Goal: Task Accomplishment & Management: Manage account settings

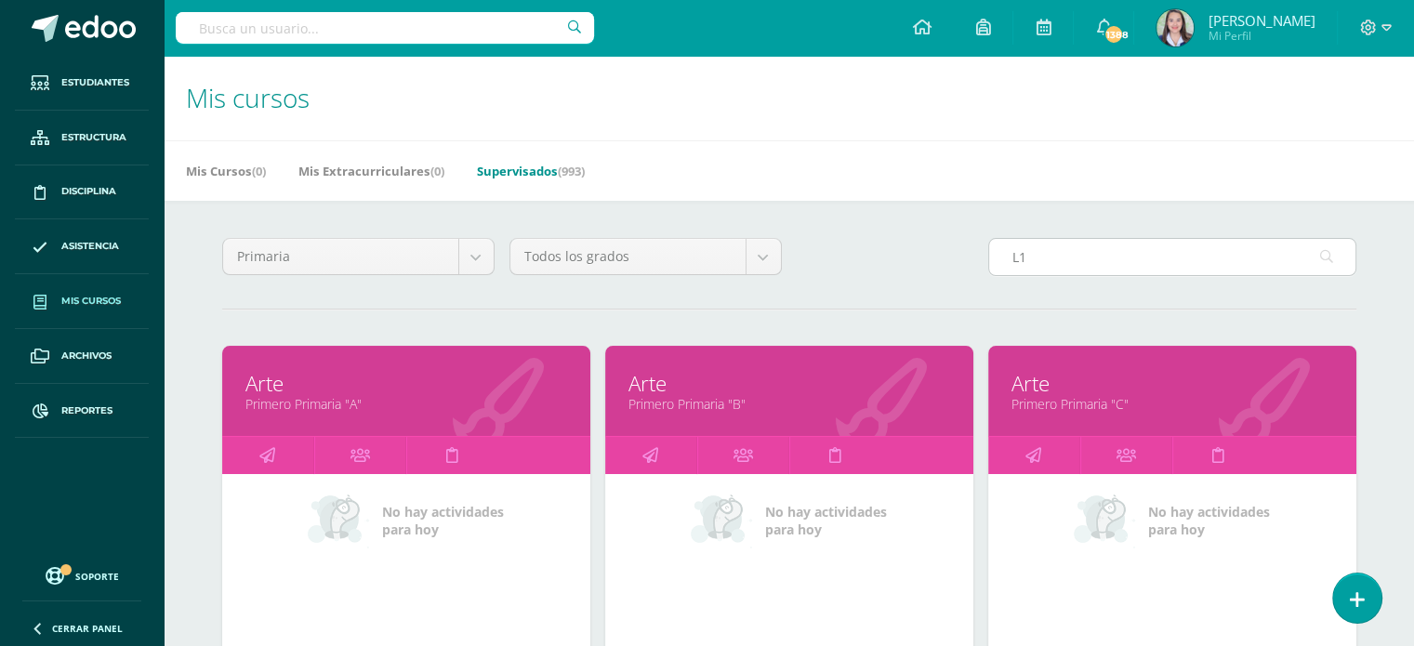
click at [1052, 271] on input "L1" at bounding box center [1172, 257] width 366 height 36
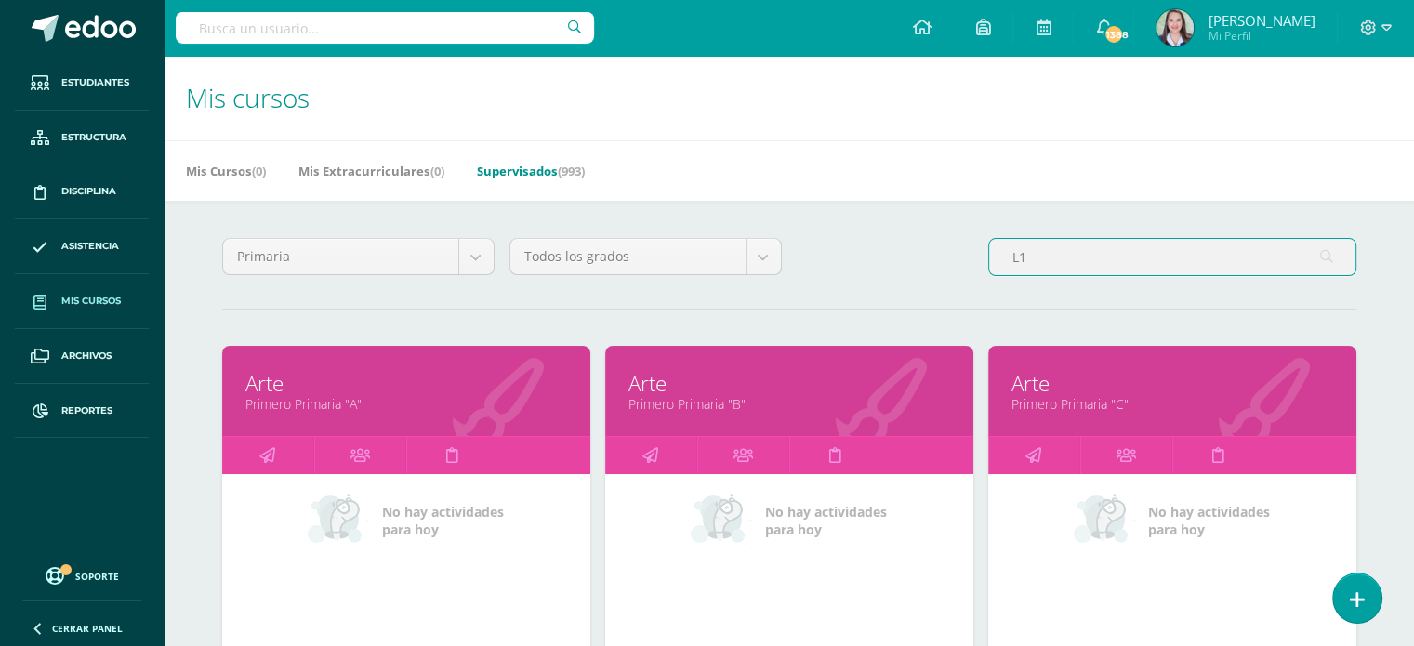
type input "L"
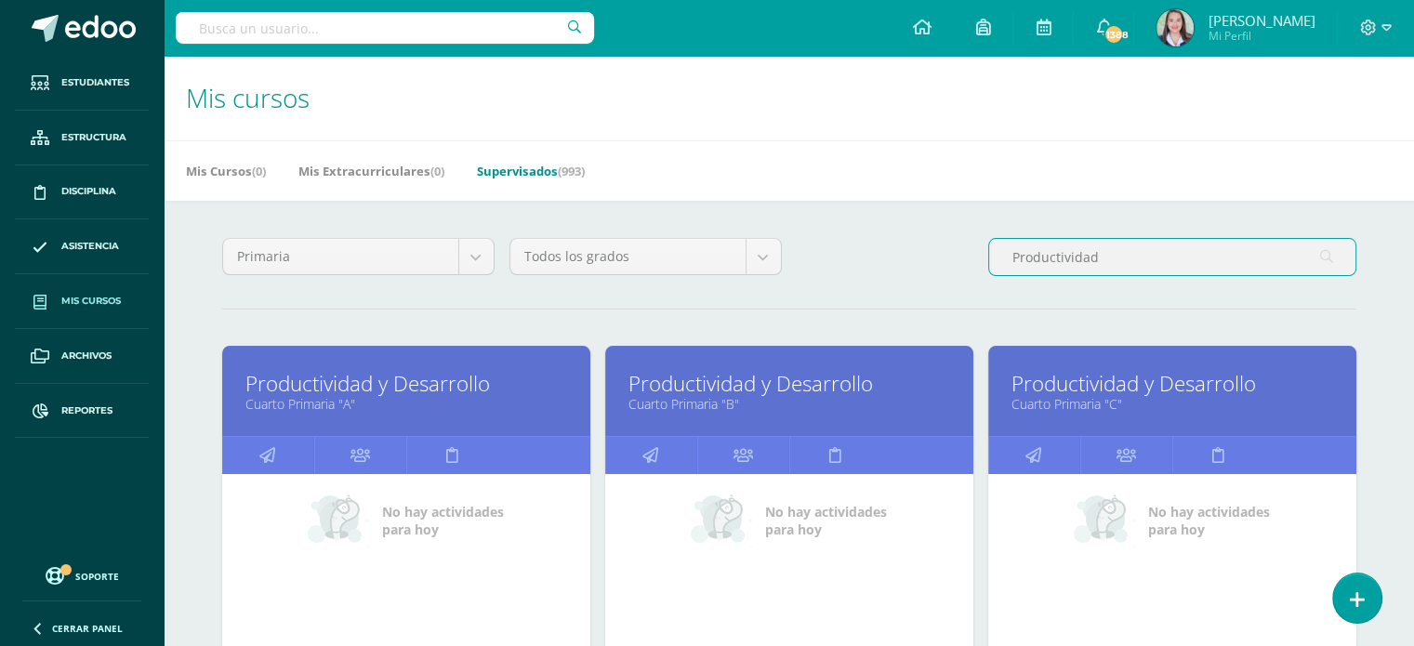
type input "Productividad"
click at [465, 408] on link "Cuarto Primaria "A"" at bounding box center [406, 404] width 322 height 18
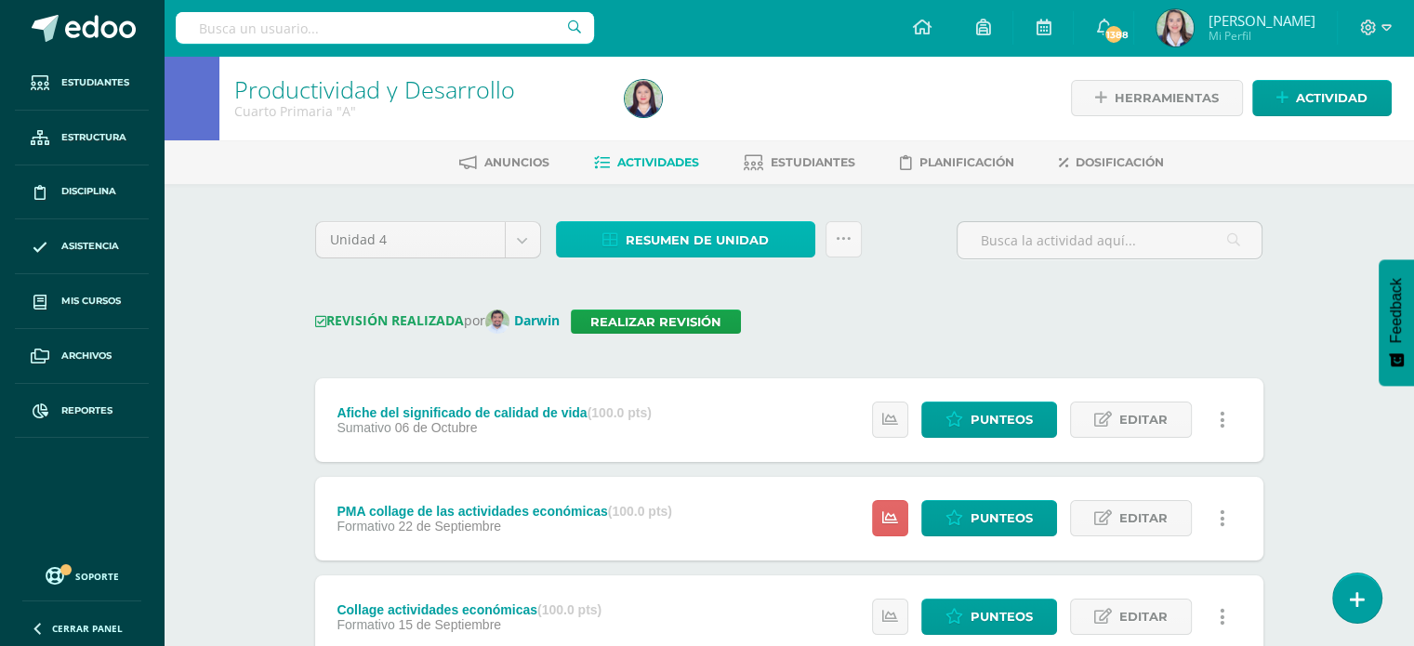
click at [699, 234] on span "Resumen de unidad" at bounding box center [697, 240] width 143 height 34
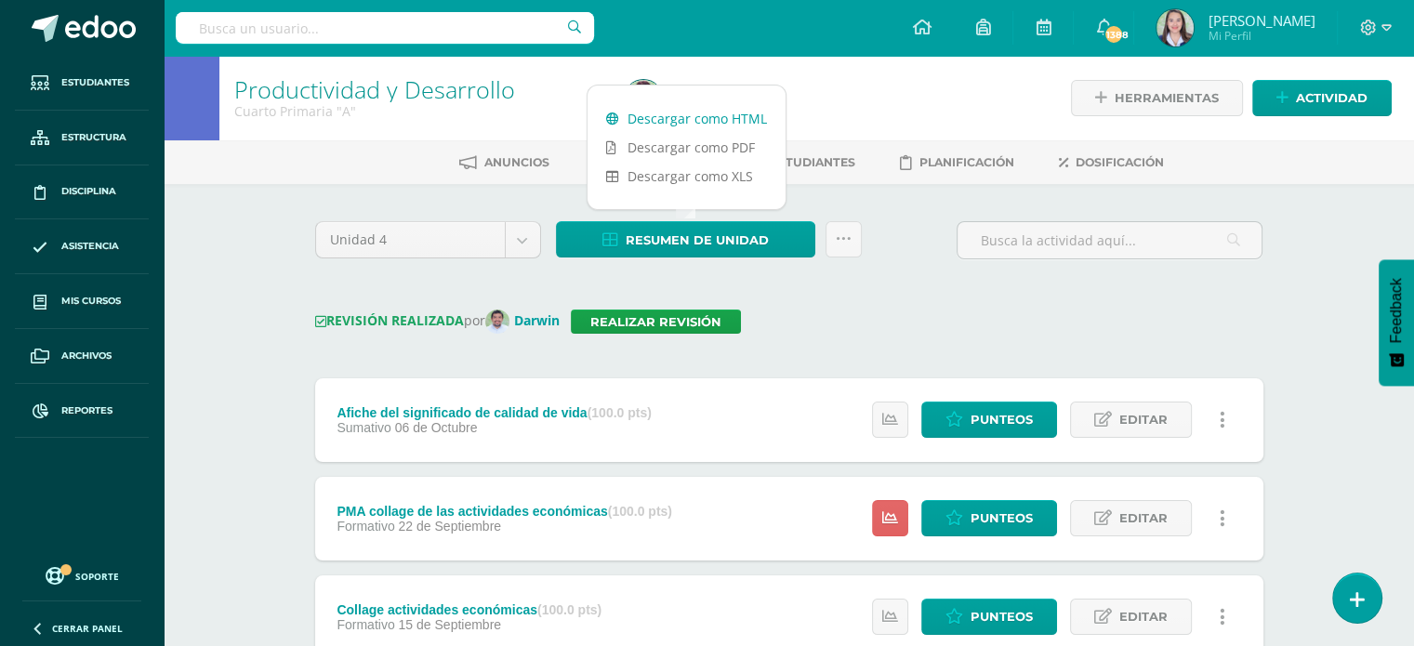
click at [669, 123] on link "Descargar como HTML" at bounding box center [686, 118] width 198 height 29
click at [685, 315] on link "Realizar revisión" at bounding box center [656, 322] width 170 height 24
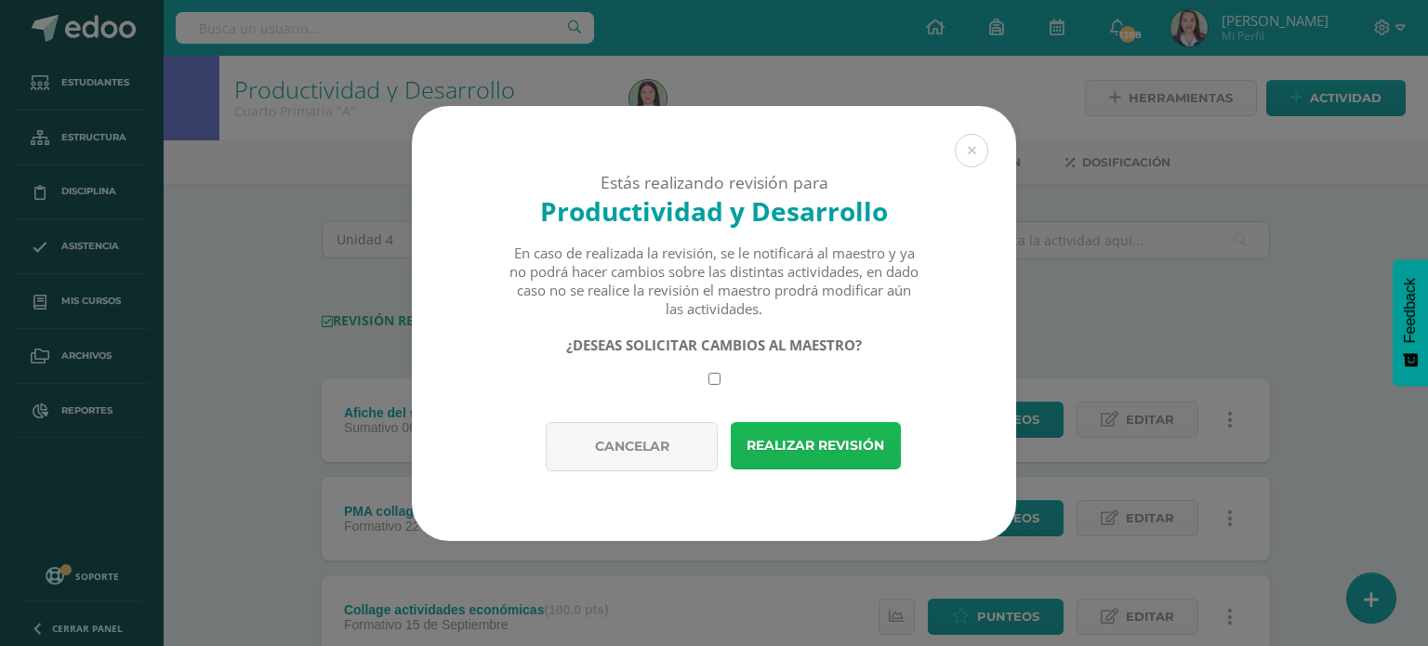
click at [781, 438] on button "Realizar revisión" at bounding box center [816, 445] width 170 height 47
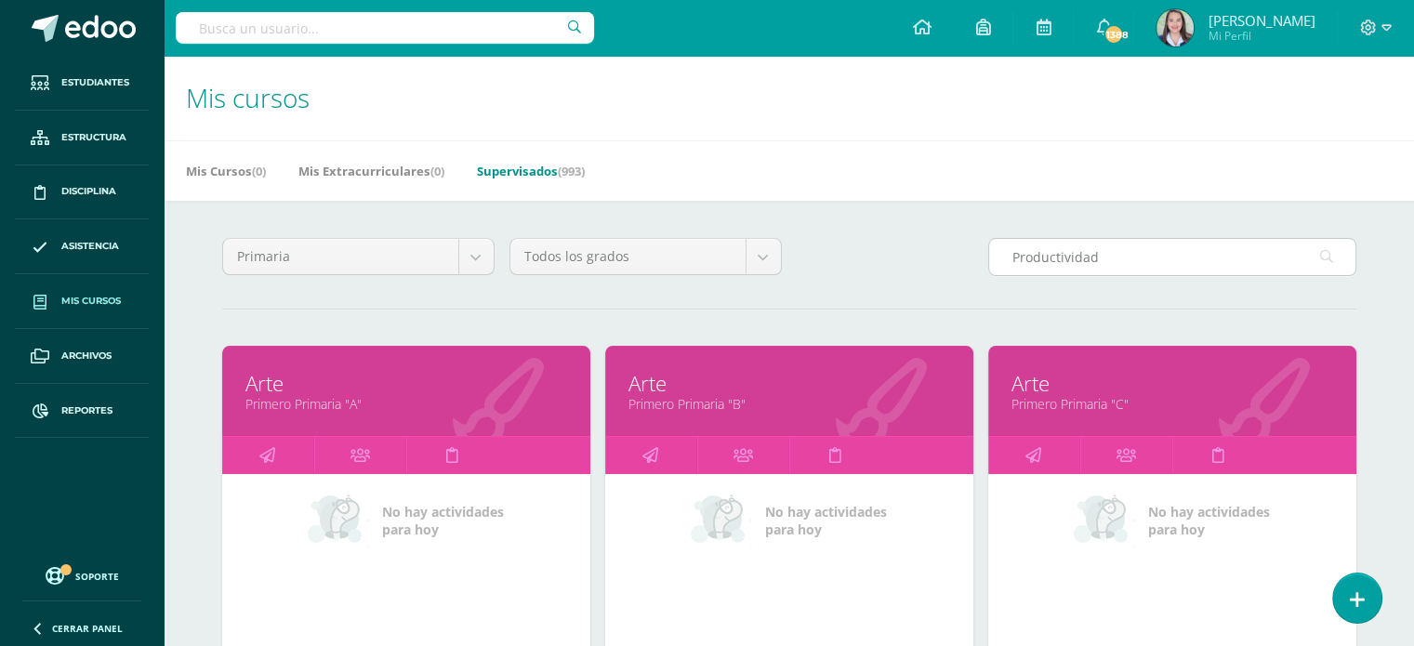
click at [1105, 259] on input "Productividad" at bounding box center [1172, 257] width 366 height 36
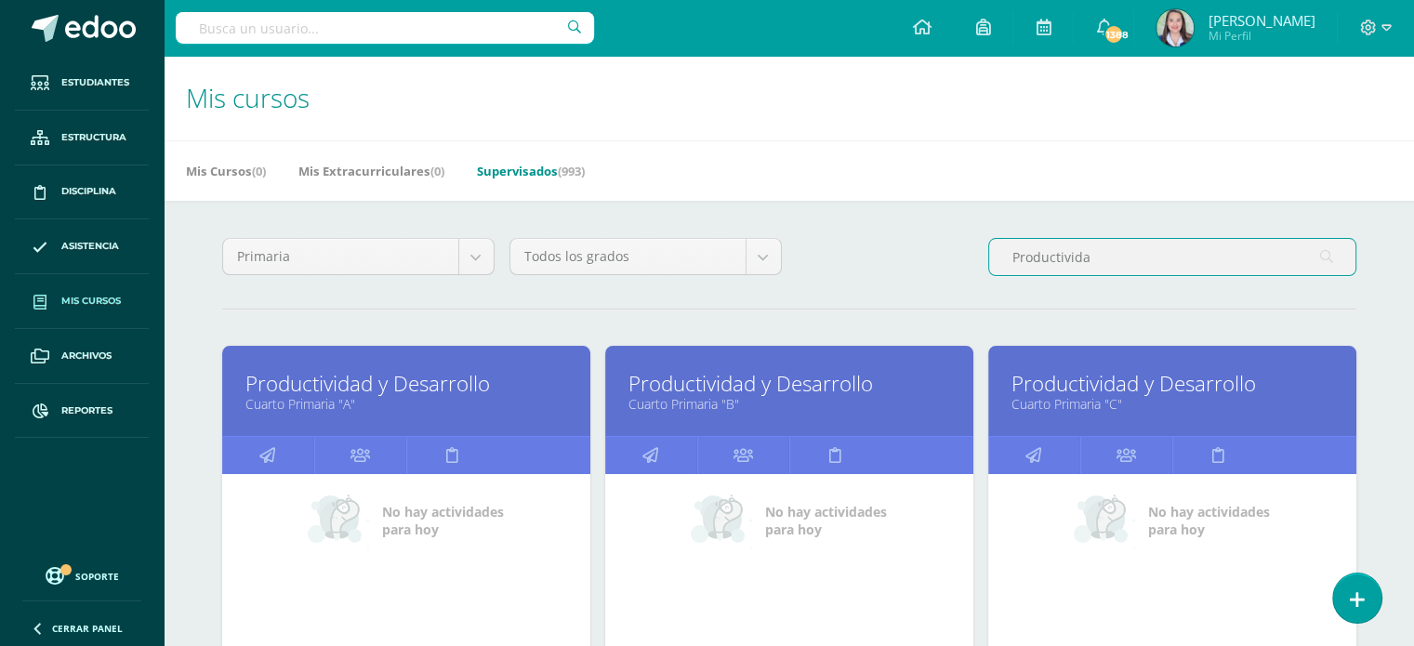
type input "Productivida"
click at [716, 392] on link "Productividad y Desarrollo" at bounding box center [789, 383] width 322 height 29
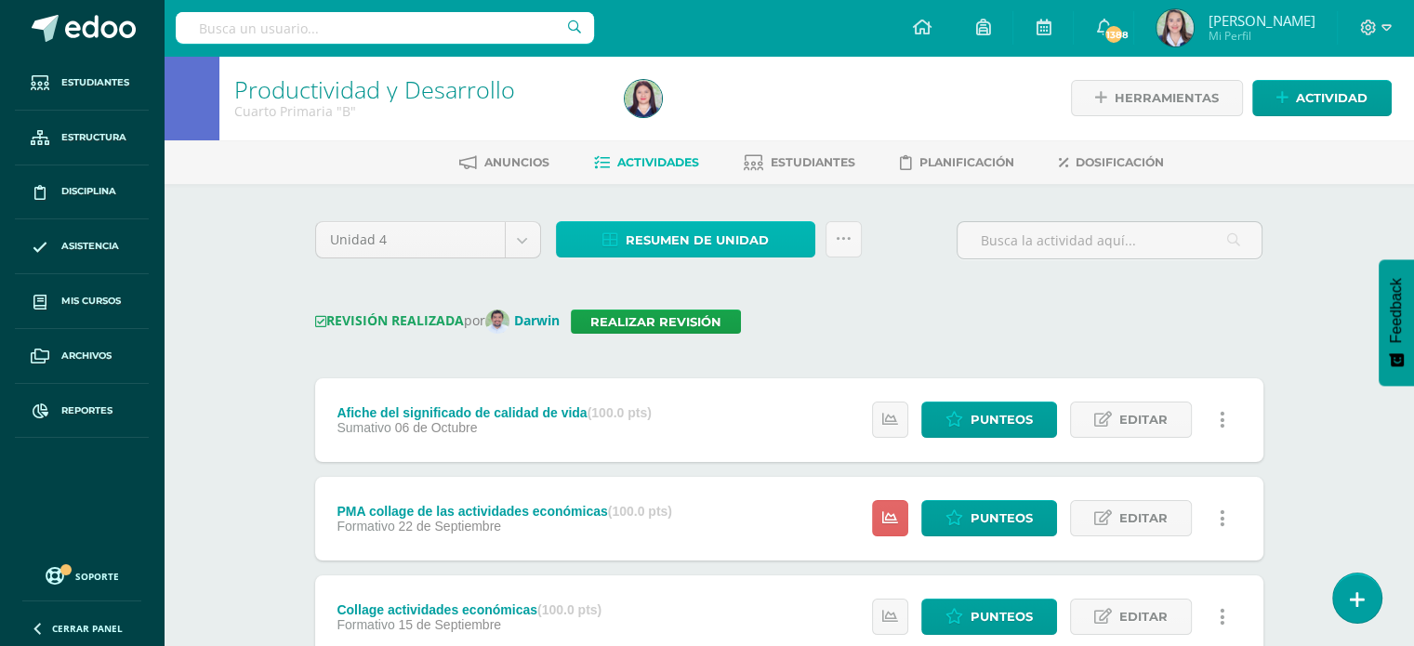
click at [616, 227] on link "Resumen de unidad" at bounding box center [685, 239] width 259 height 36
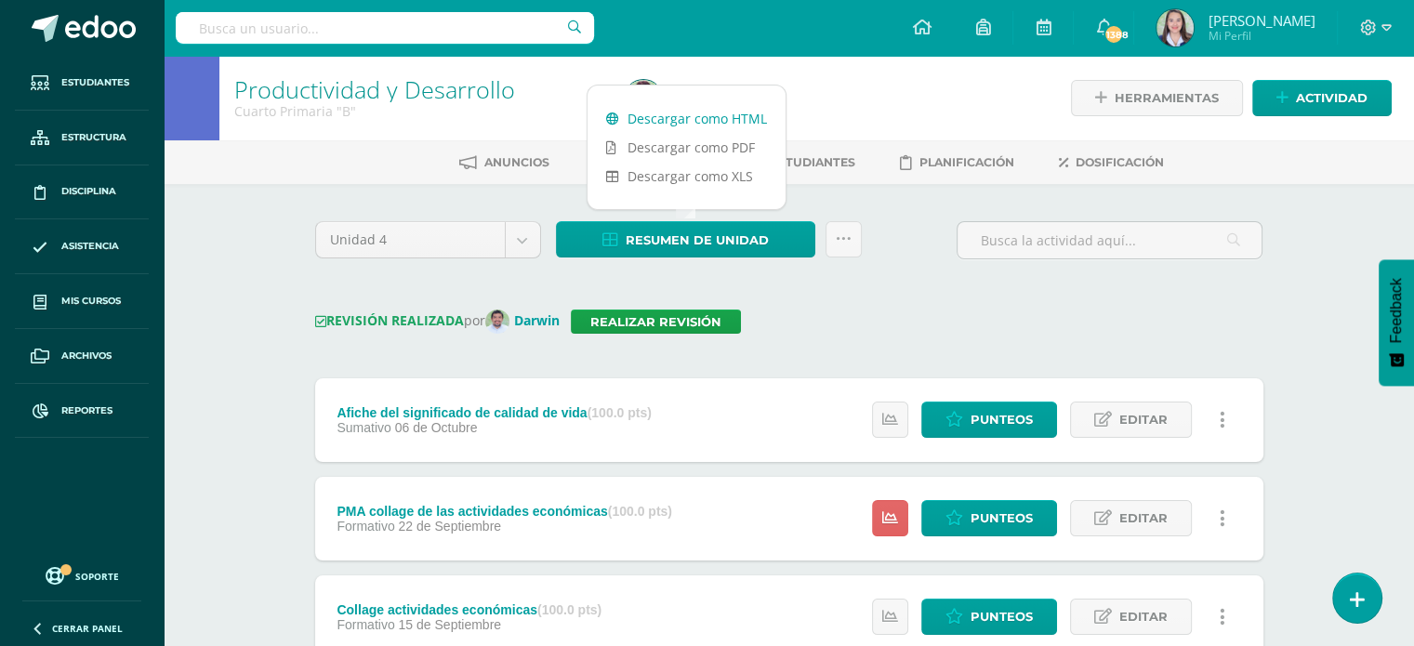
click at [642, 121] on link "Descargar como HTML" at bounding box center [686, 118] width 198 height 29
click at [658, 321] on link "Realizar revisión" at bounding box center [656, 322] width 170 height 24
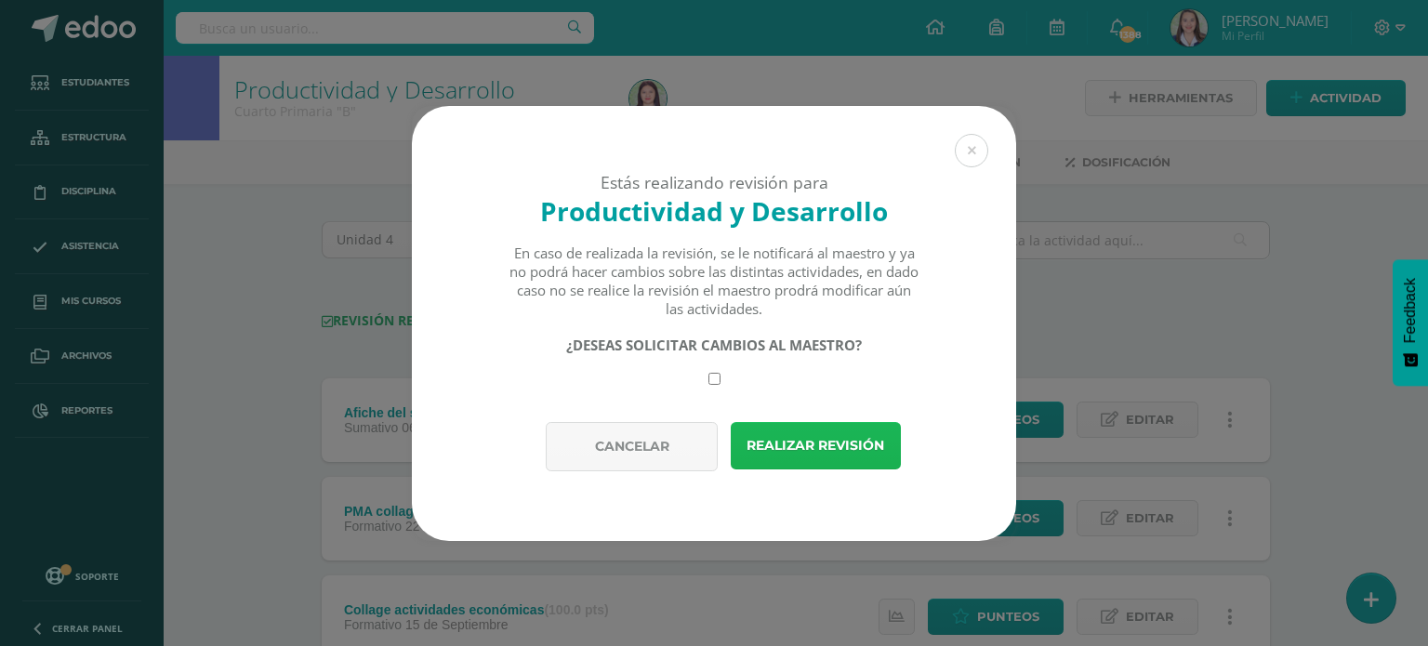
drag, startPoint x: 780, startPoint y: 447, endPoint x: 781, endPoint y: 438, distance: 9.3
click at [780, 442] on button "Realizar revisión" at bounding box center [816, 445] width 170 height 47
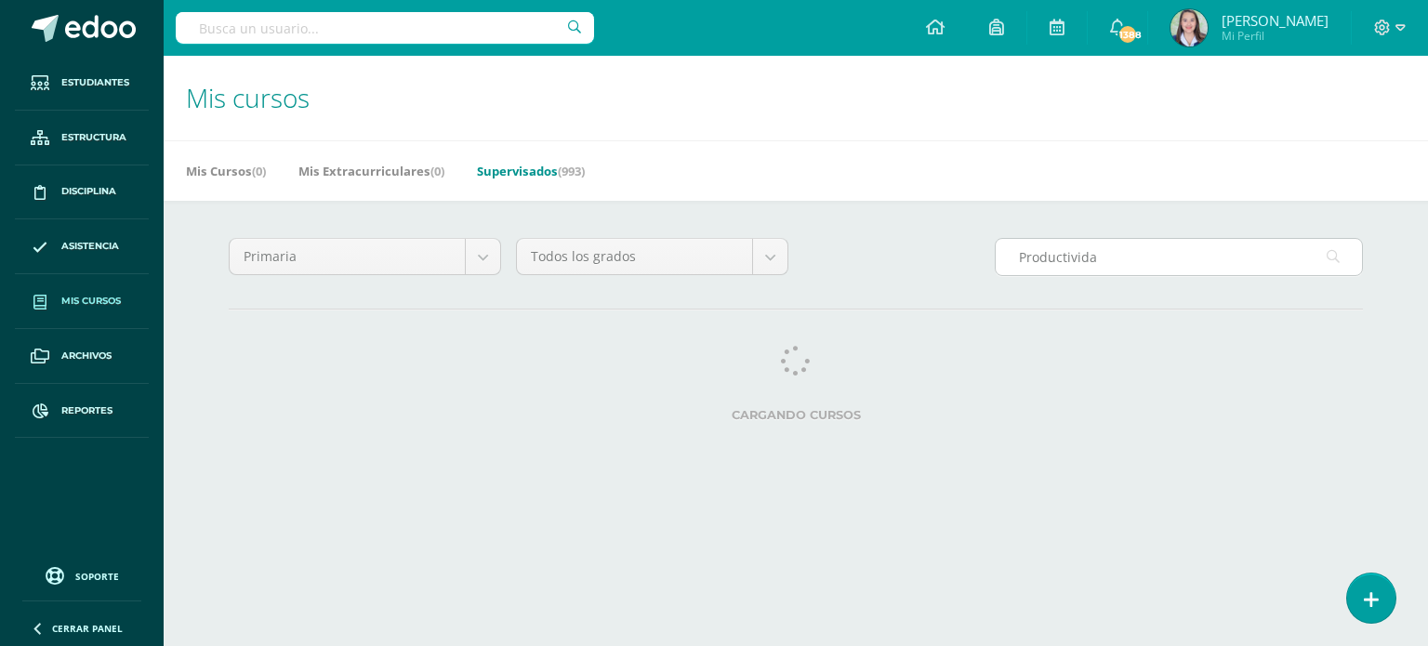
click at [1135, 248] on input "Productivida" at bounding box center [1179, 257] width 366 height 36
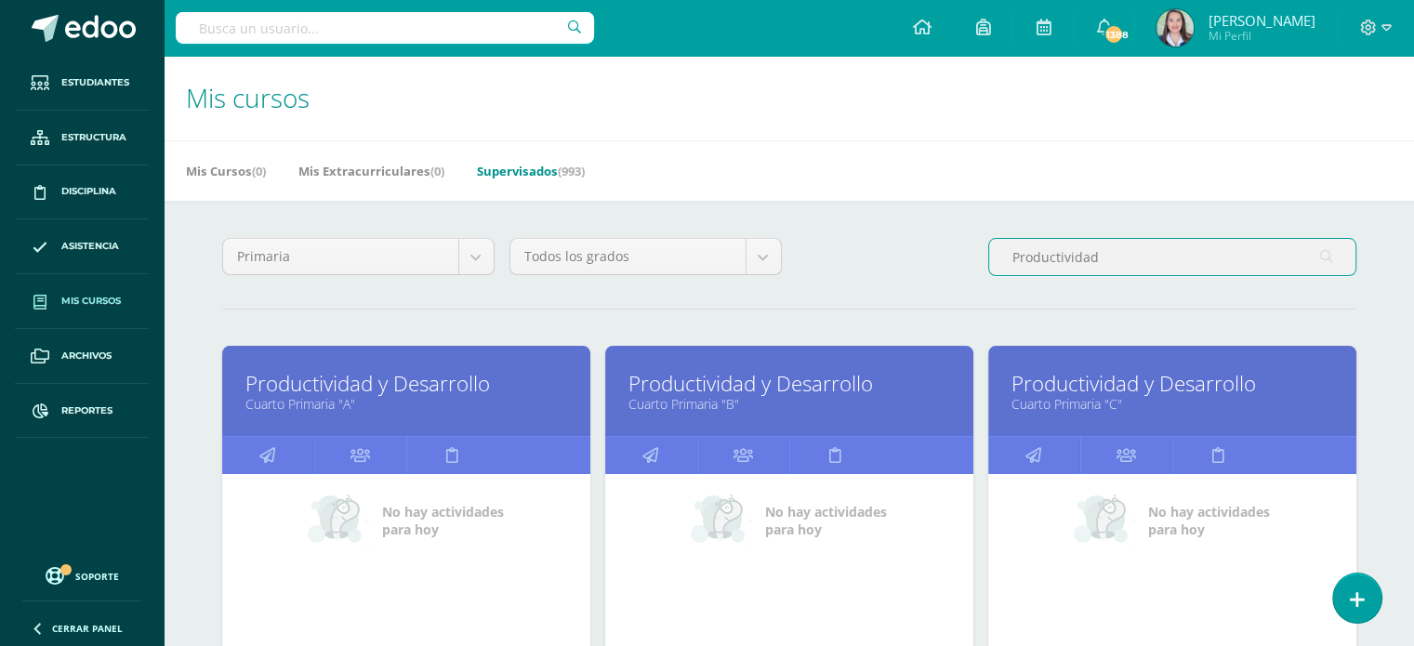
type input "Productividad"
click at [1154, 408] on link "Cuarto Primaria "C"" at bounding box center [1172, 404] width 322 height 18
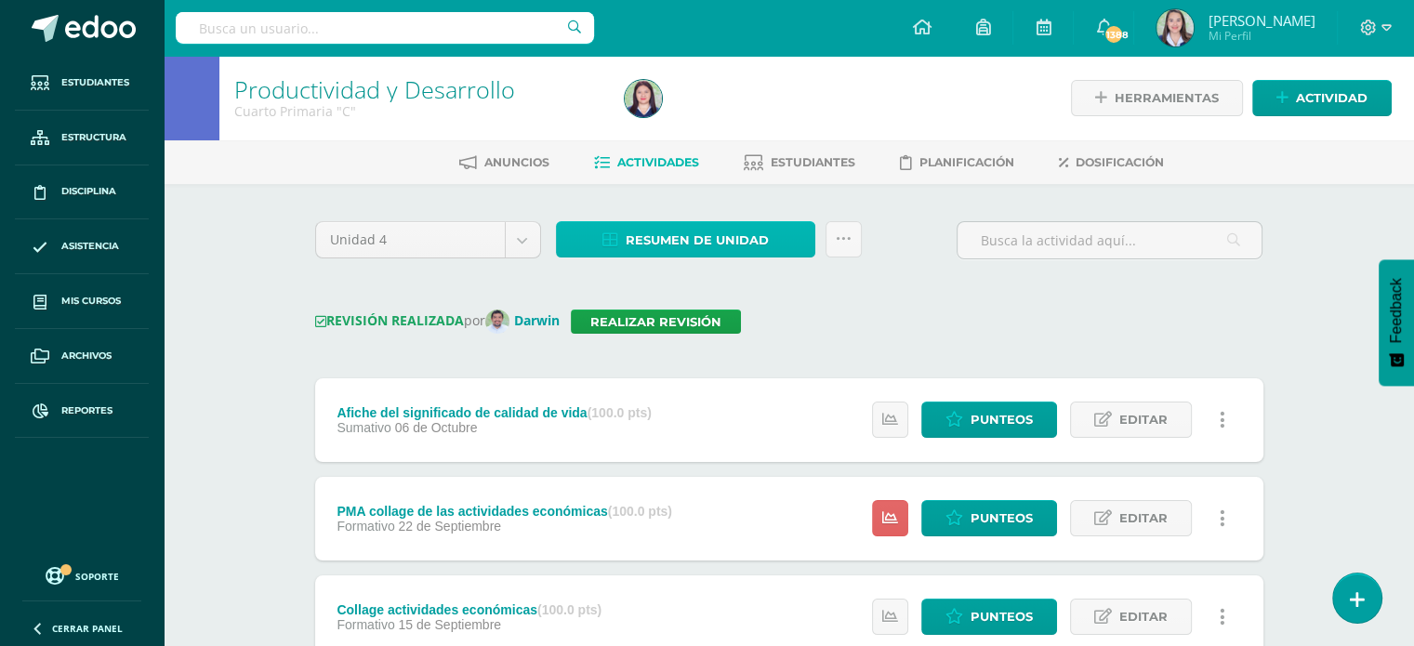
click at [718, 237] on span "Resumen de unidad" at bounding box center [697, 240] width 143 height 34
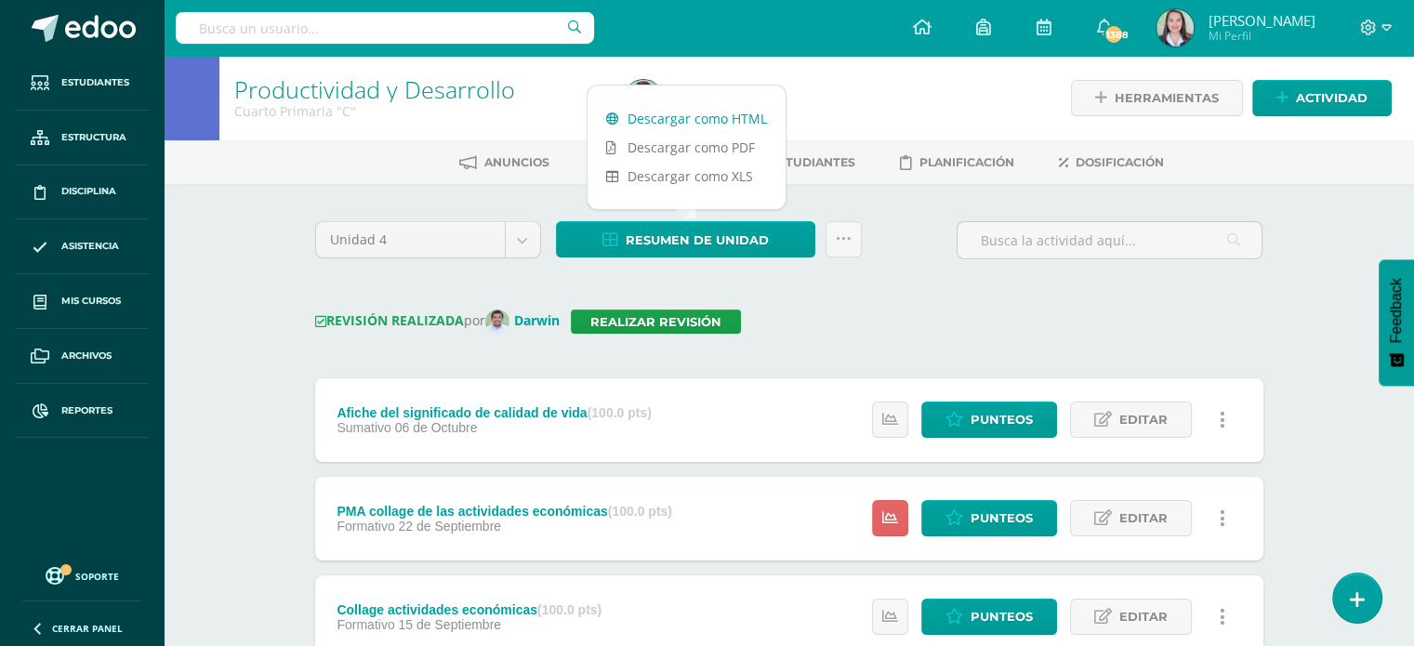
click at [706, 112] on link "Descargar como HTML" at bounding box center [686, 118] width 198 height 29
click at [703, 320] on link "Realizar revisión" at bounding box center [656, 322] width 170 height 24
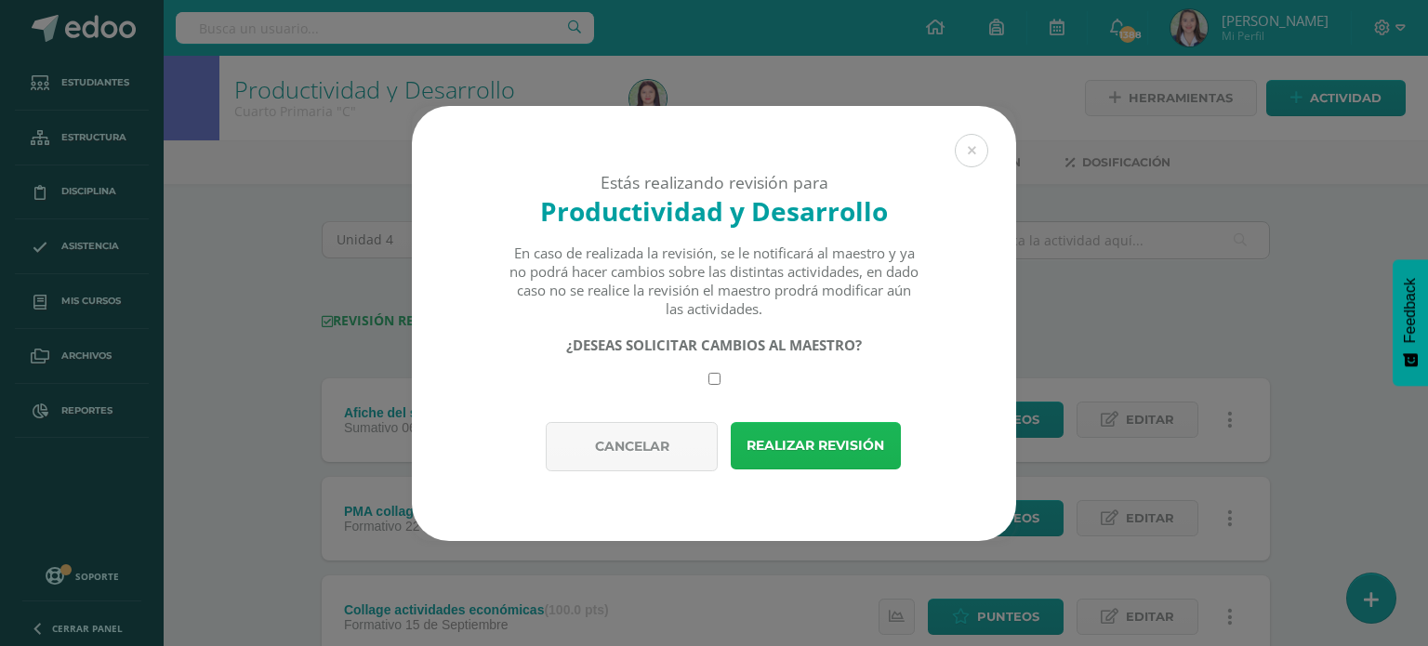
click at [799, 443] on button "Realizar revisión" at bounding box center [816, 445] width 170 height 47
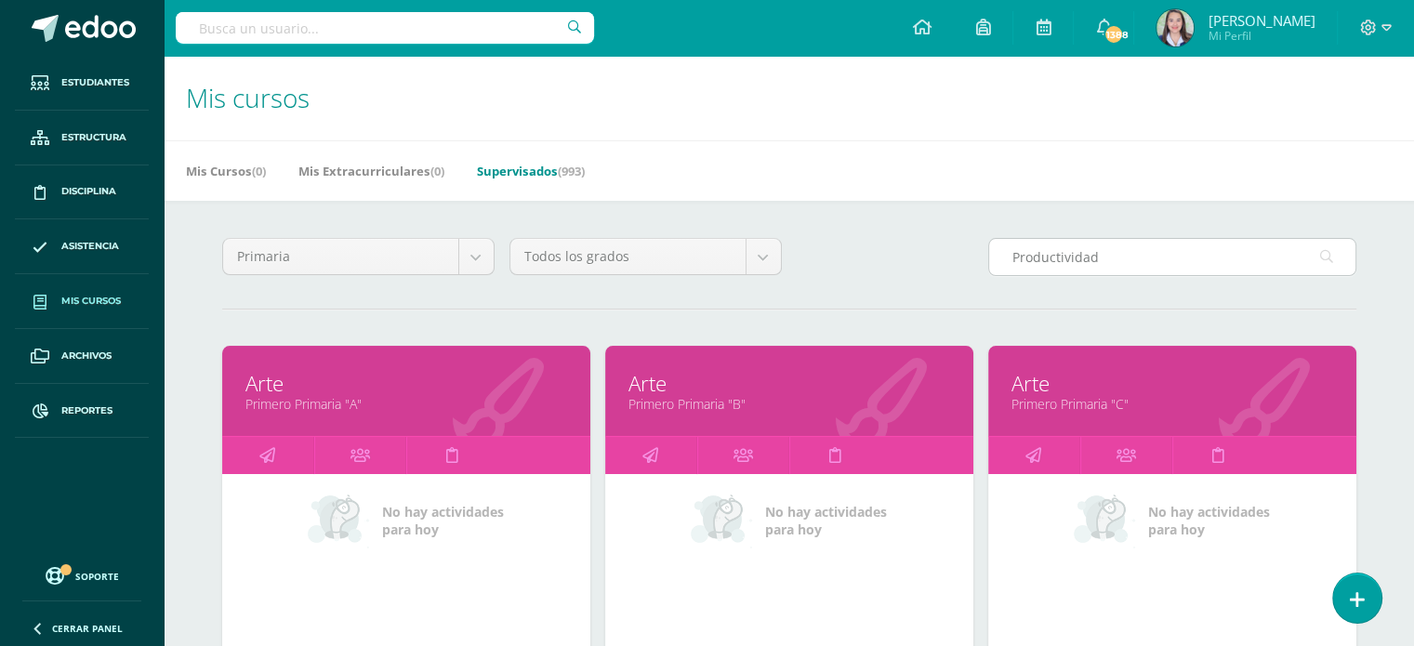
click at [1111, 248] on input "Productividad" at bounding box center [1172, 257] width 366 height 36
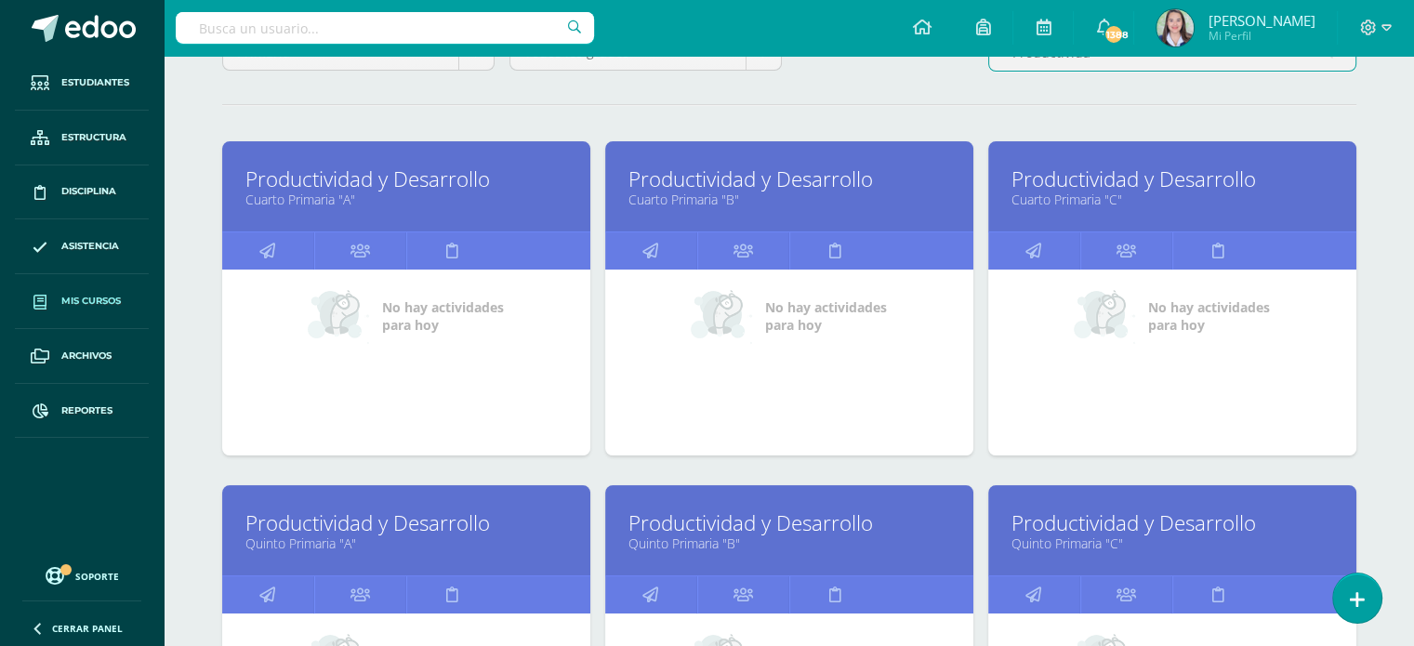
scroll to position [372, 0]
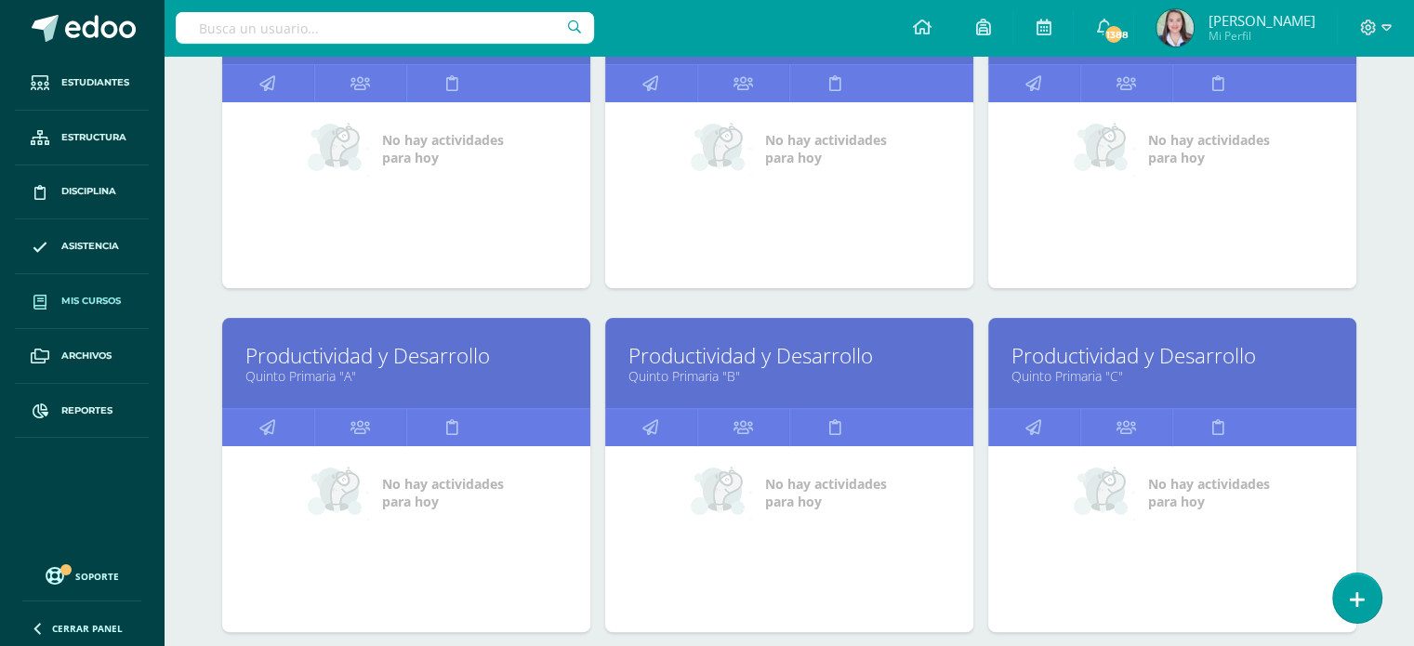
type input "Productivida"
click at [347, 376] on link "Quinto Primaria "A"" at bounding box center [406, 376] width 322 height 18
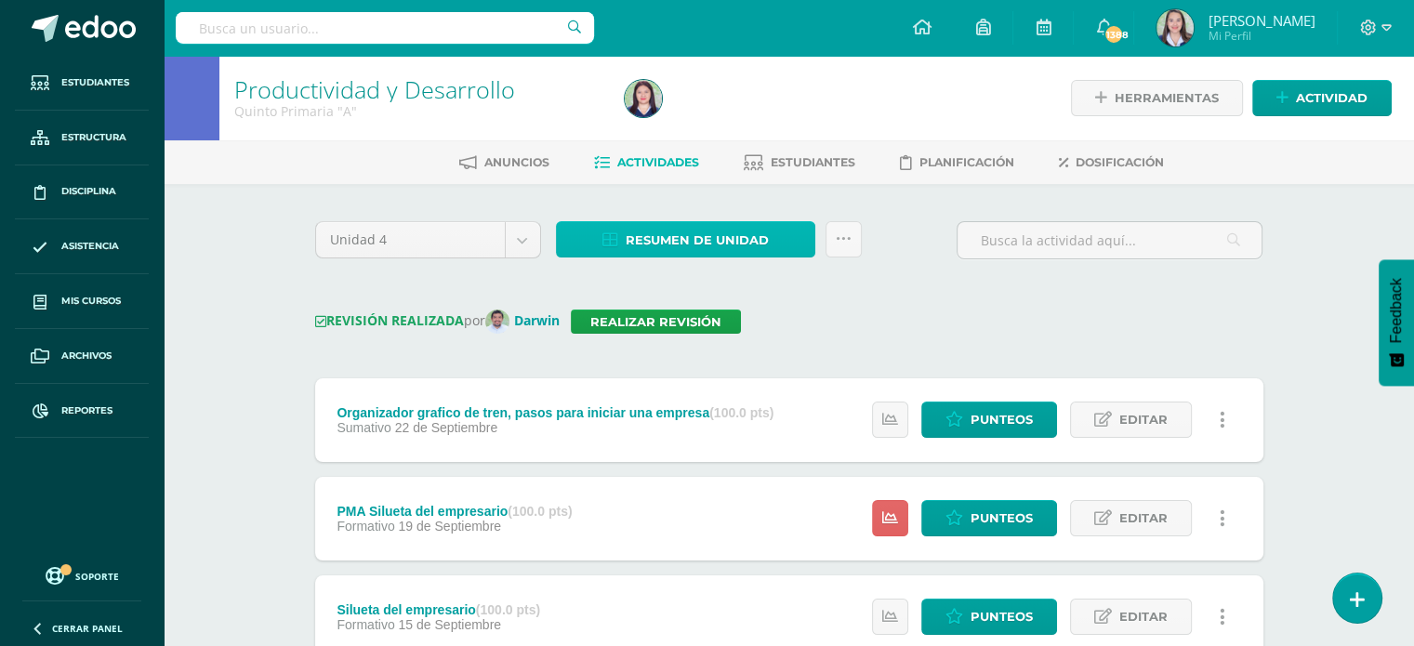
click at [675, 246] on span "Resumen de unidad" at bounding box center [697, 240] width 143 height 34
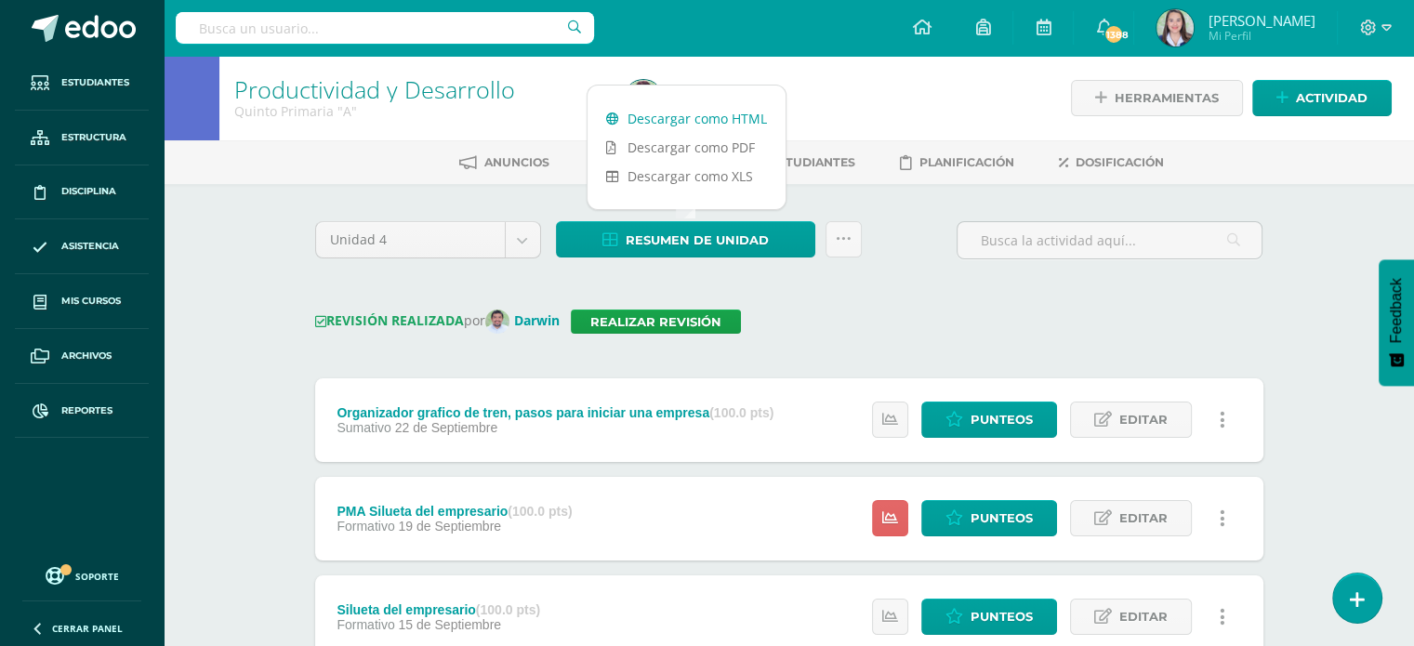
click at [661, 115] on link "Descargar como HTML" at bounding box center [686, 118] width 198 height 29
click at [704, 326] on link "Realizar revisión" at bounding box center [656, 322] width 170 height 24
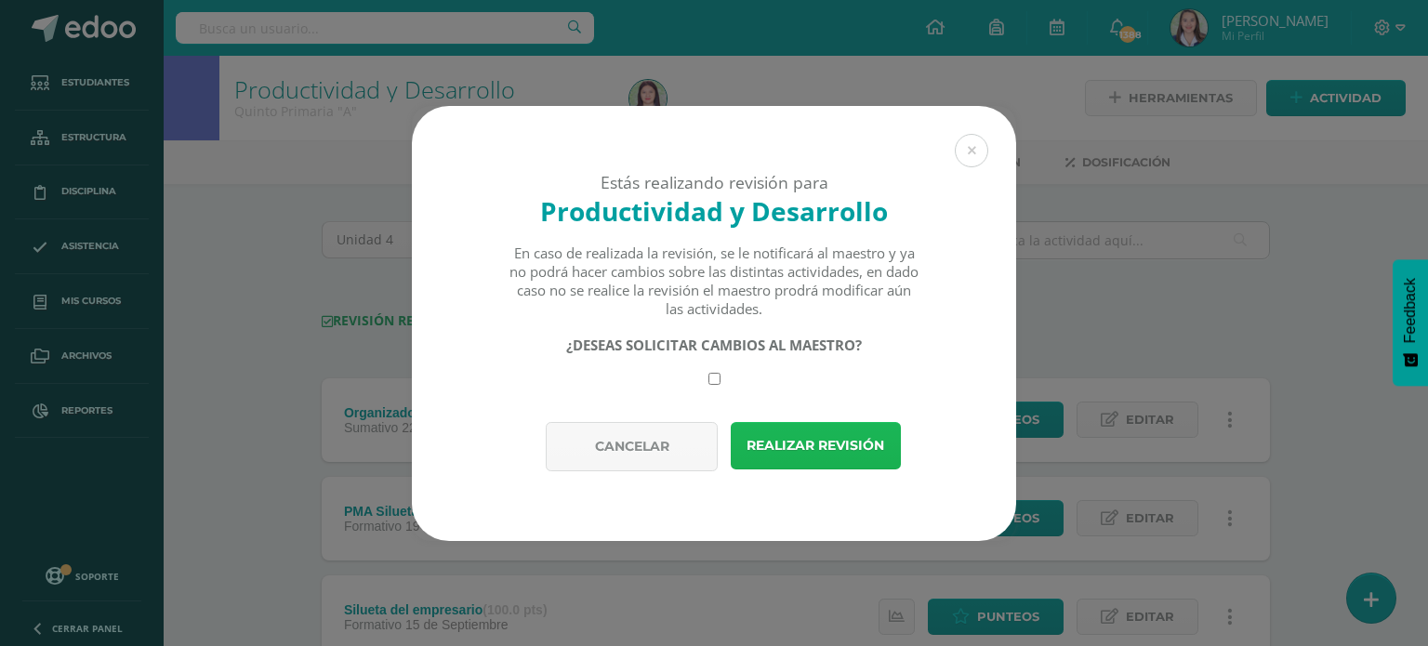
click at [789, 453] on button "Realizar revisión" at bounding box center [816, 445] width 170 height 47
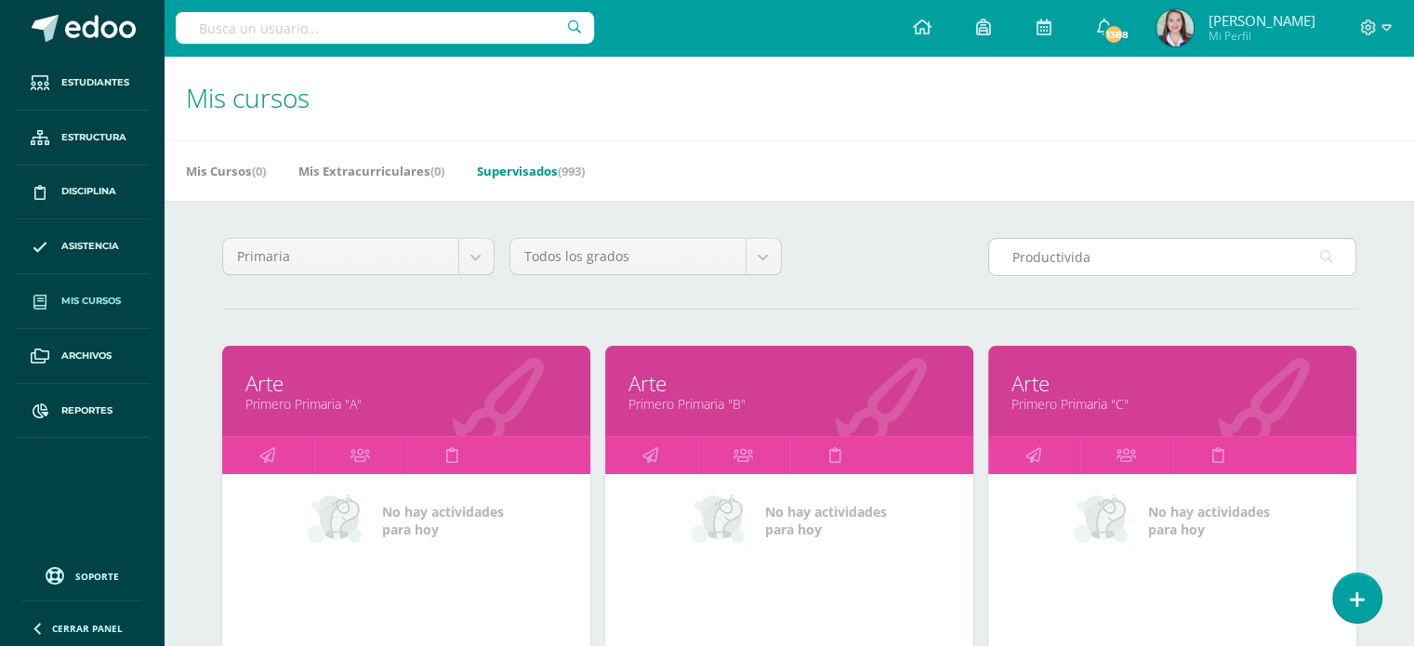
click at [1097, 267] on input "Productivida" at bounding box center [1172, 257] width 366 height 36
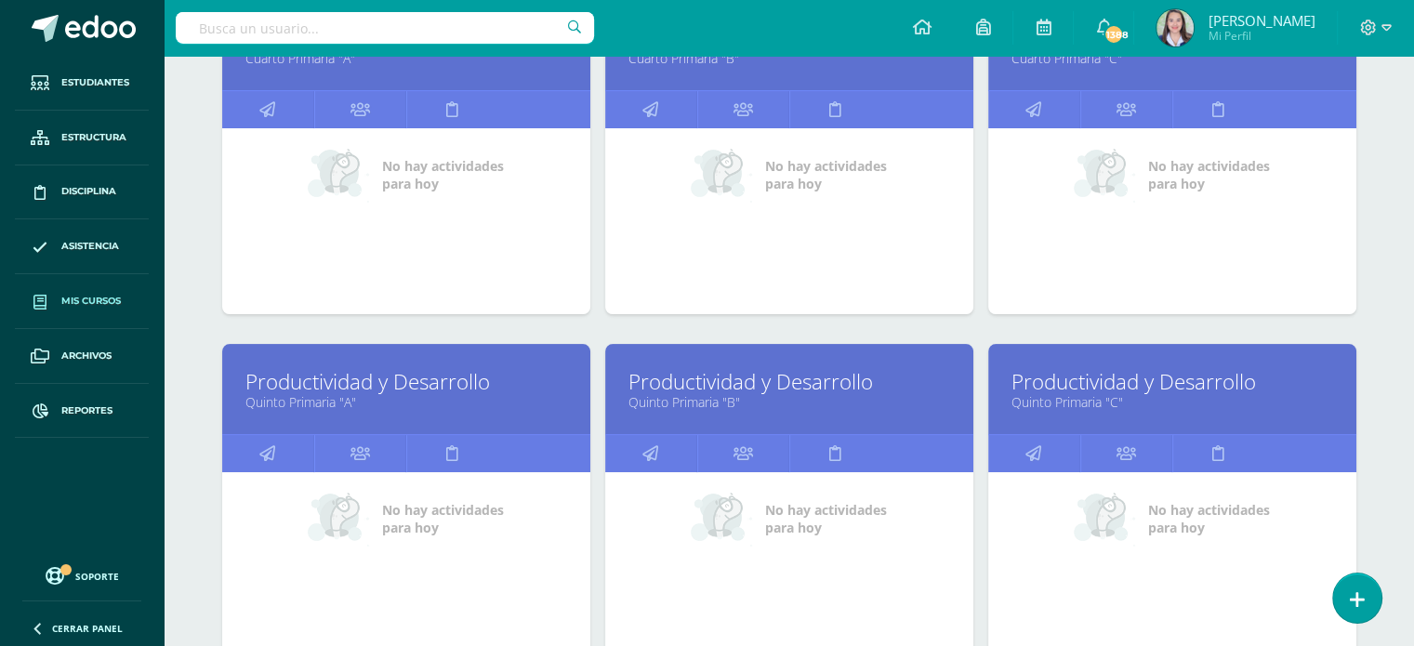
scroll to position [372, 0]
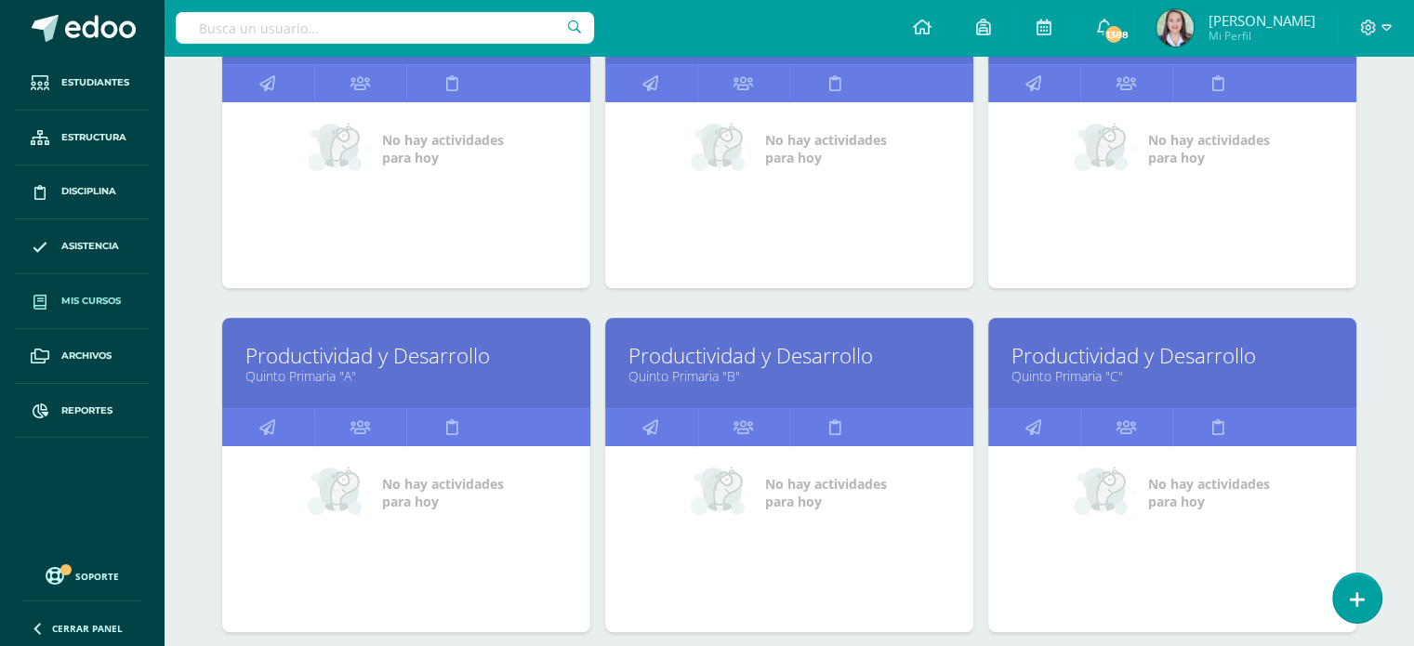
type input "Productividad"
click at [707, 374] on link "Quinto Primaria "B"" at bounding box center [789, 376] width 322 height 18
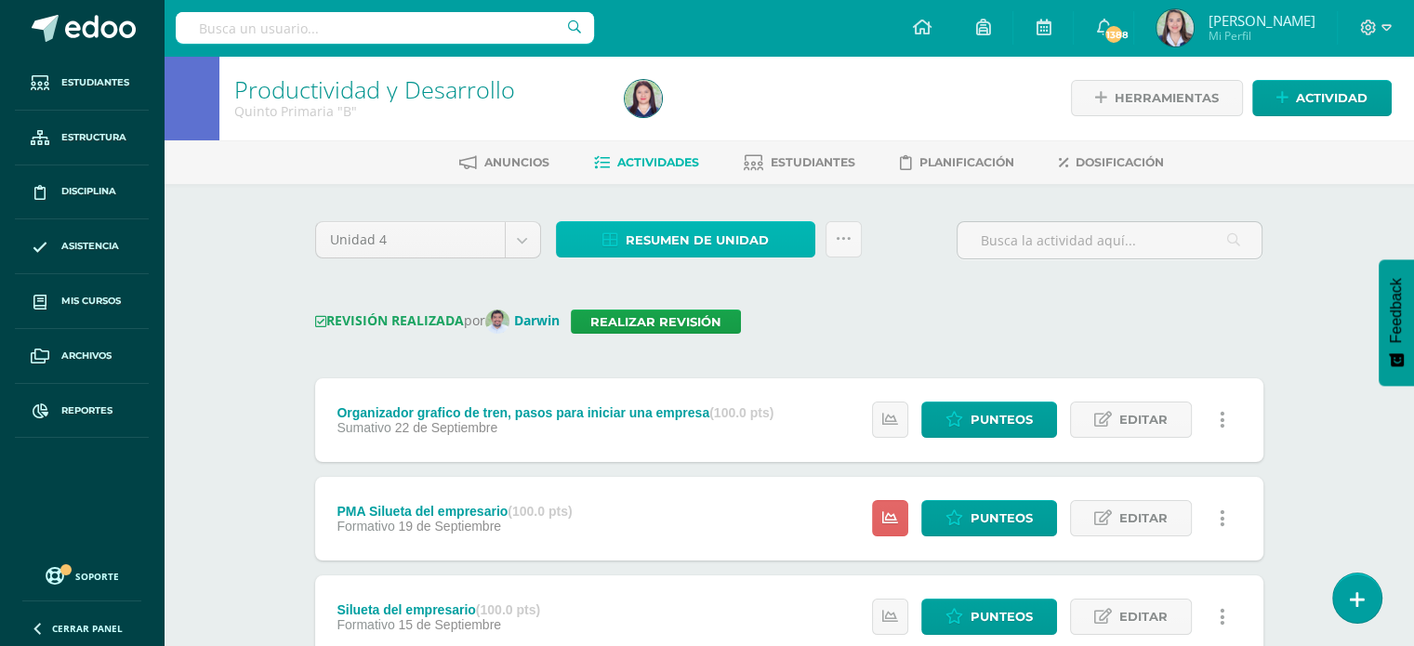
click at [703, 231] on span "Resumen de unidad" at bounding box center [697, 240] width 143 height 34
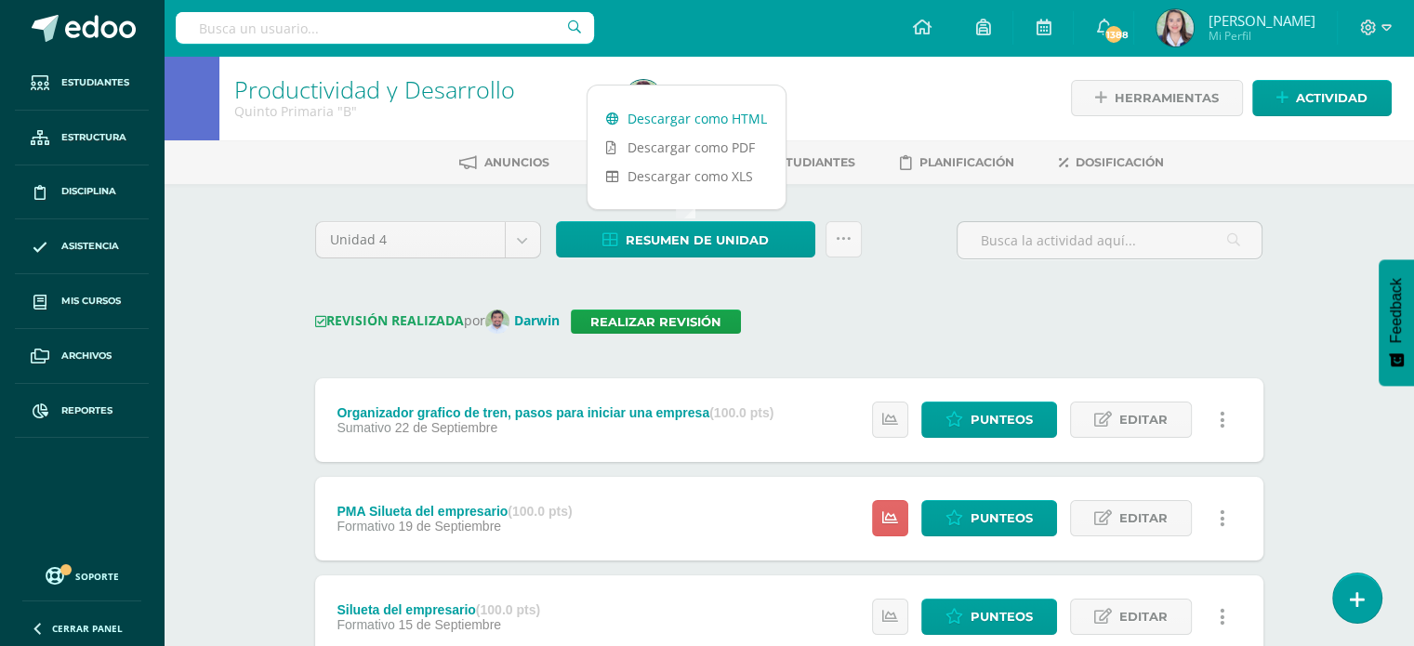
click at [704, 117] on link "Descargar como HTML" at bounding box center [686, 118] width 198 height 29
click at [627, 322] on link "Realizar revisión" at bounding box center [656, 322] width 170 height 24
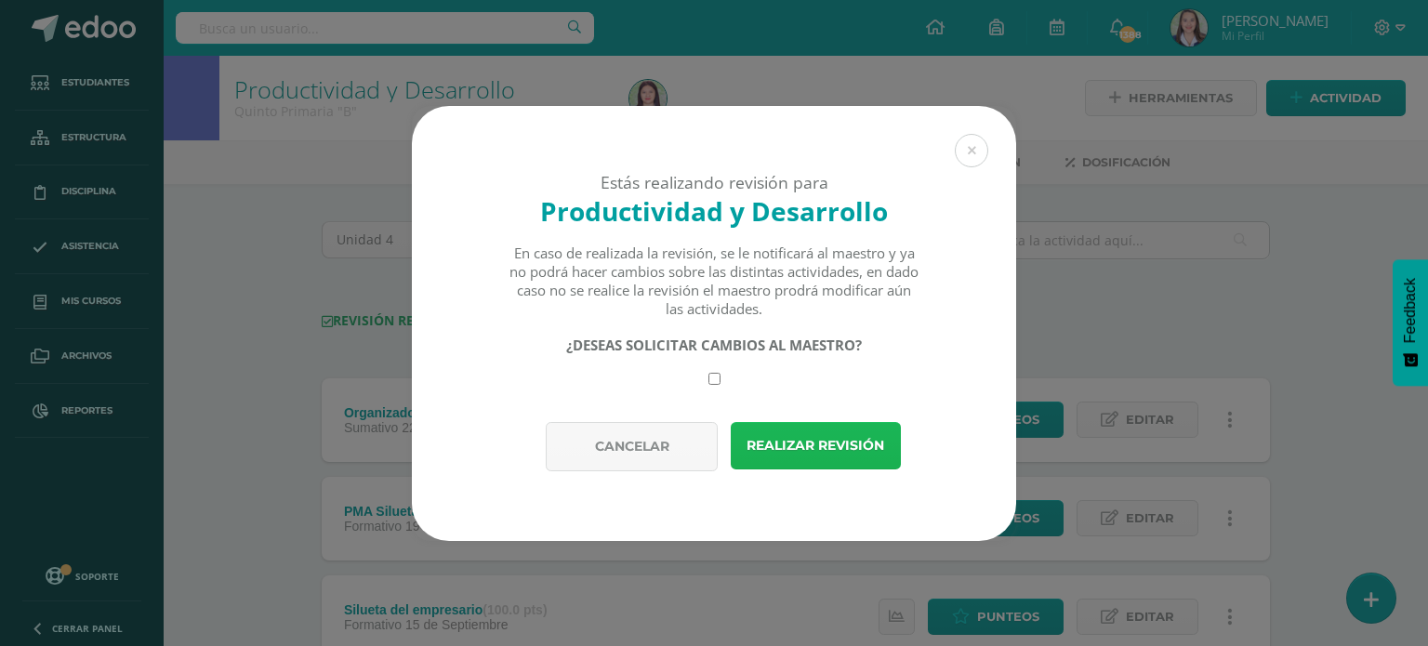
click at [834, 447] on button "Realizar revisión" at bounding box center [816, 445] width 170 height 47
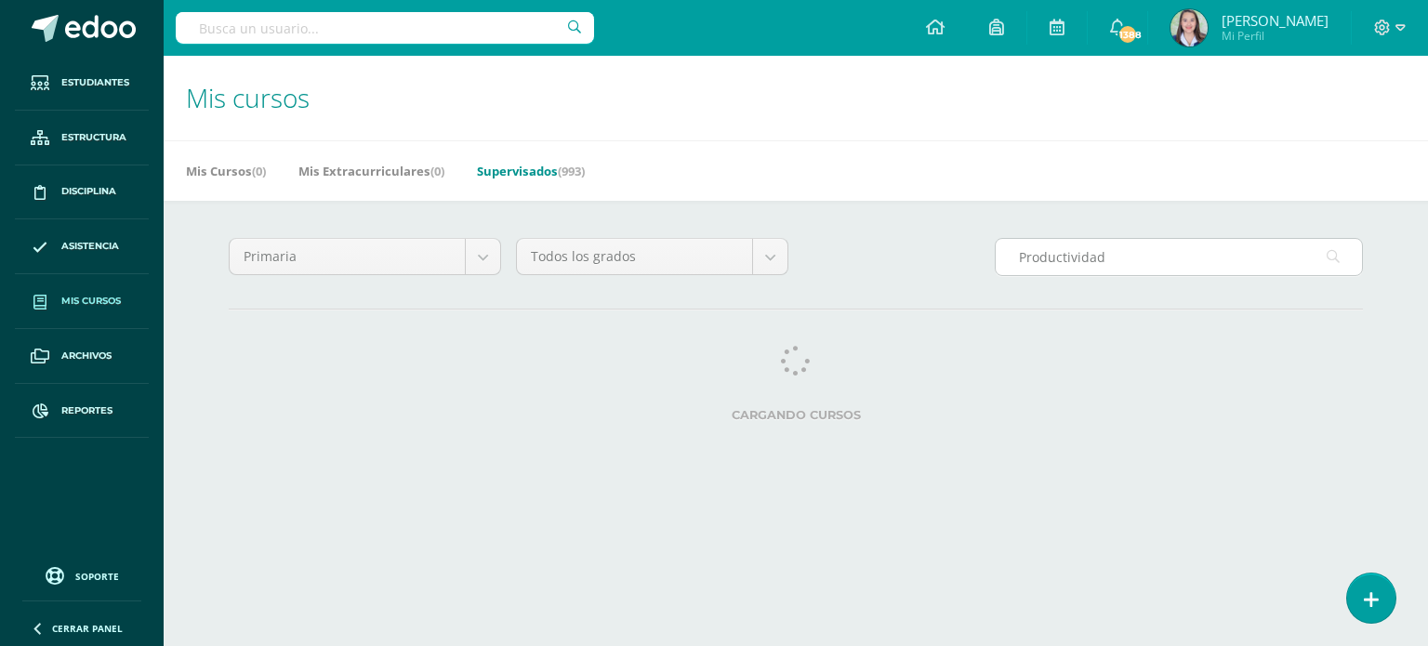
click at [1158, 258] on input "Productividad" at bounding box center [1179, 257] width 366 height 36
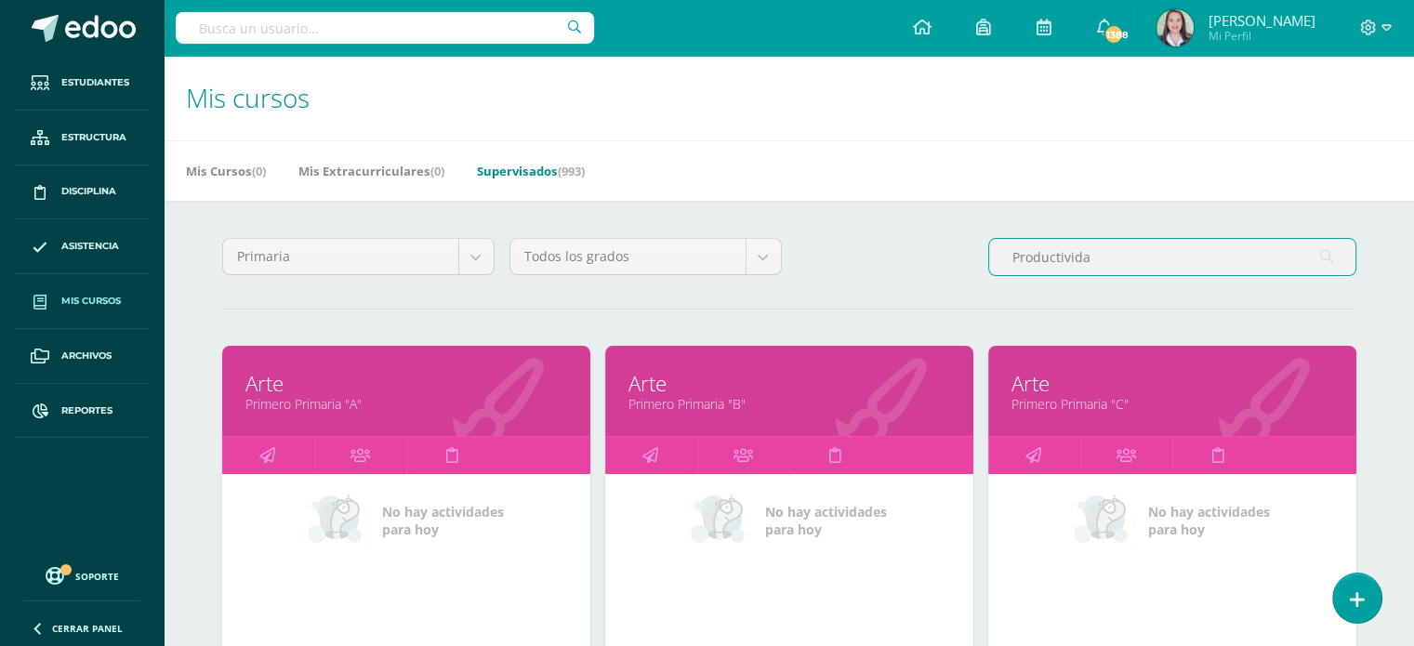
click at [1156, 263] on input "Productivida" at bounding box center [1172, 257] width 366 height 36
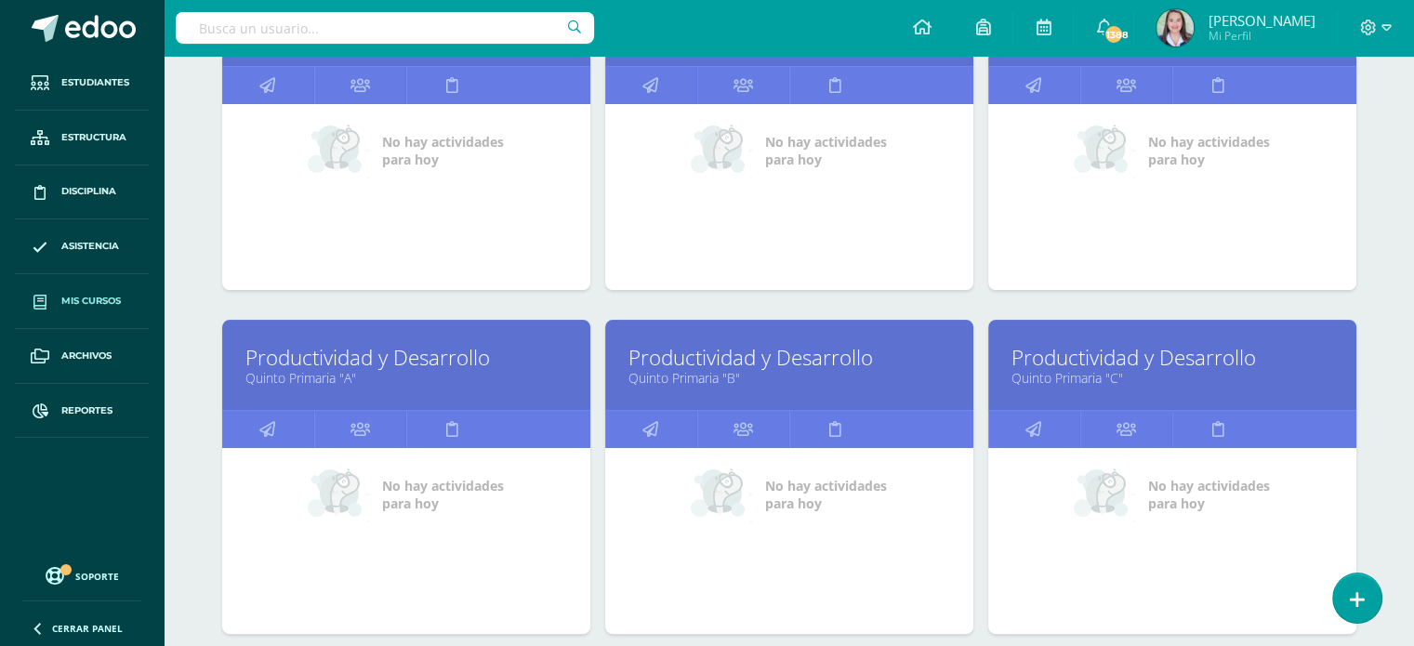
scroll to position [372, 0]
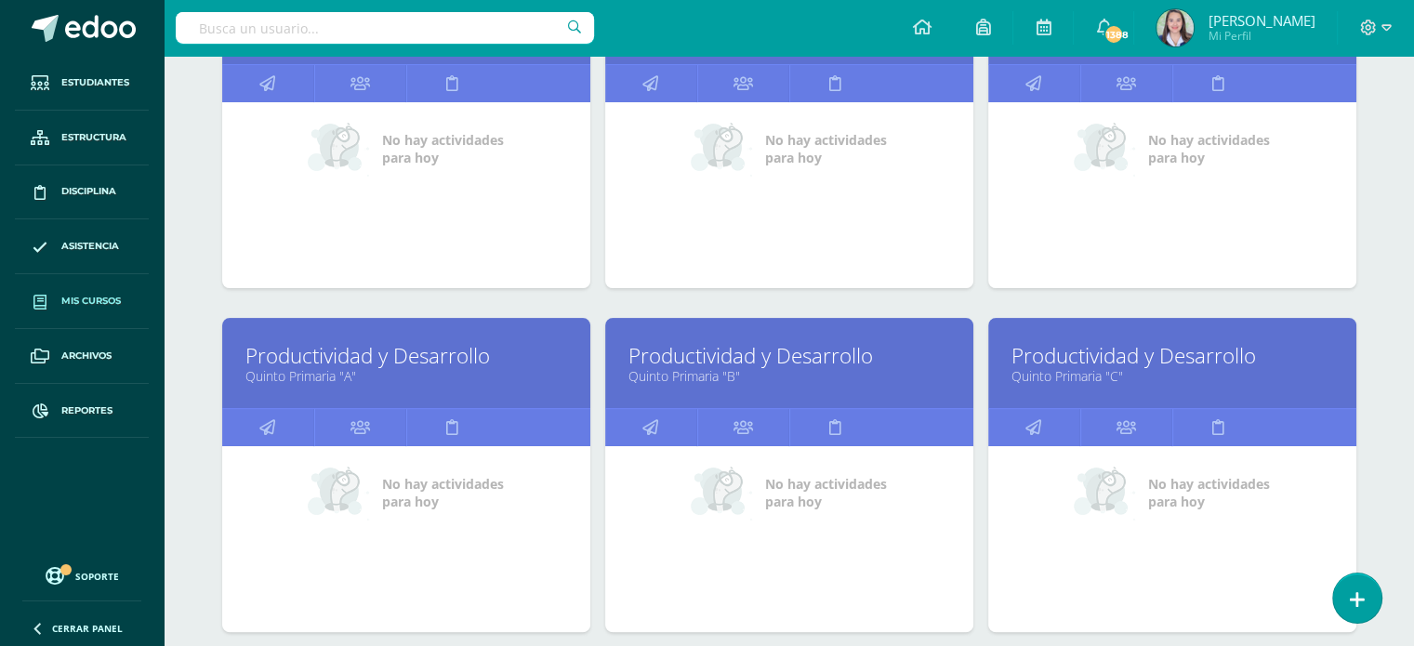
type input "Productivida"
click at [1089, 367] on link "Quinto Primaria "C"" at bounding box center [1172, 376] width 322 height 18
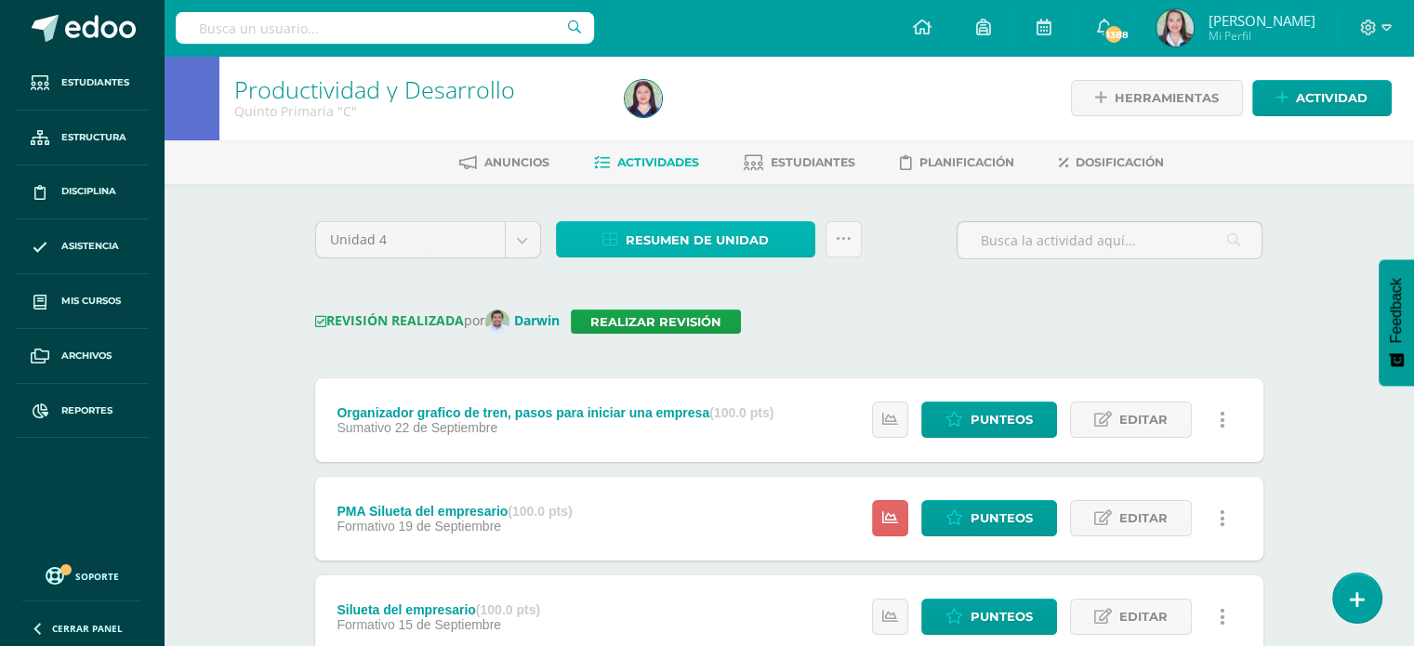
click at [623, 236] on link "Resumen de unidad" at bounding box center [685, 239] width 259 height 36
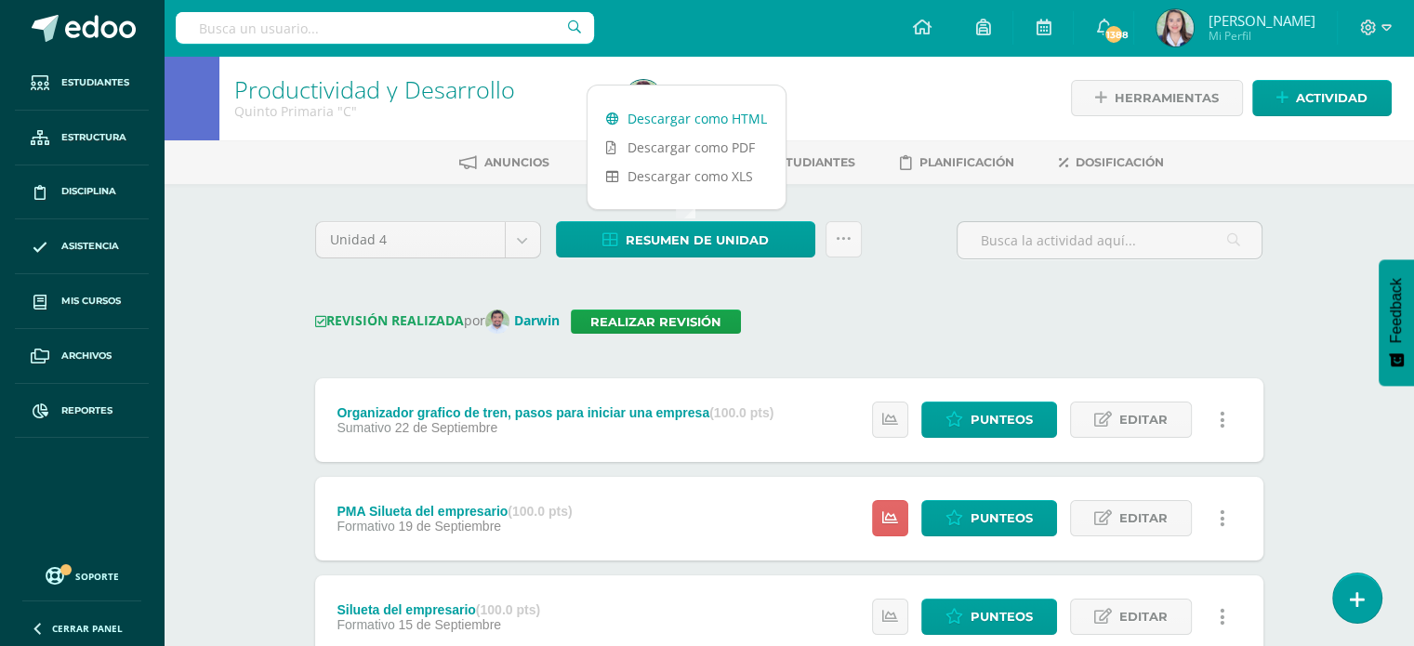
click at [644, 112] on link "Descargar como HTML" at bounding box center [686, 118] width 198 height 29
click at [681, 314] on link "Realizar revisión" at bounding box center [656, 322] width 170 height 24
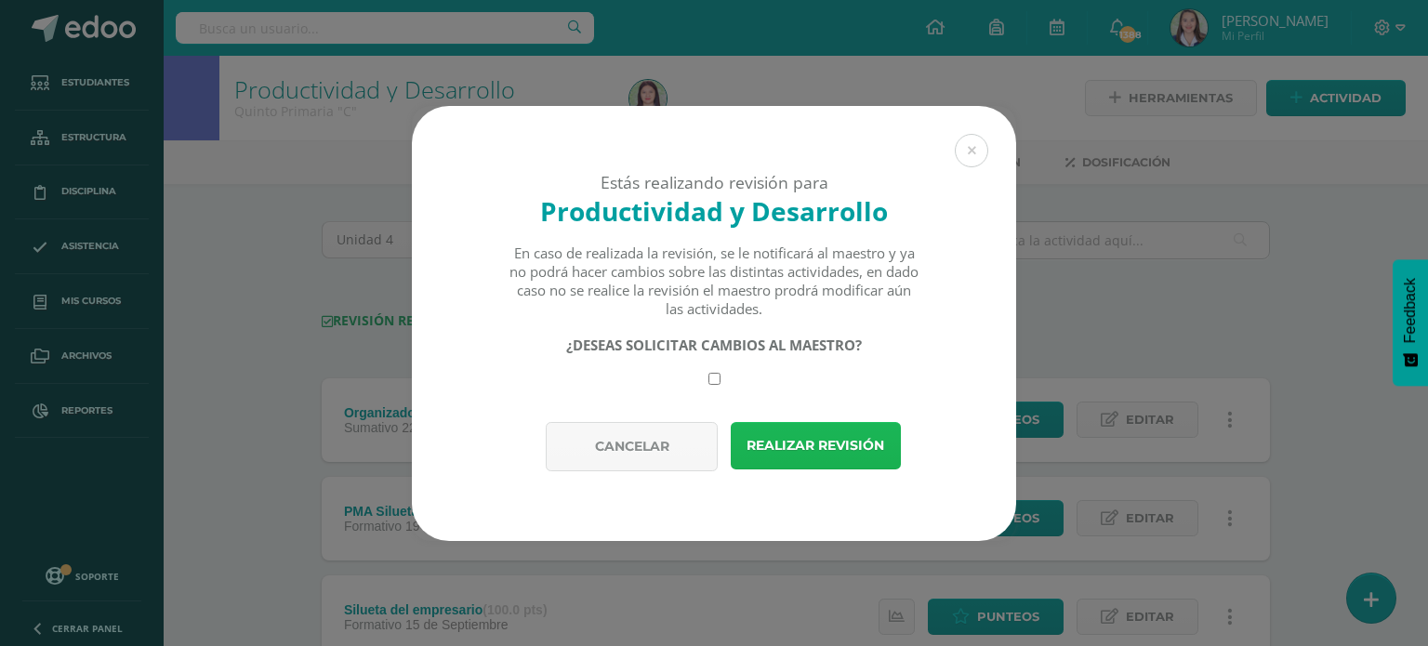
click at [759, 431] on button "Realizar revisión" at bounding box center [816, 445] width 170 height 47
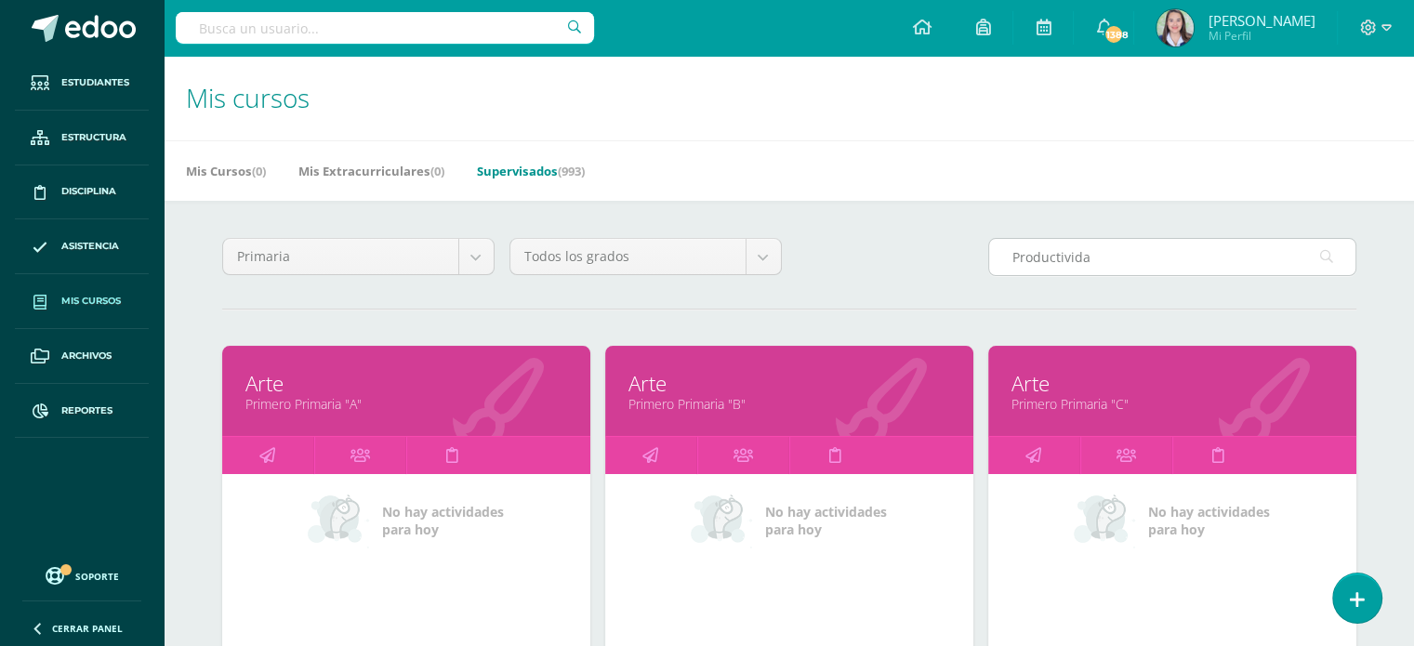
click at [1129, 256] on input "Productivida" at bounding box center [1172, 257] width 366 height 36
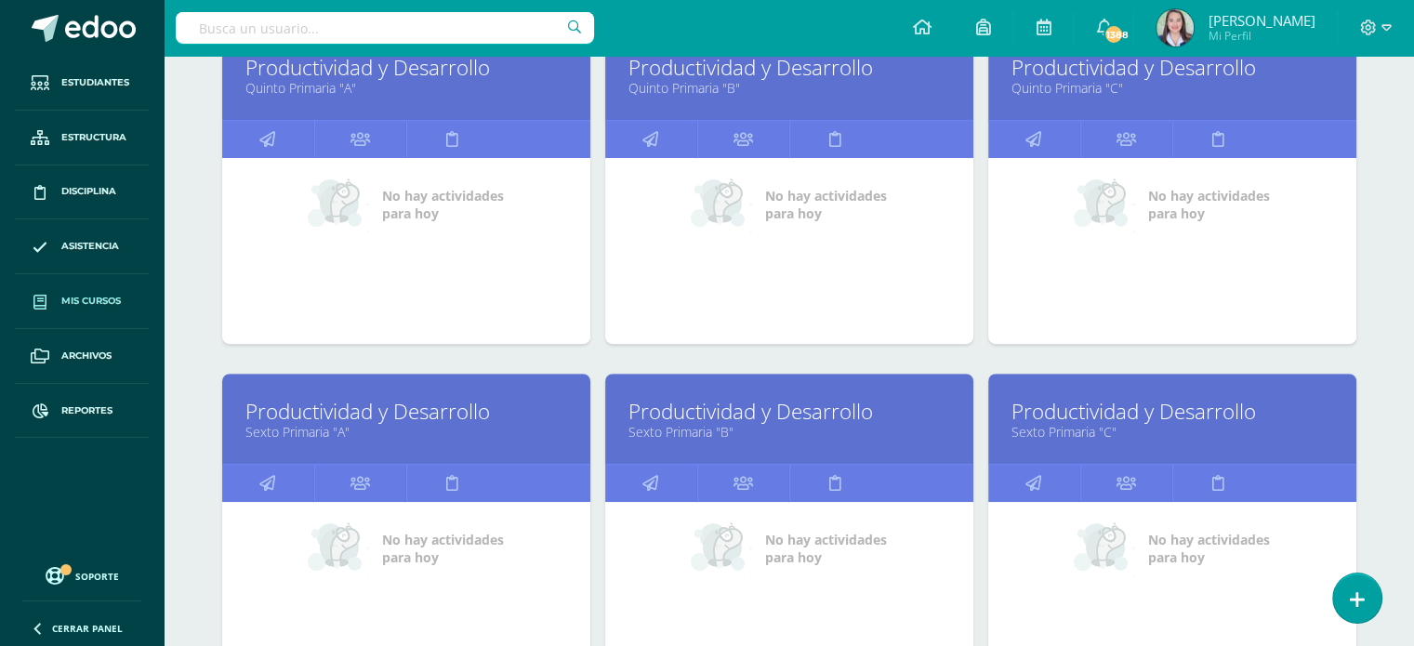
scroll to position [710, 0]
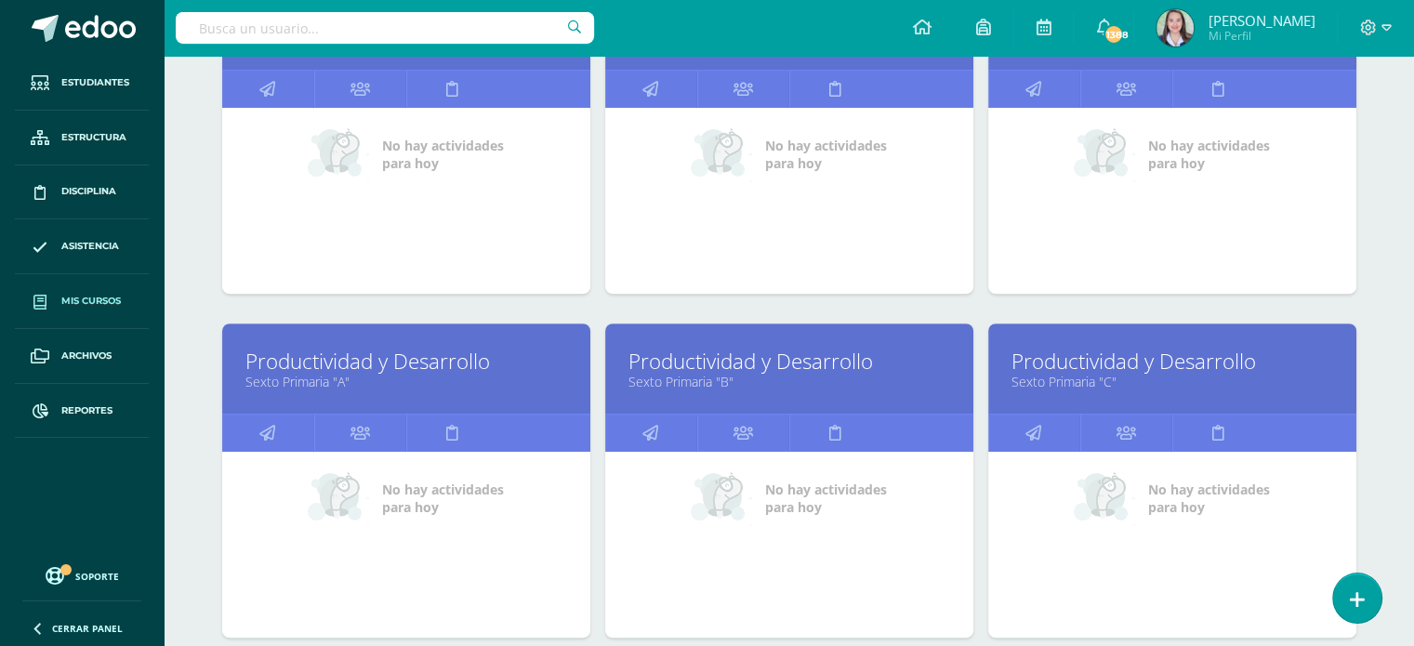
type input "Productividad"
click at [420, 367] on link "Productividad y Desarrollo" at bounding box center [406, 361] width 322 height 29
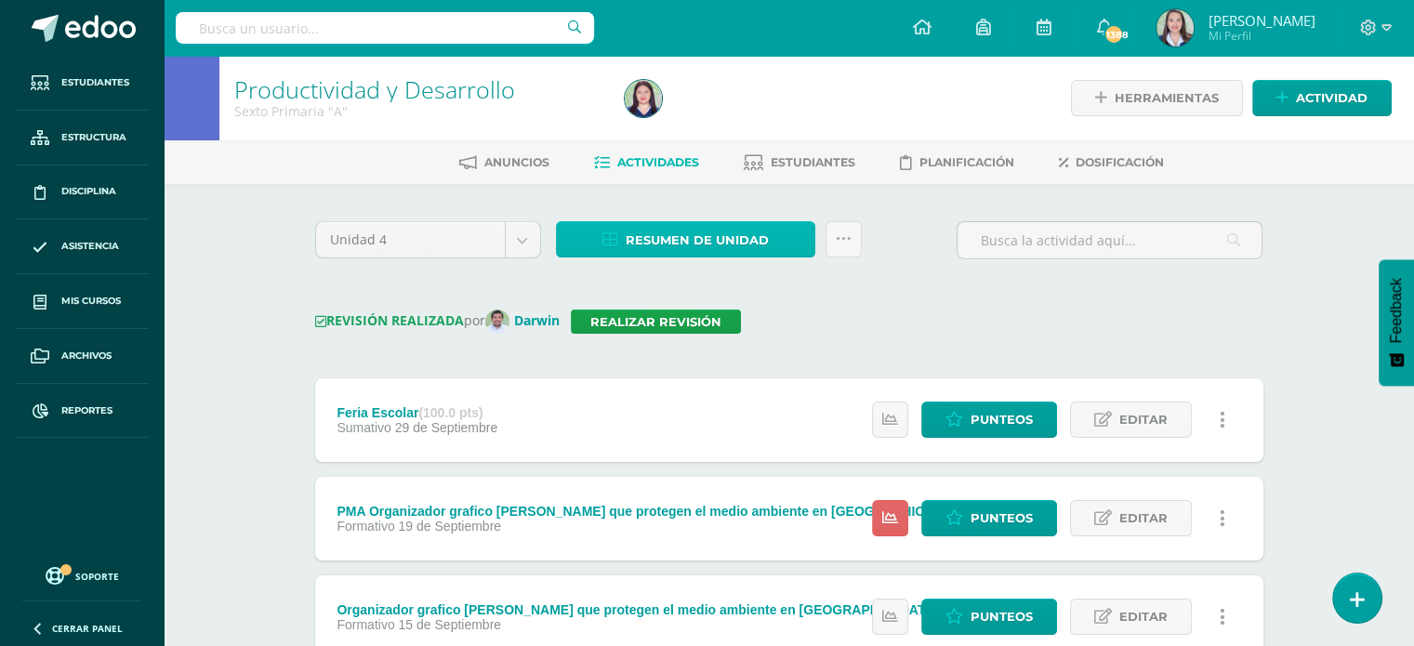
click at [617, 237] on icon at bounding box center [610, 240] width 16 height 16
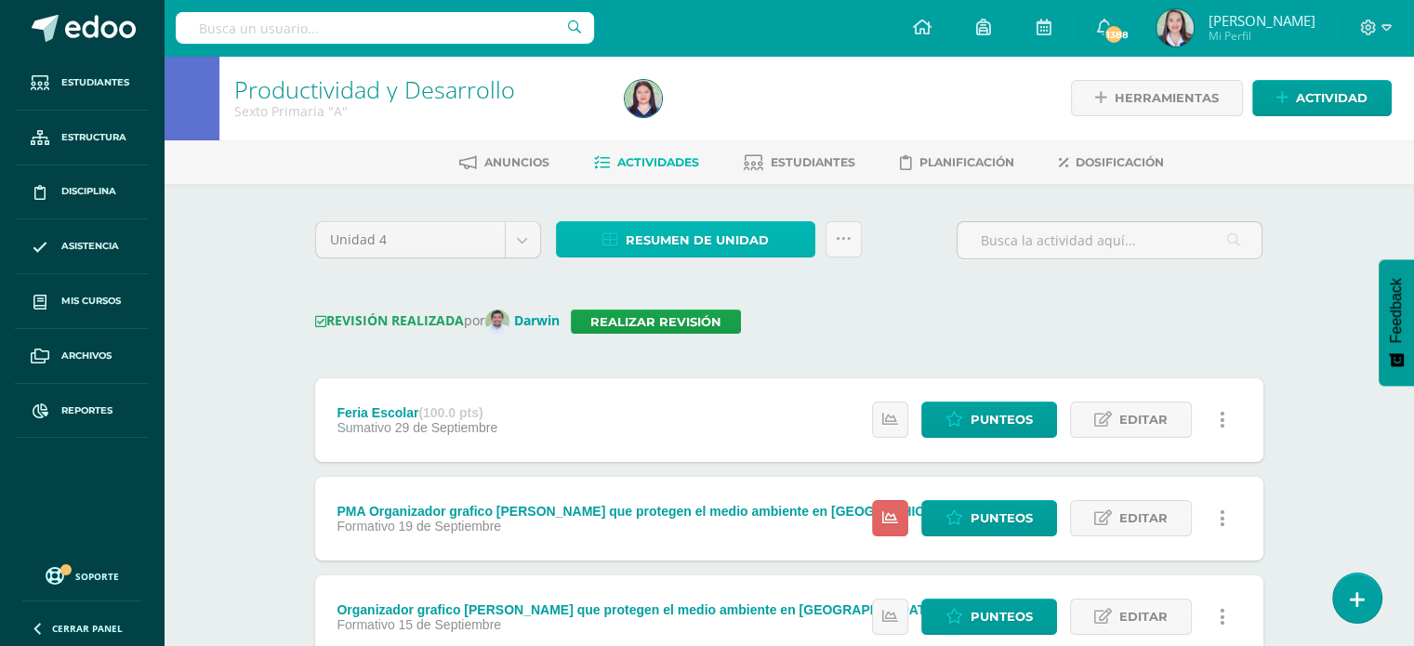
click at [680, 241] on span "Resumen de unidad" at bounding box center [697, 240] width 143 height 34
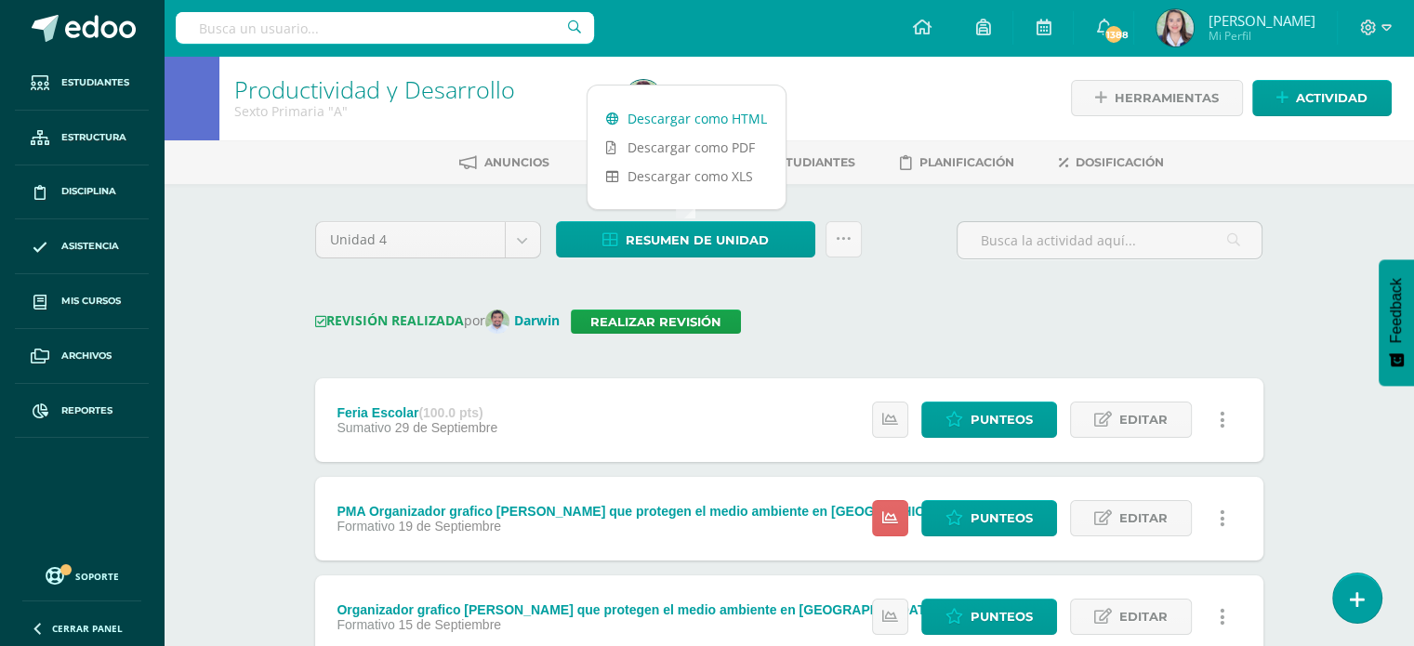
click at [656, 117] on link "Descargar como HTML" at bounding box center [686, 118] width 198 height 29
click at [680, 325] on link "Realizar revisión" at bounding box center [656, 322] width 170 height 24
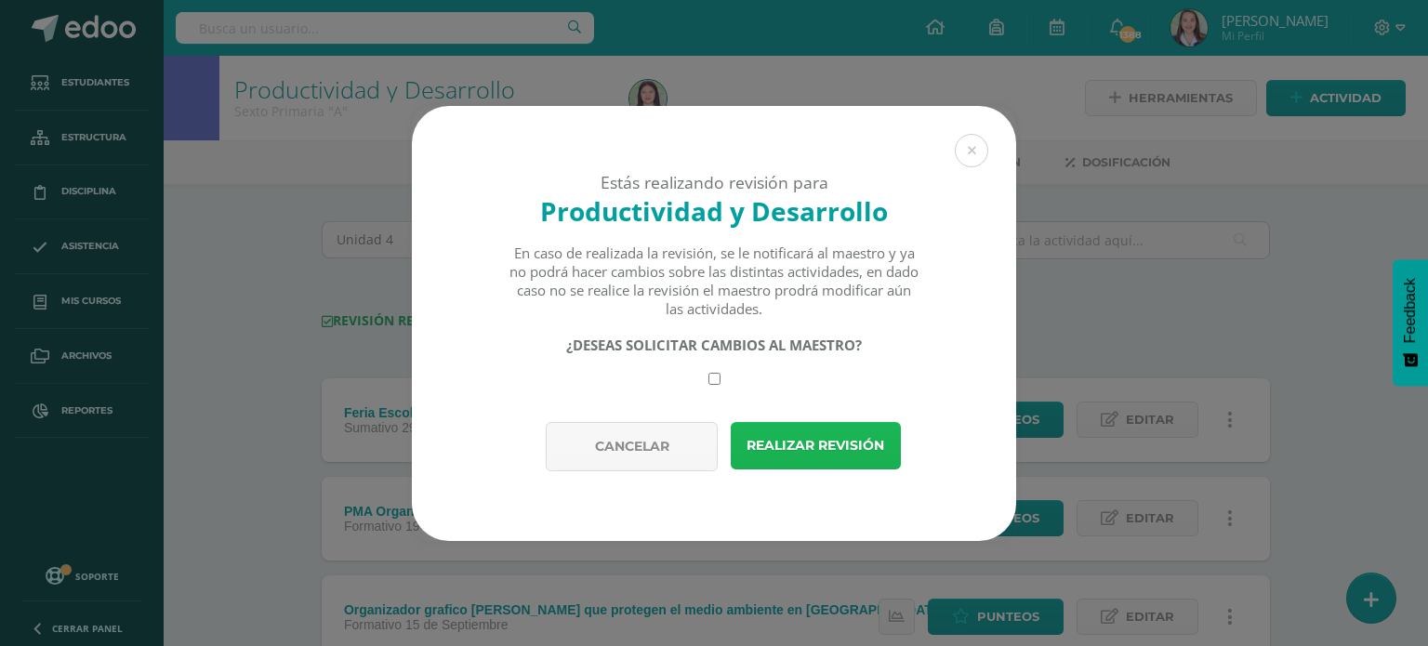
click at [768, 433] on button "Realizar revisión" at bounding box center [816, 445] width 170 height 47
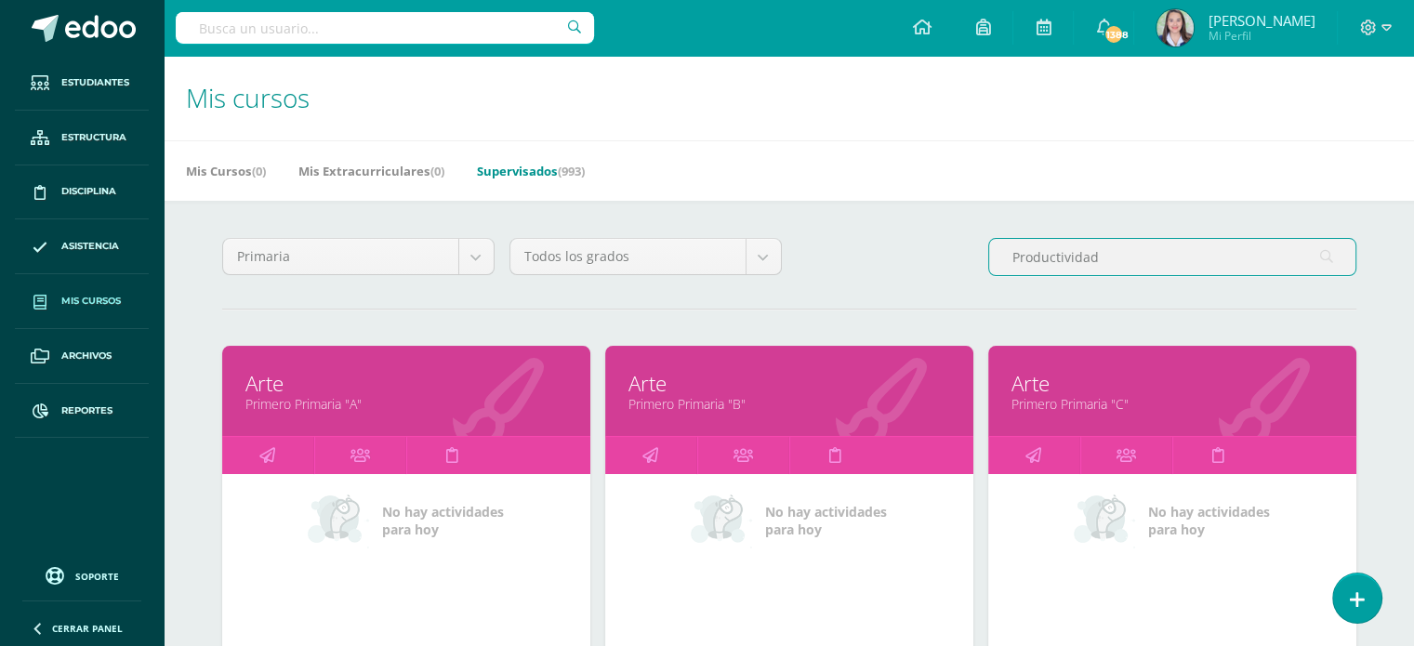
click at [1103, 250] on input "Productividad" at bounding box center [1172, 257] width 366 height 36
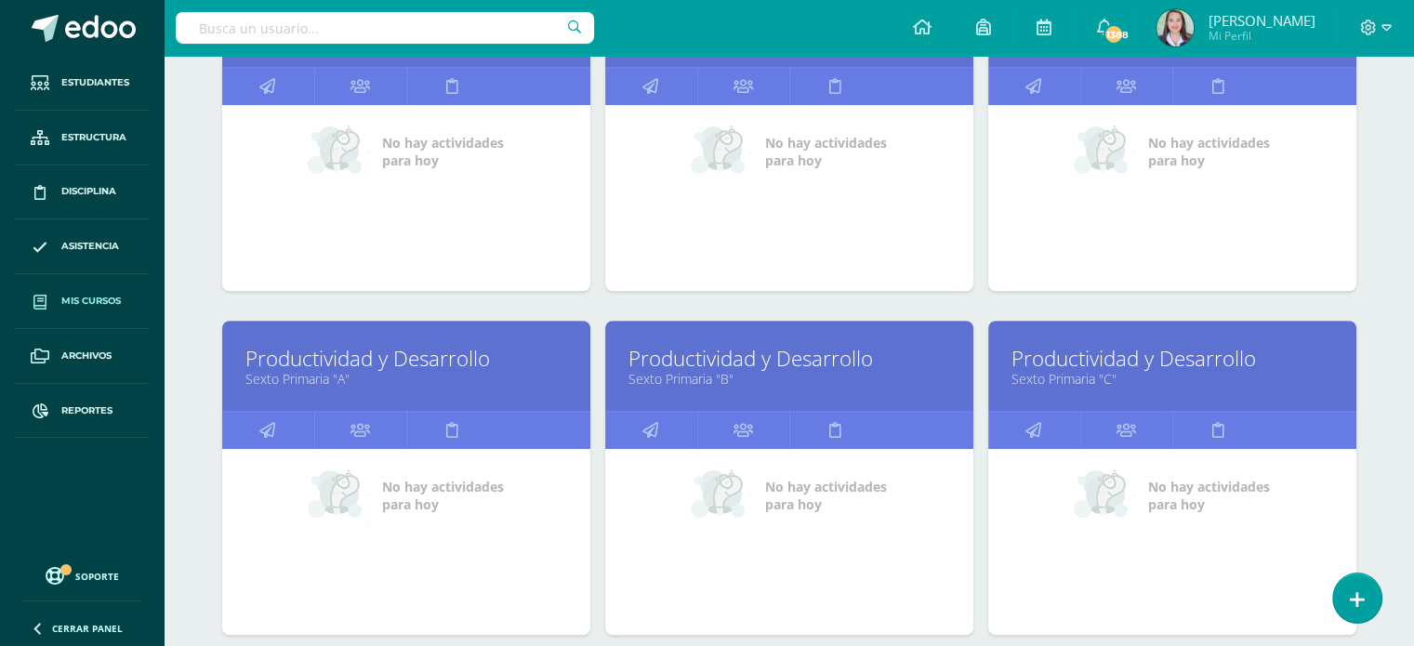
scroll to position [744, 0]
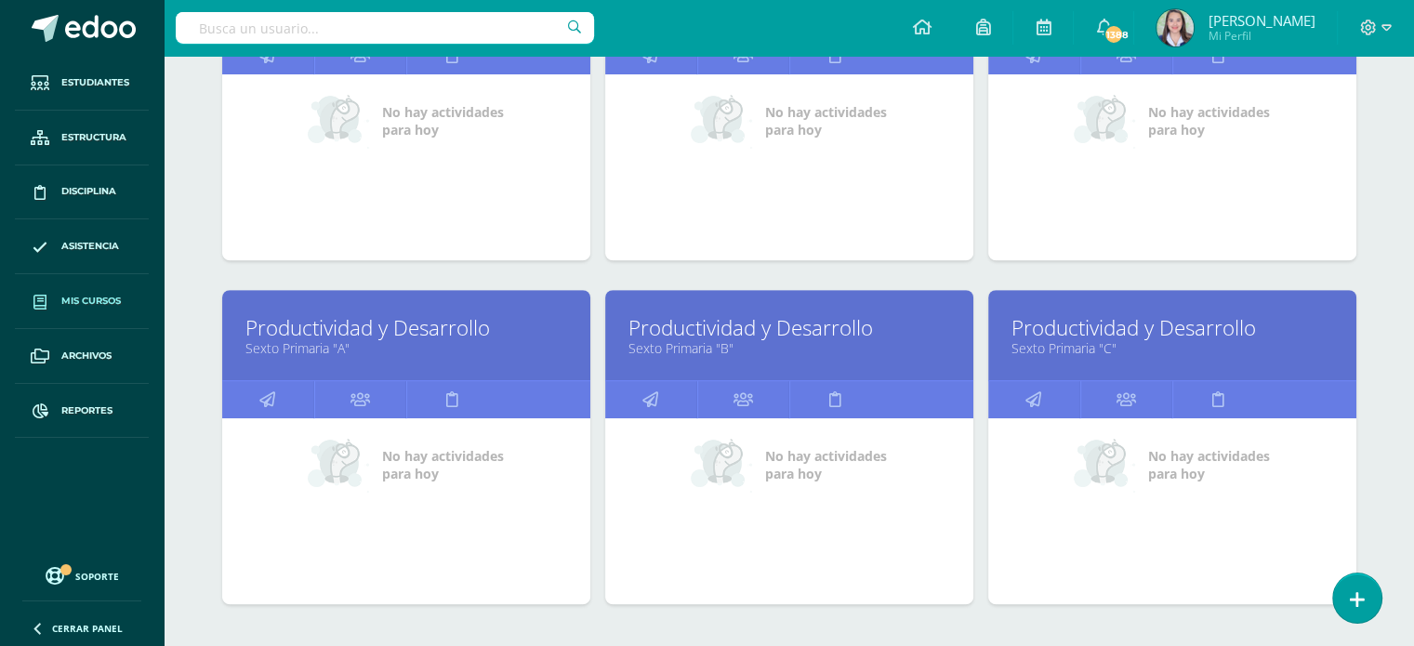
type input "Productivida"
click at [736, 336] on link "Productividad y Desarrollo" at bounding box center [789, 327] width 322 height 29
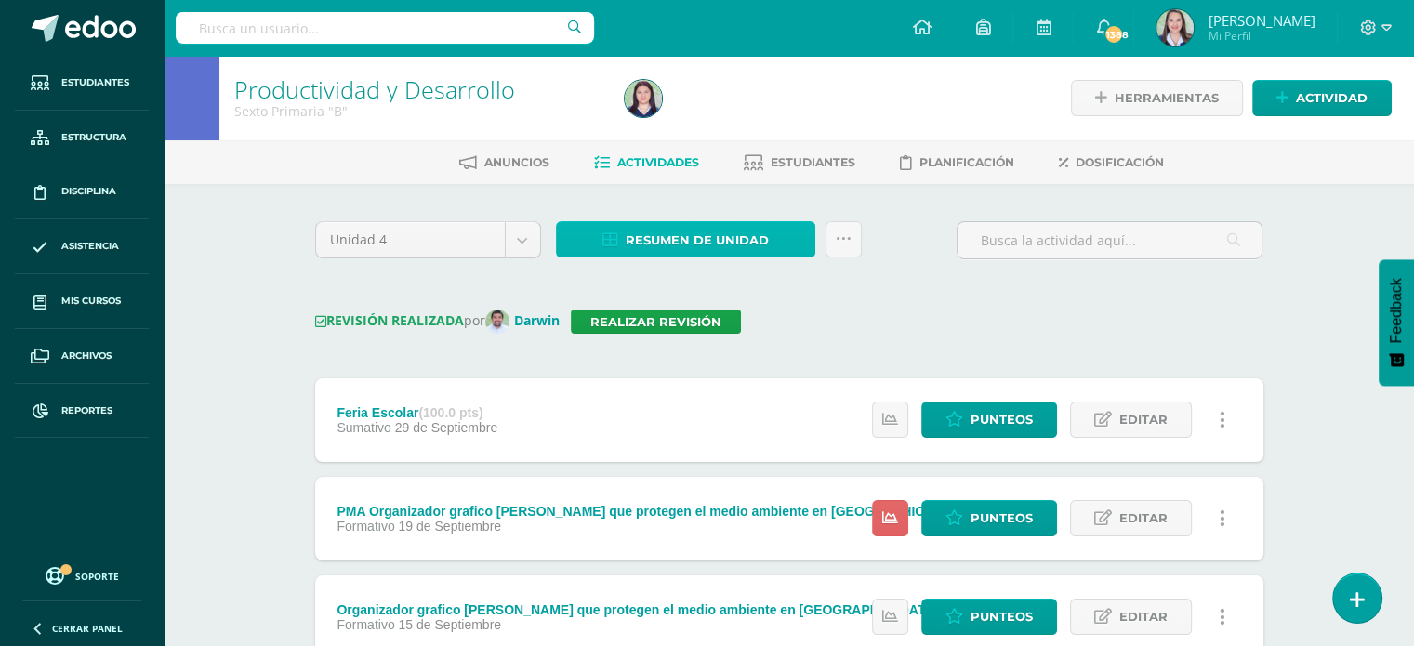
click at [699, 241] on span "Resumen de unidad" at bounding box center [697, 240] width 143 height 34
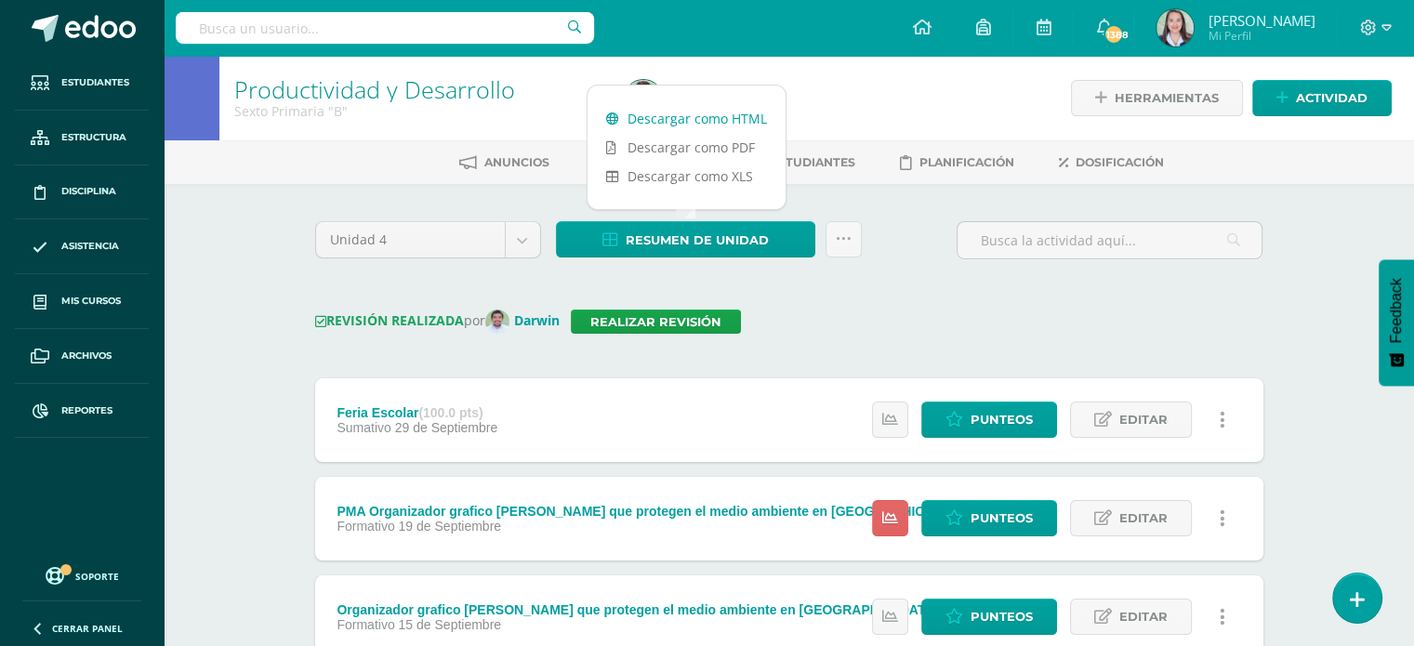
click at [660, 116] on link "Descargar como HTML" at bounding box center [686, 118] width 198 height 29
click at [710, 320] on link "Realizar revisión" at bounding box center [656, 322] width 170 height 24
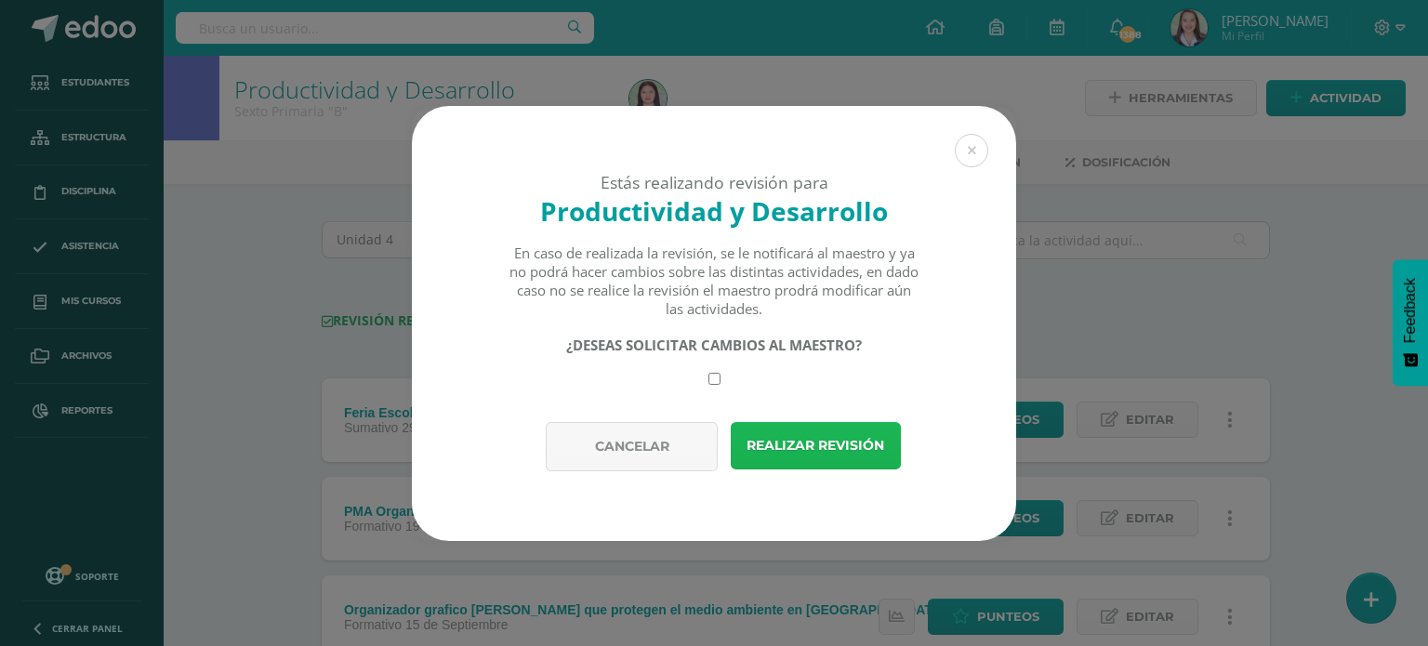
click at [824, 446] on button "Realizar revisión" at bounding box center [816, 445] width 170 height 47
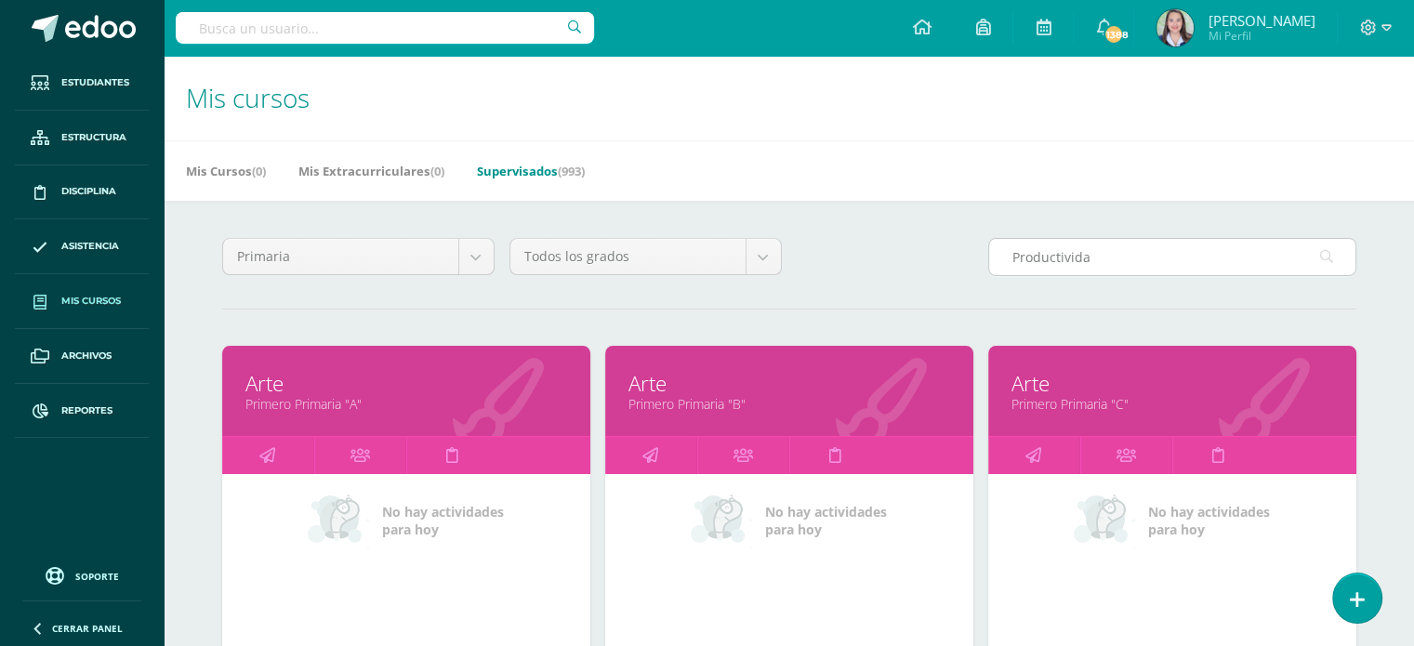
click at [1105, 259] on input "Productivida" at bounding box center [1172, 257] width 366 height 36
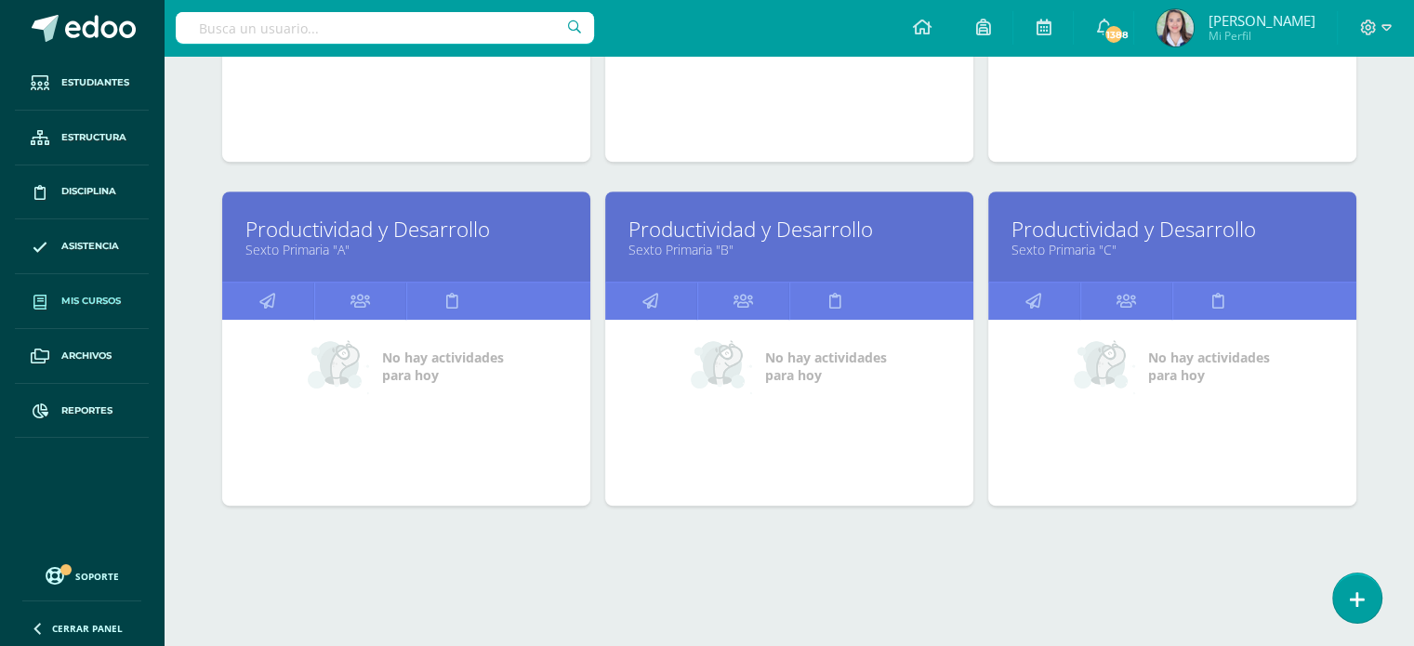
scroll to position [847, 0]
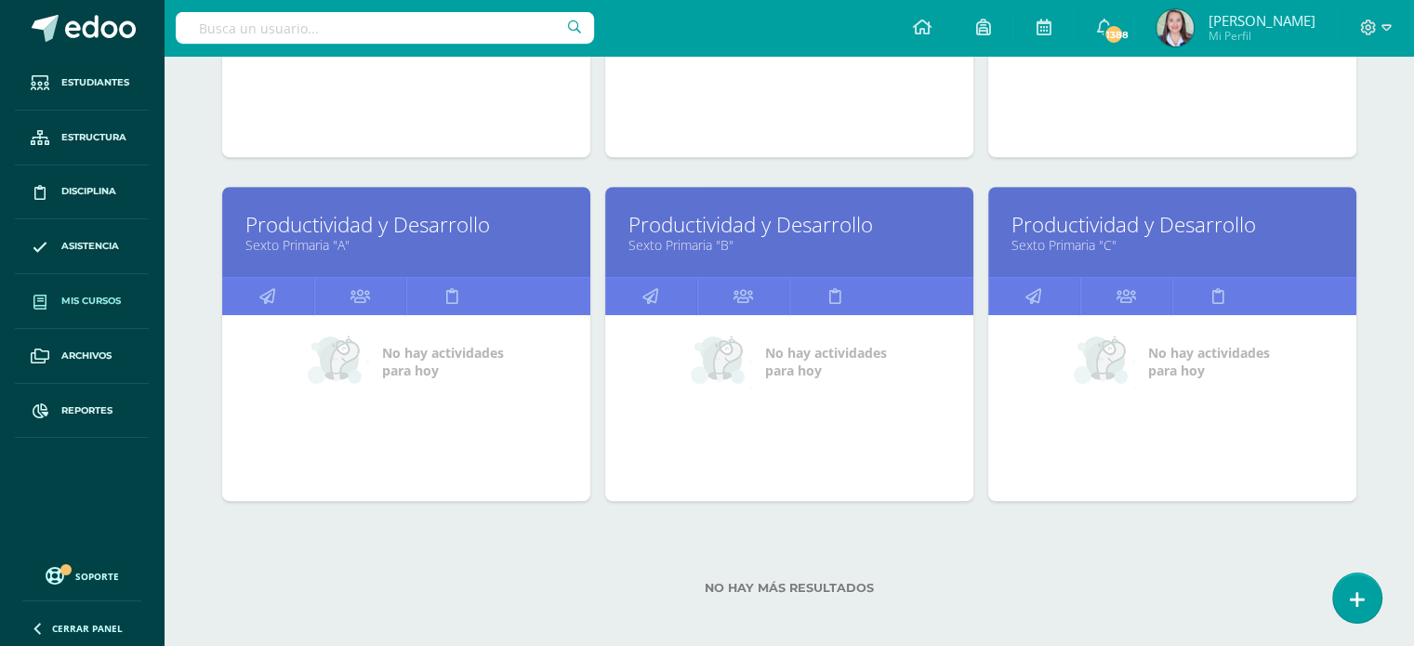
type input "Productividad"
click at [1121, 244] on link "Sexto Primaria "C"" at bounding box center [1172, 245] width 322 height 18
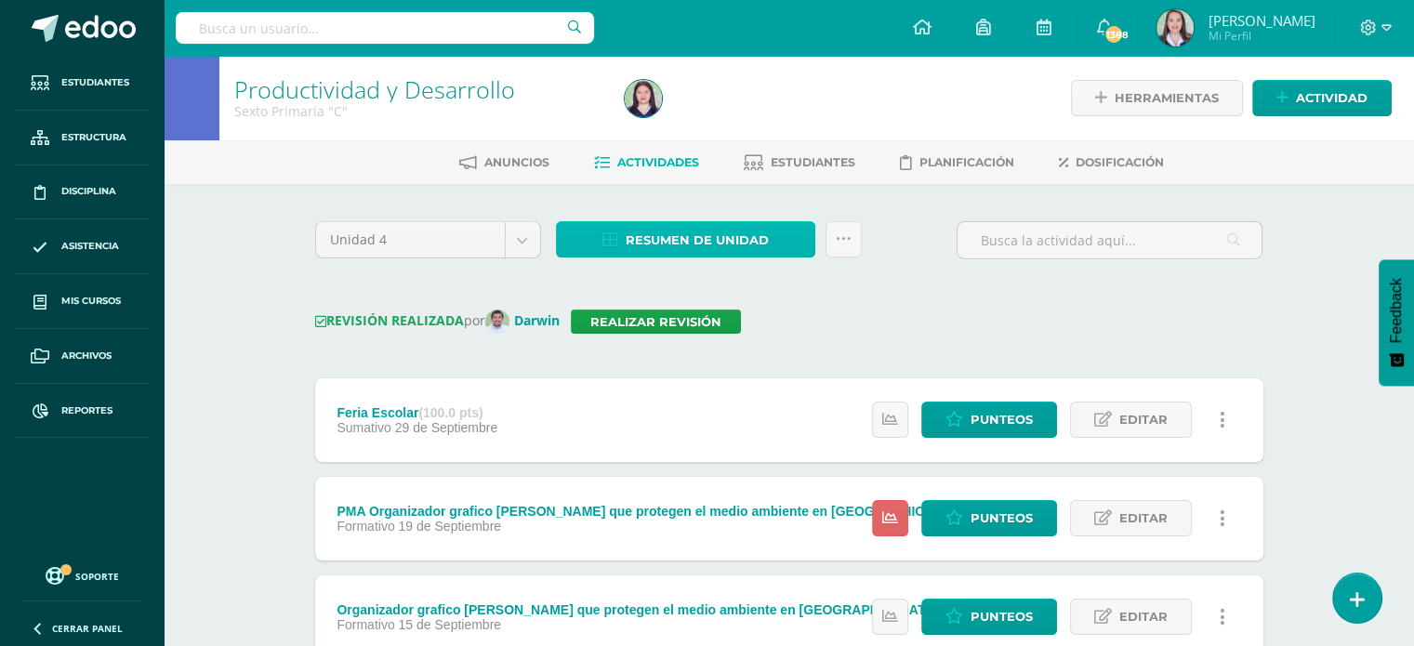
click at [611, 241] on icon at bounding box center [610, 240] width 16 height 16
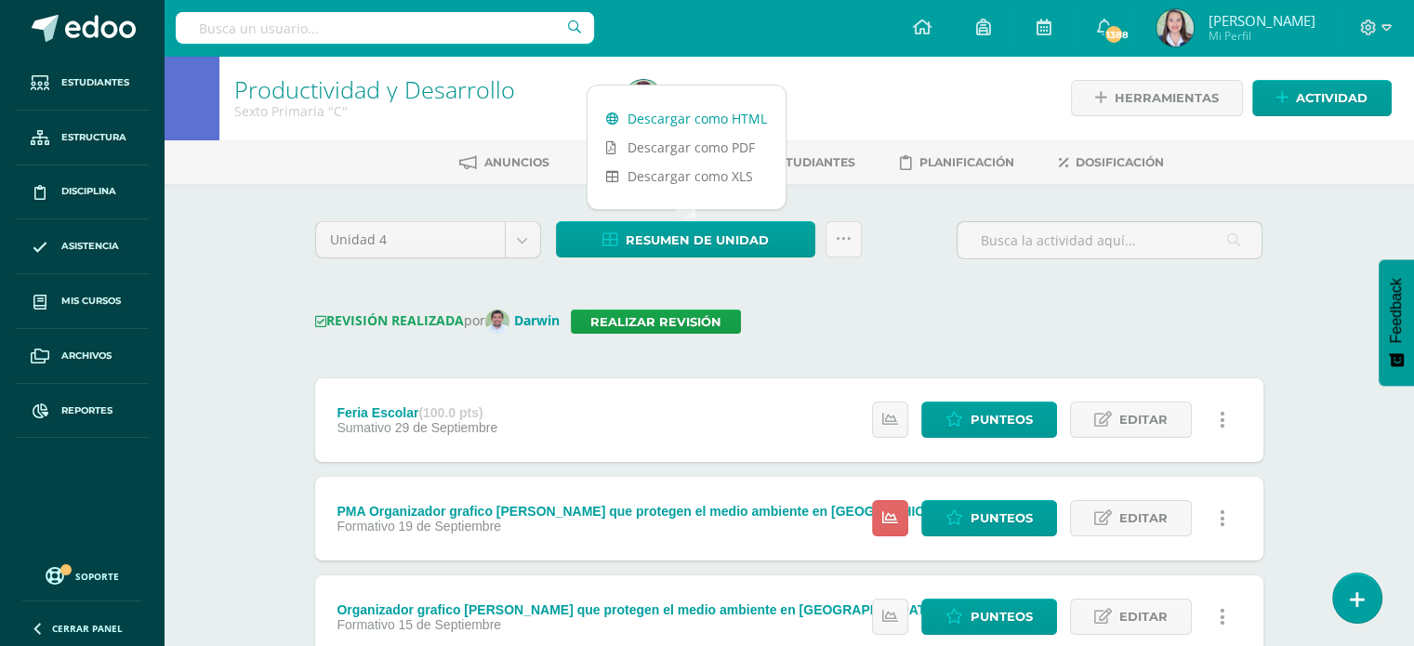
click at [654, 124] on link "Descargar como HTML" at bounding box center [686, 118] width 198 height 29
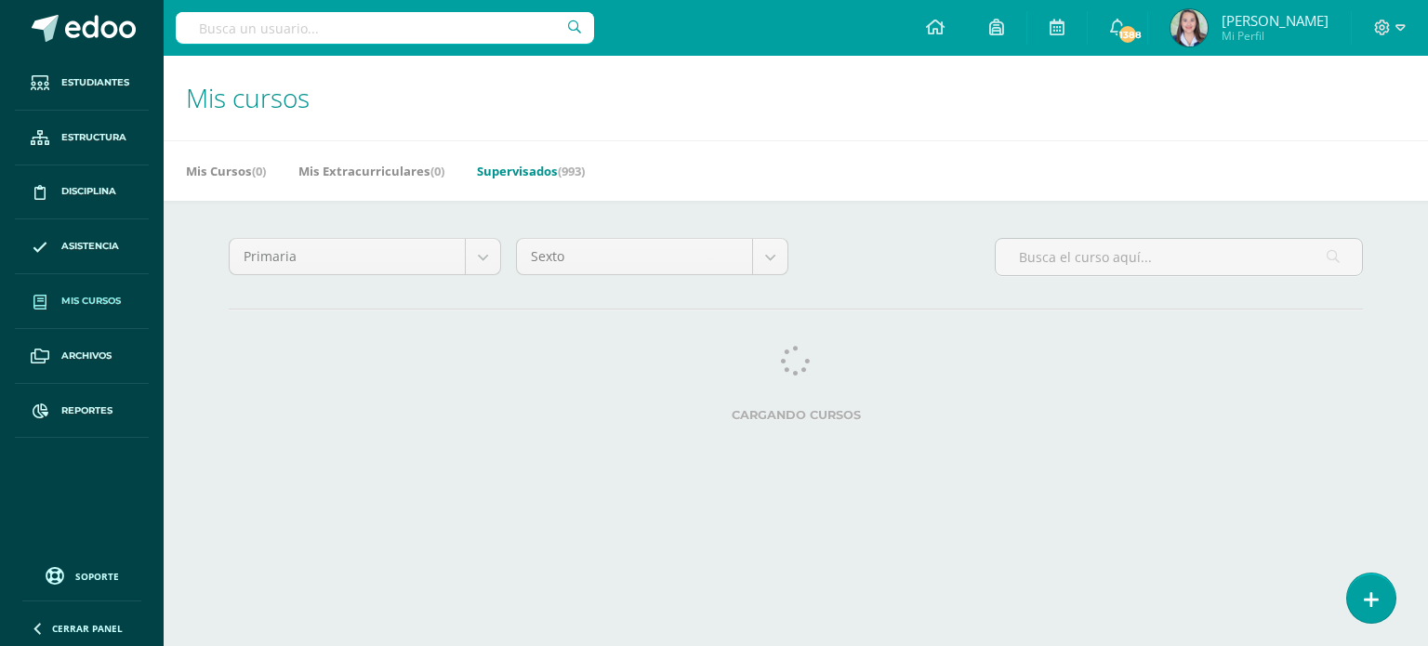
select select "-1"
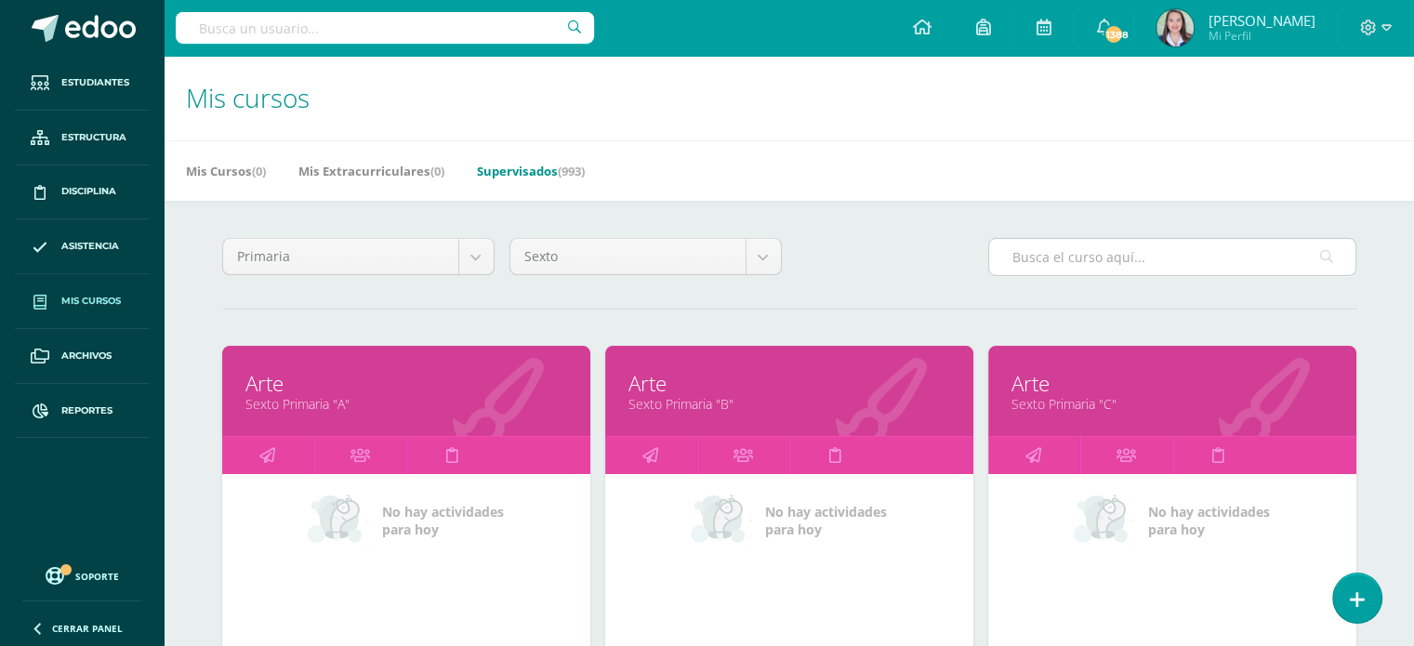
click at [1089, 256] on input "text" at bounding box center [1172, 257] width 366 height 36
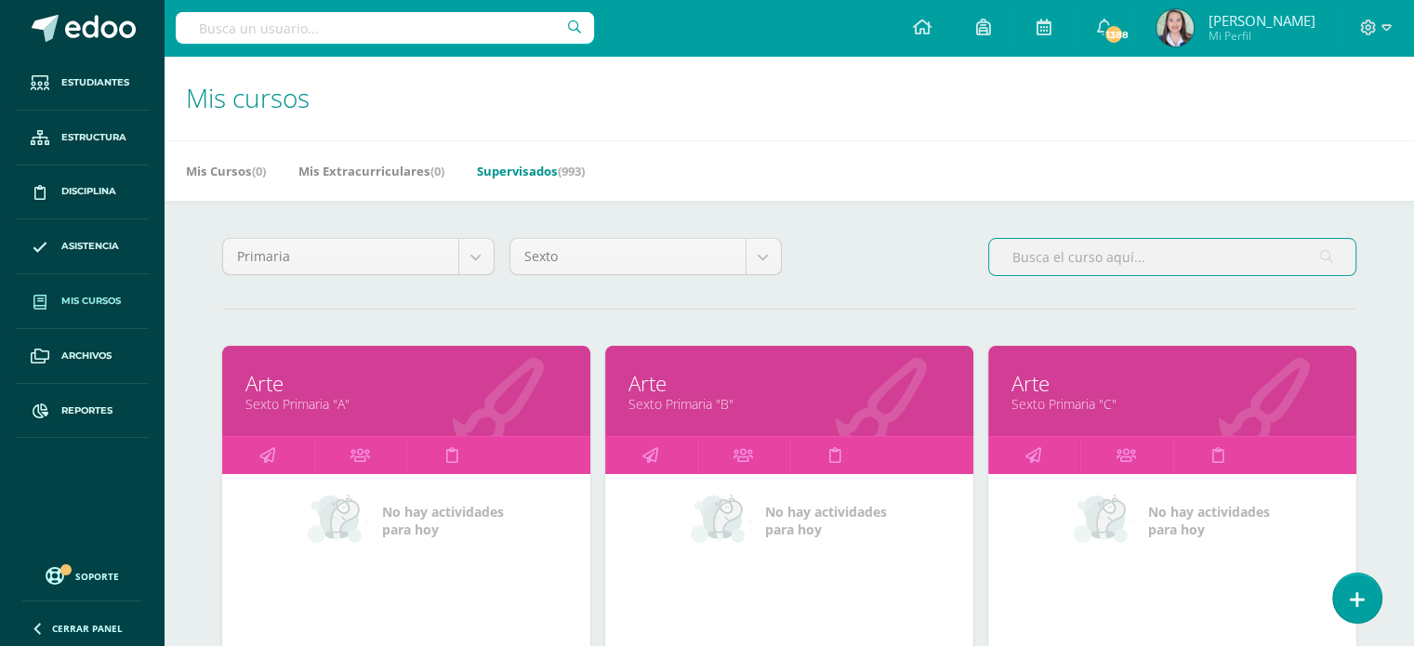
click at [1077, 251] on input "text" at bounding box center [1172, 257] width 366 height 36
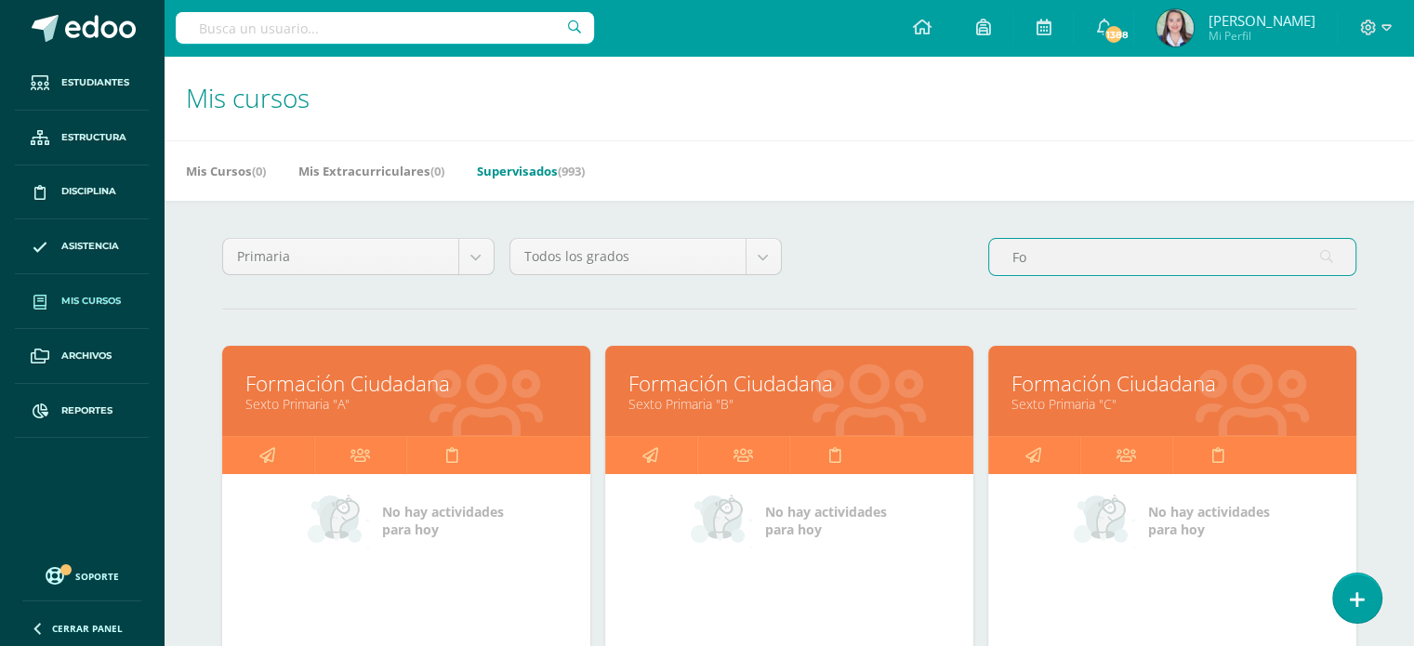
type input "F"
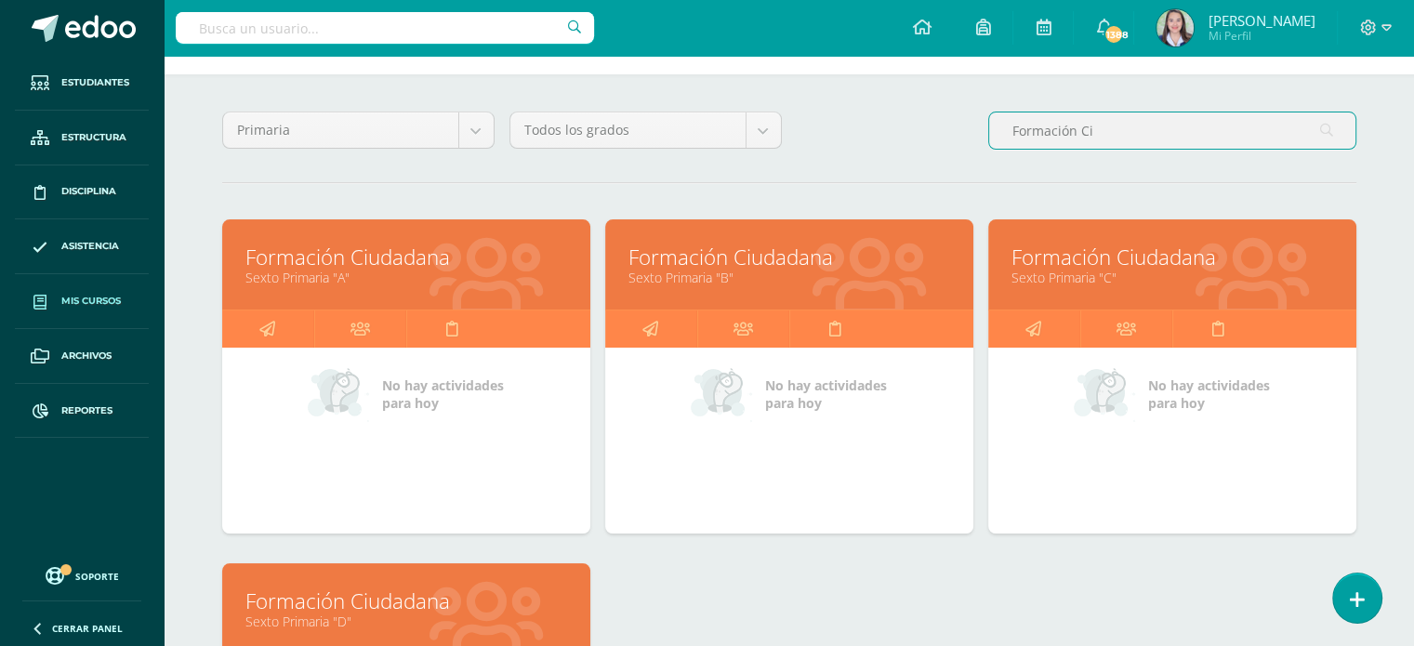
scroll to position [93, 0]
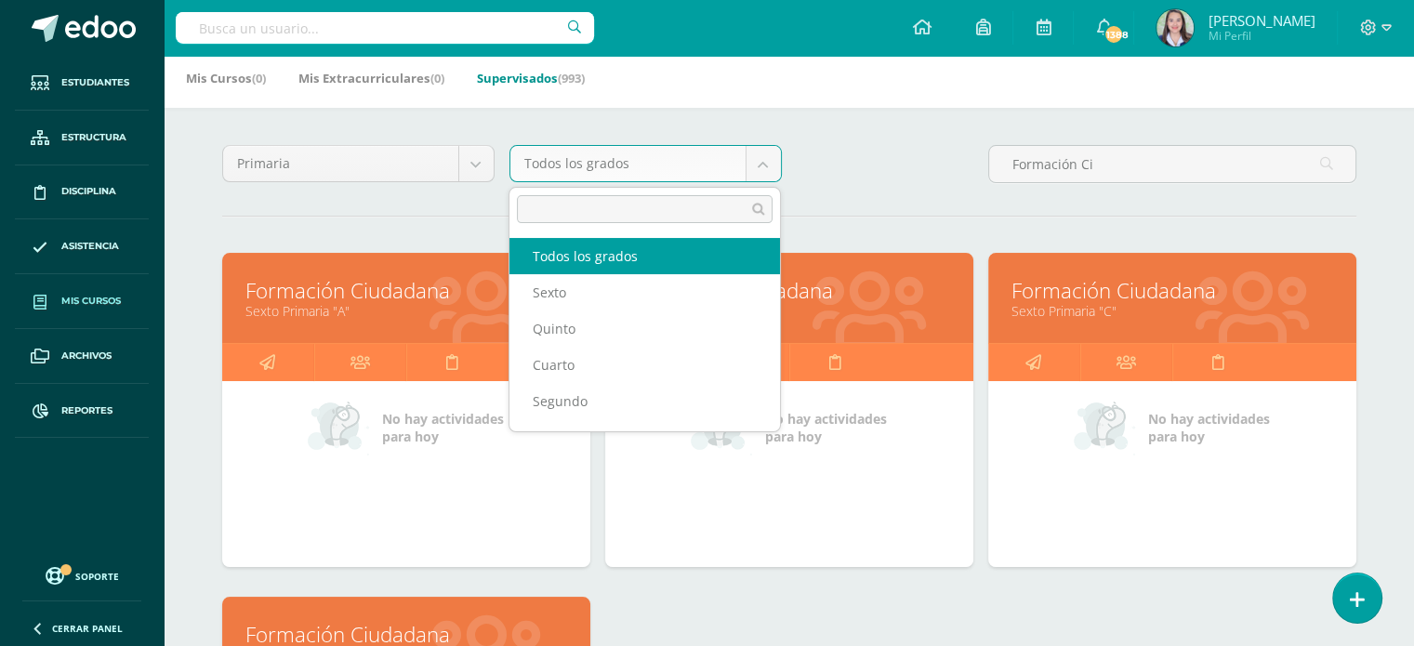
click at [752, 159] on body "Estudiantes Estructura Disciplina Asistencia Mis cursos Archivos Reportes Sopor…" at bounding box center [707, 485] width 1414 height 1157
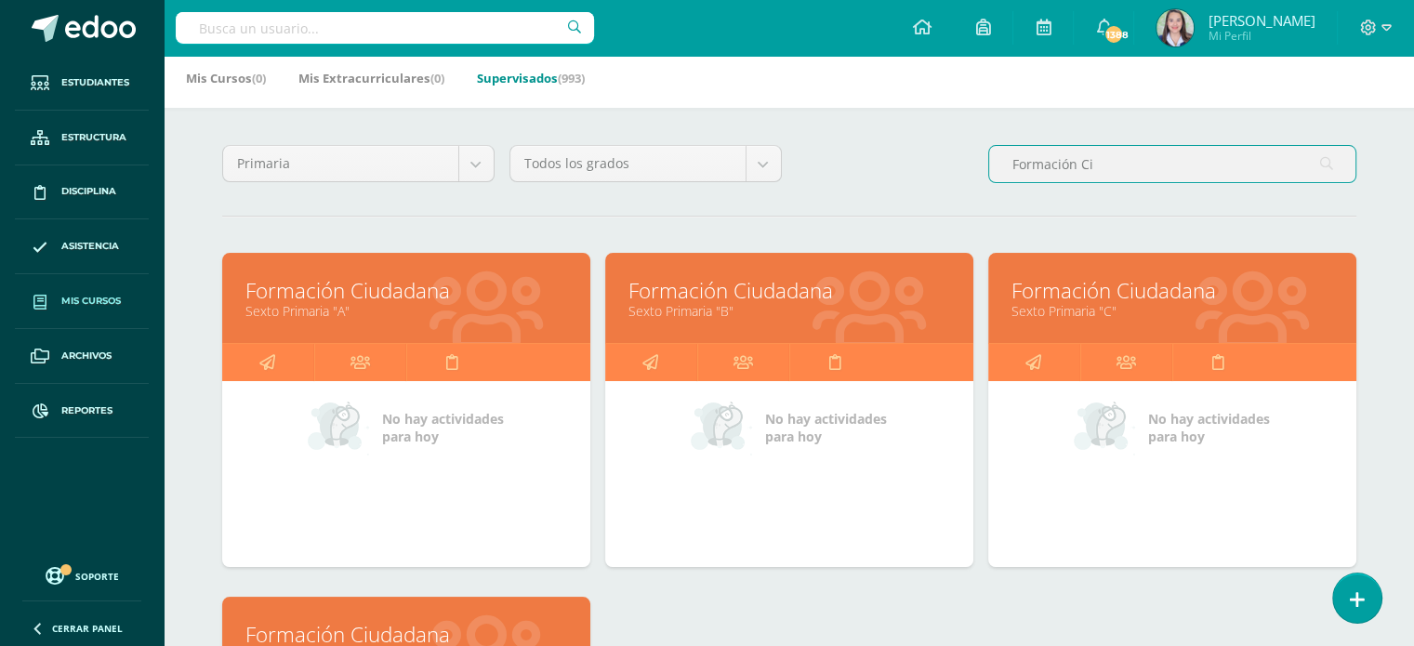
click at [1122, 162] on input "Formación Ci" at bounding box center [1172, 164] width 366 height 36
type input "F"
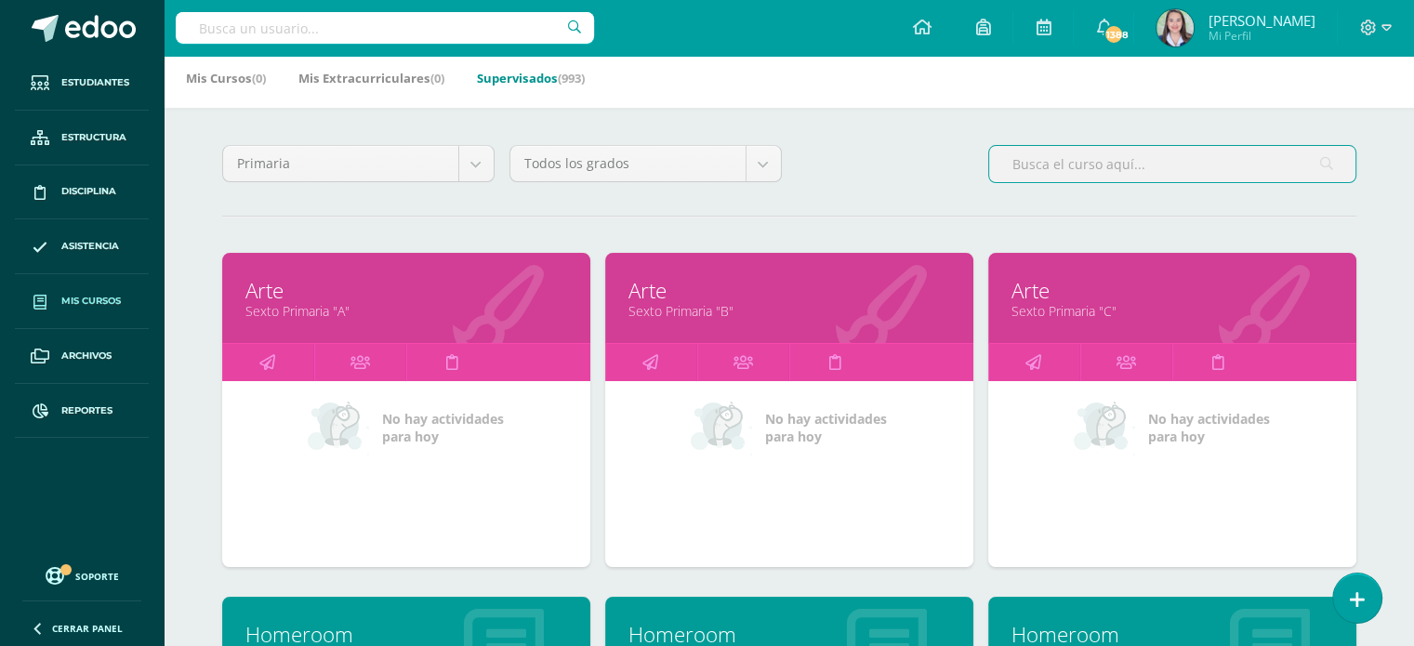
click at [1149, 152] on input "text" at bounding box center [1172, 164] width 366 height 36
click at [1028, 166] on input "text" at bounding box center [1172, 164] width 366 height 36
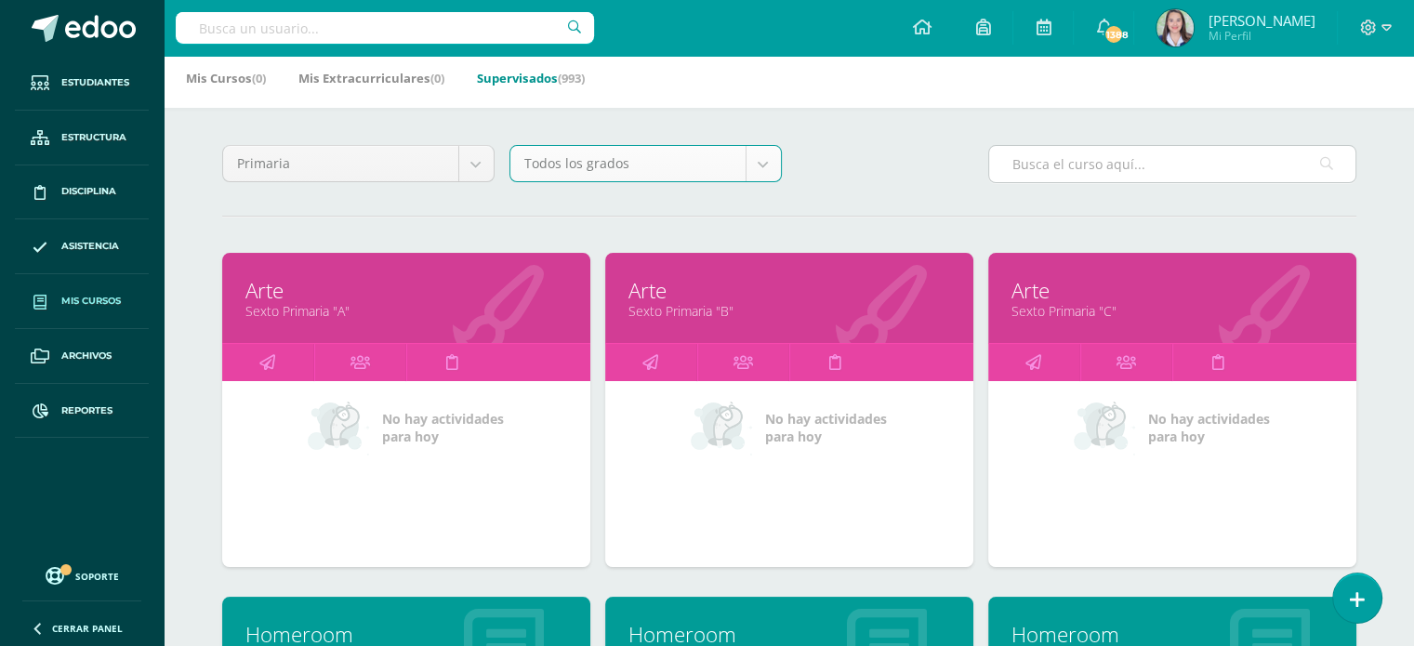
click at [1008, 166] on input "text" at bounding box center [1172, 164] width 366 height 36
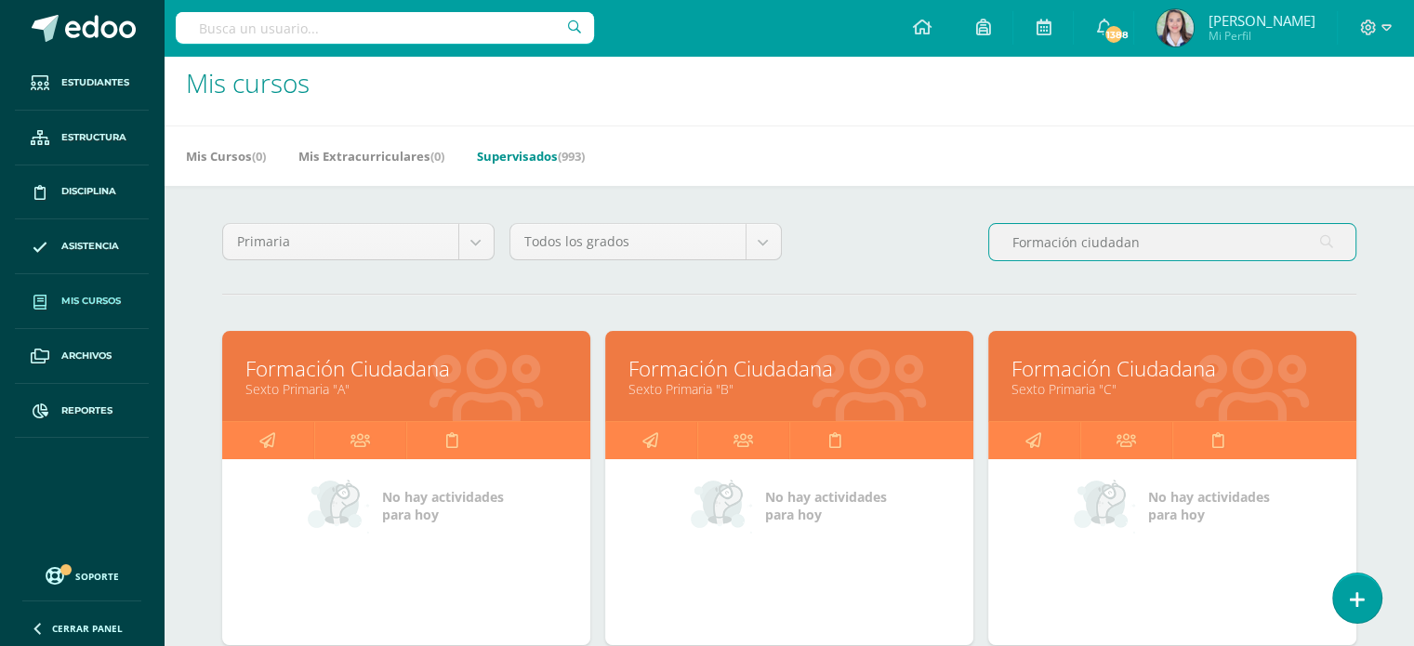
scroll to position [0, 0]
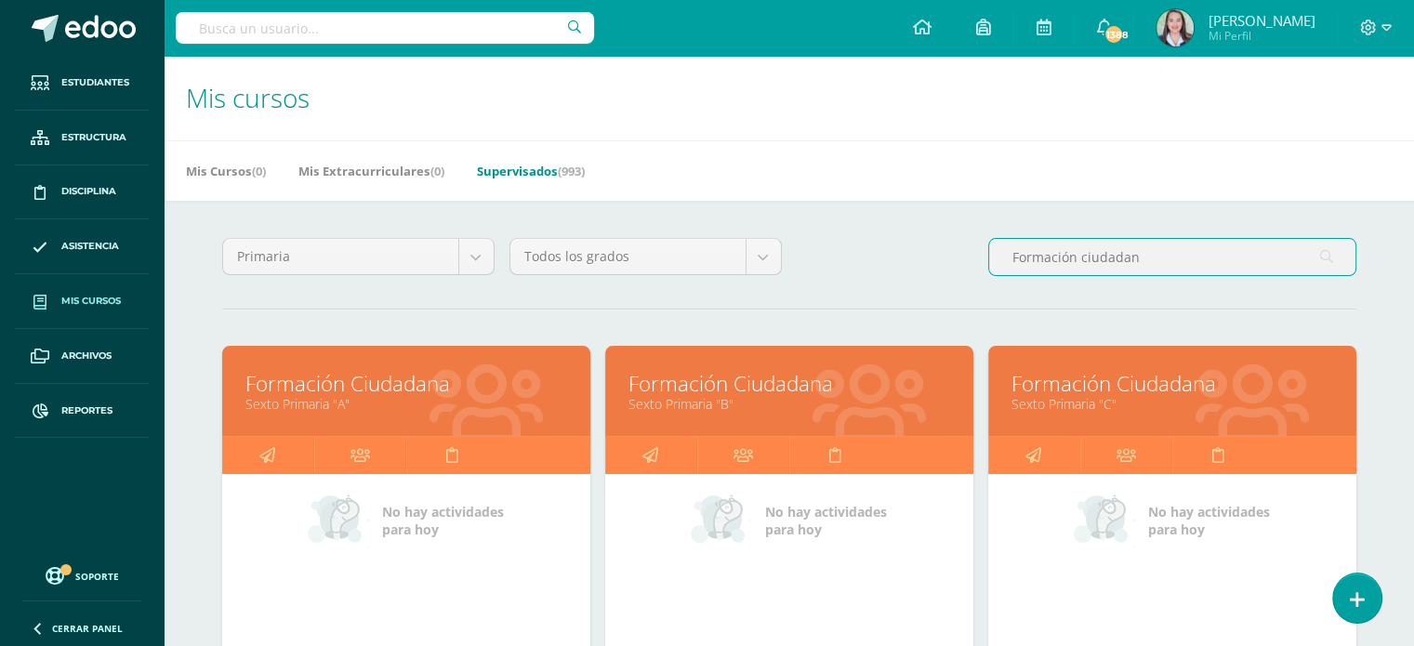
type input "Formación ciudadan"
click at [350, 402] on link "Sexto Primaria "A"" at bounding box center [406, 404] width 322 height 18
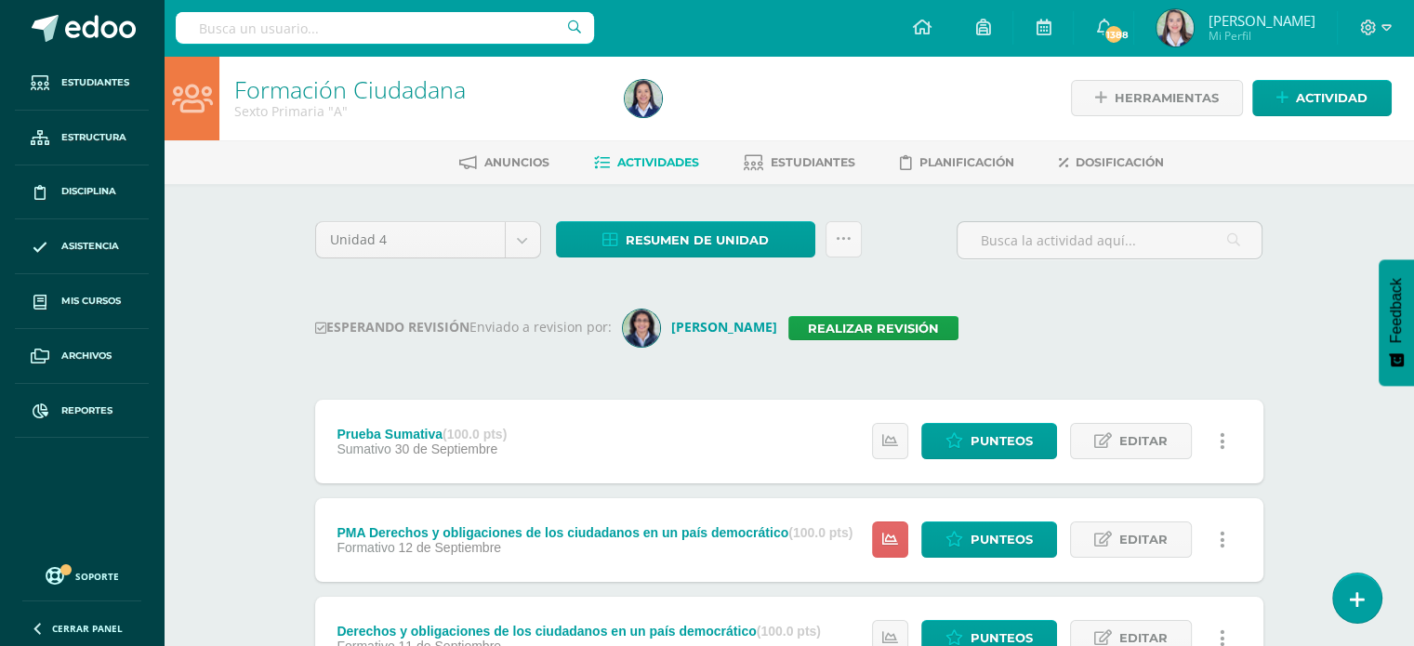
click at [846, 43] on div "Configuración Cerrar sesión Andrea Mi Perfil 1388 1388 Avisos 11153 avisos sin …" at bounding box center [789, 28] width 1250 height 56
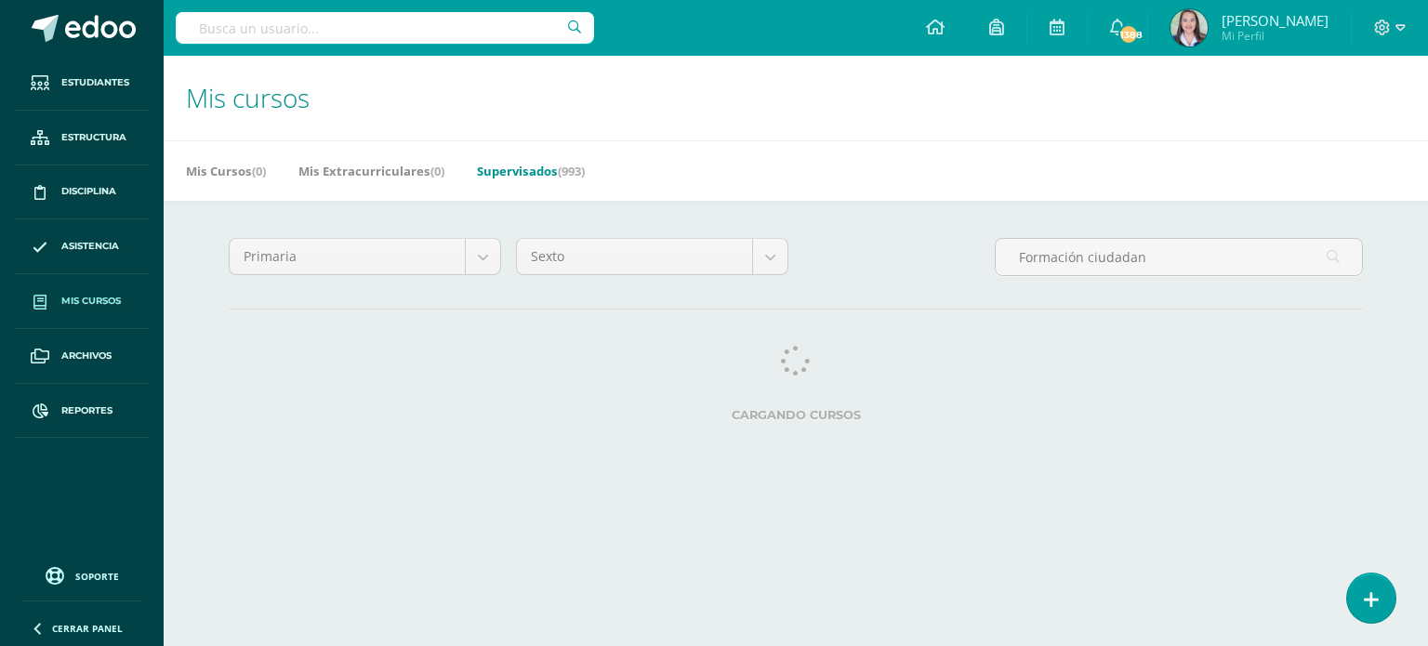
select select "-1"
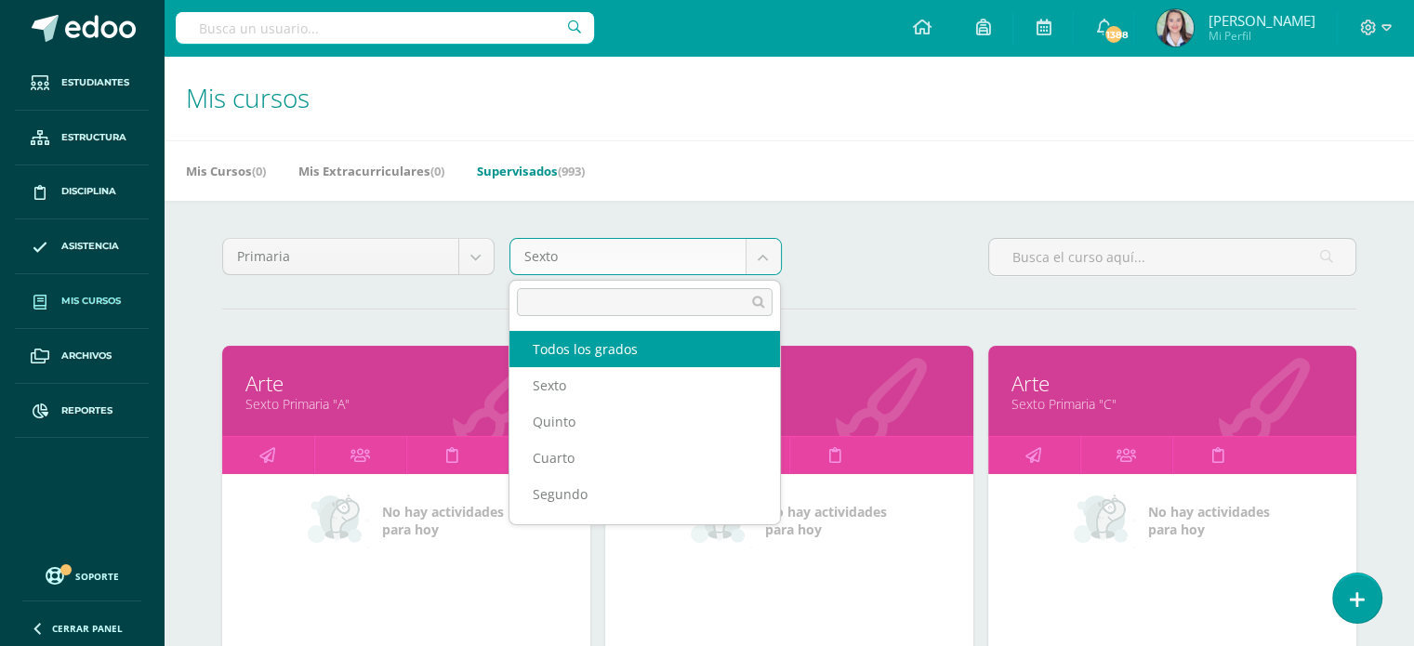
select select "-1"
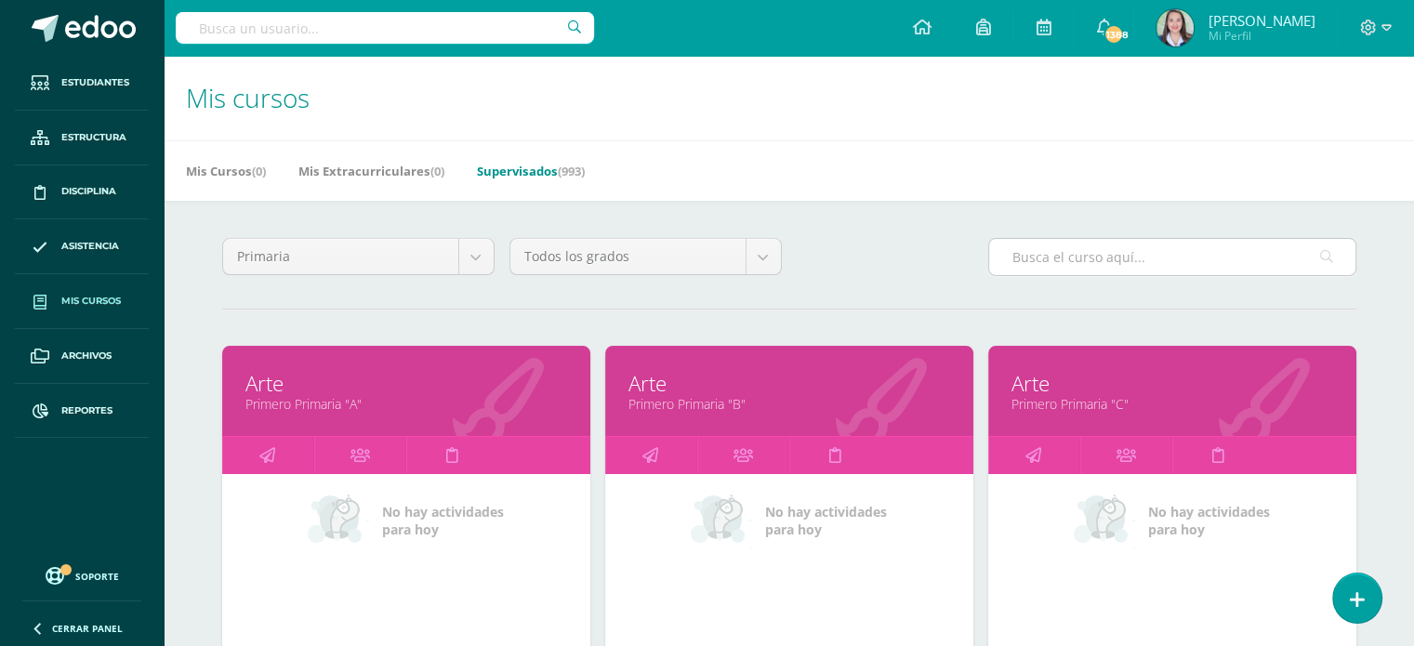
click at [1069, 248] on input "text" at bounding box center [1172, 257] width 366 height 36
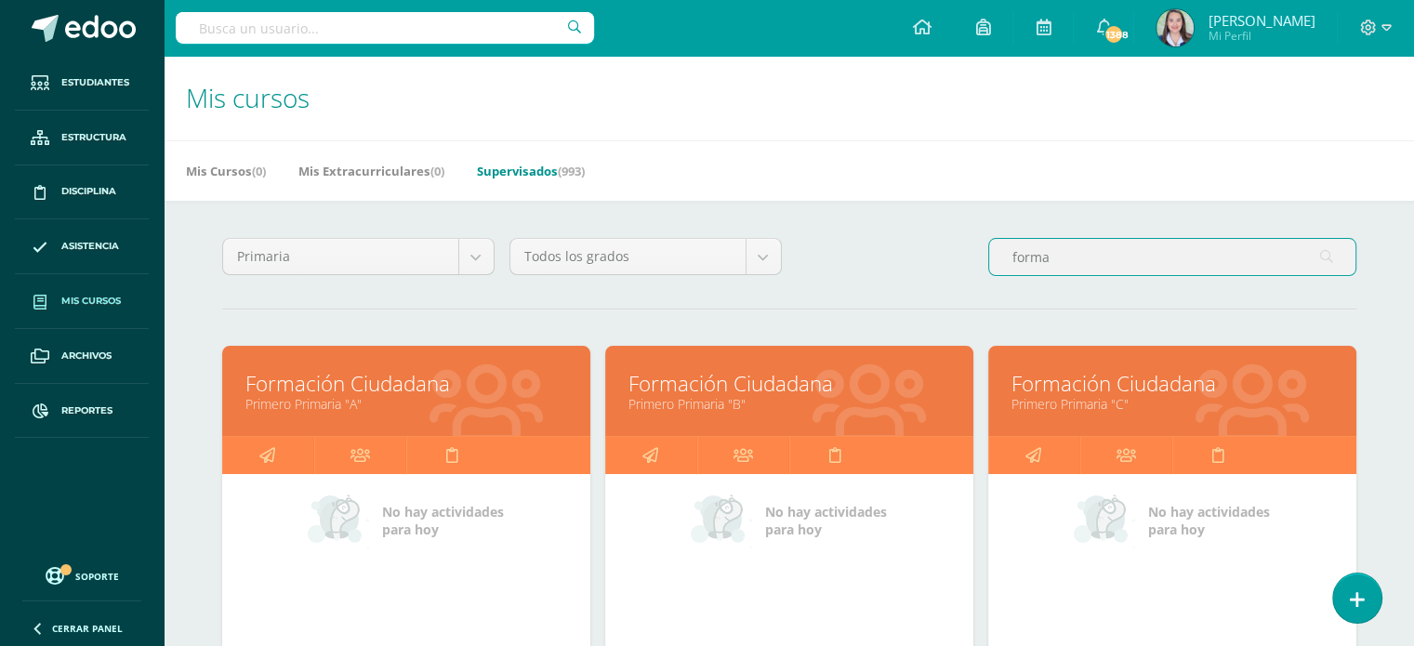
type input "forma"
click at [350, 397] on link "Primero Primaria "A"" at bounding box center [406, 404] width 322 height 18
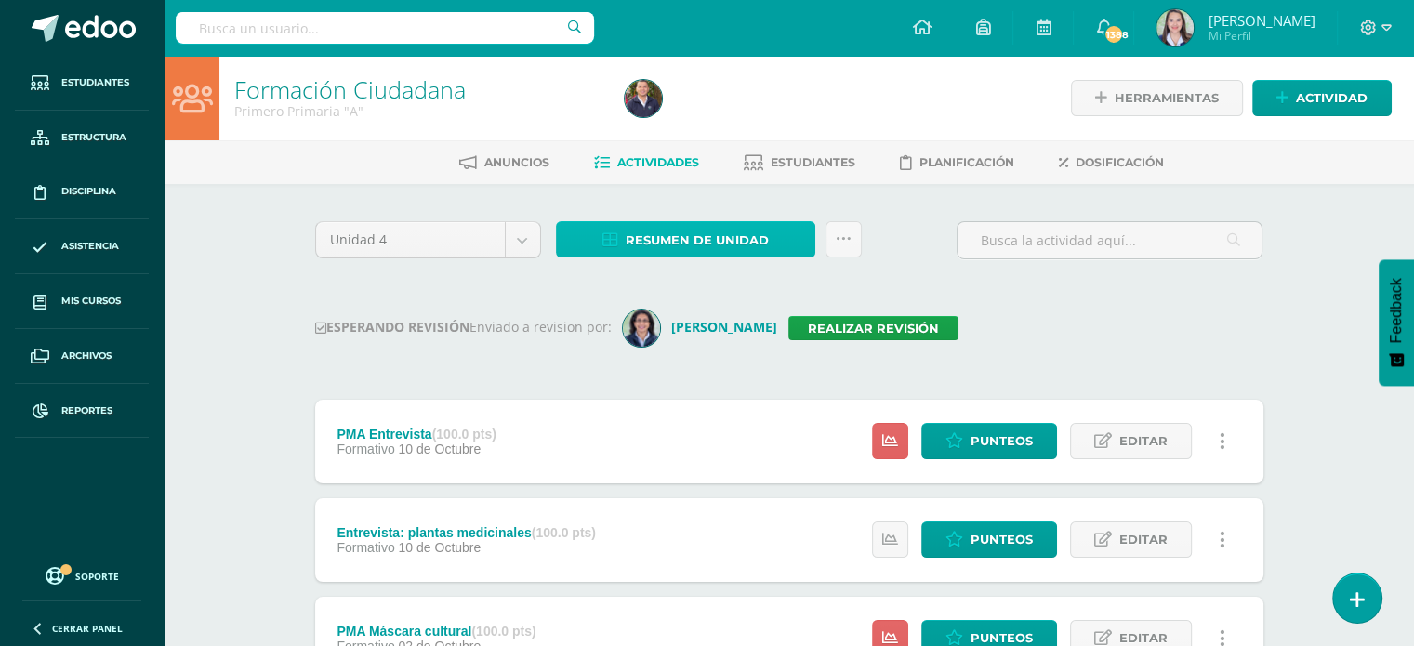
click at [650, 229] on span "Resumen de unidad" at bounding box center [697, 240] width 143 height 34
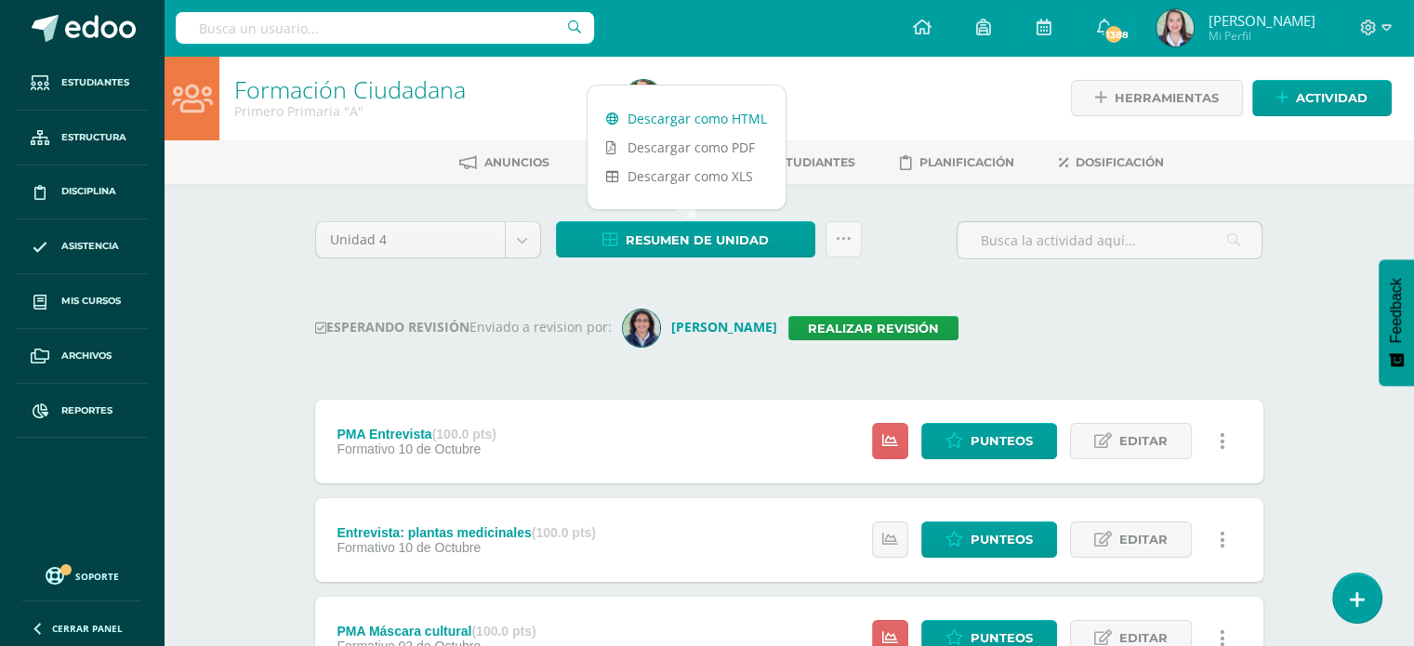
click at [728, 121] on link "Descargar como HTML" at bounding box center [686, 118] width 198 height 29
click at [875, 335] on link "Realizar revisión" at bounding box center [873, 328] width 170 height 24
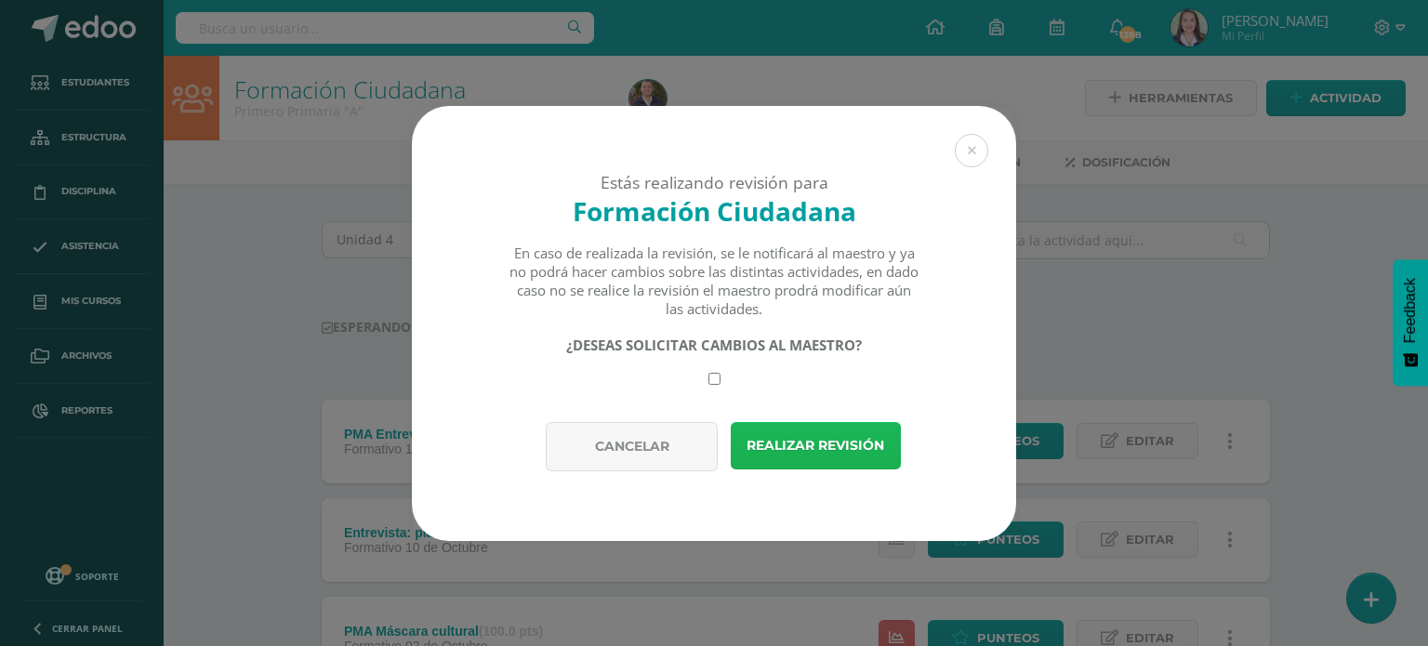
click at [878, 447] on button "Realizar revisión" at bounding box center [816, 445] width 170 height 47
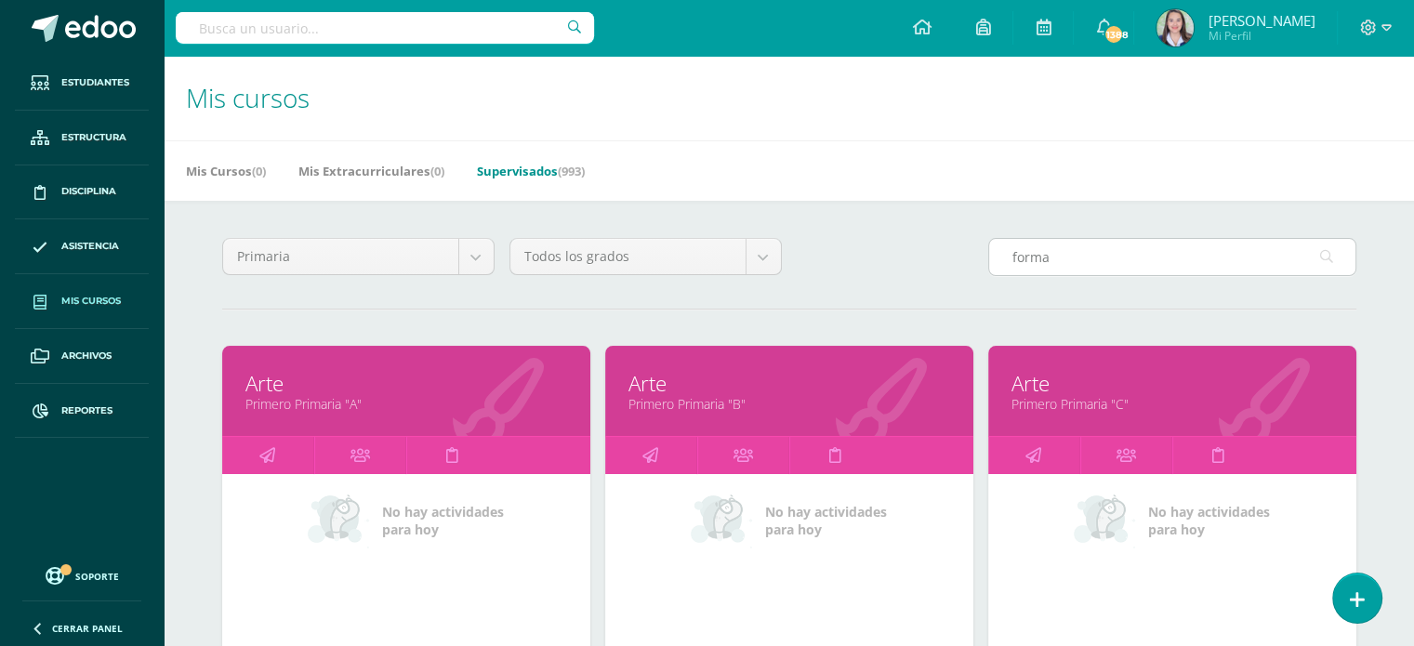
click at [1074, 261] on input "forma" at bounding box center [1172, 257] width 366 height 36
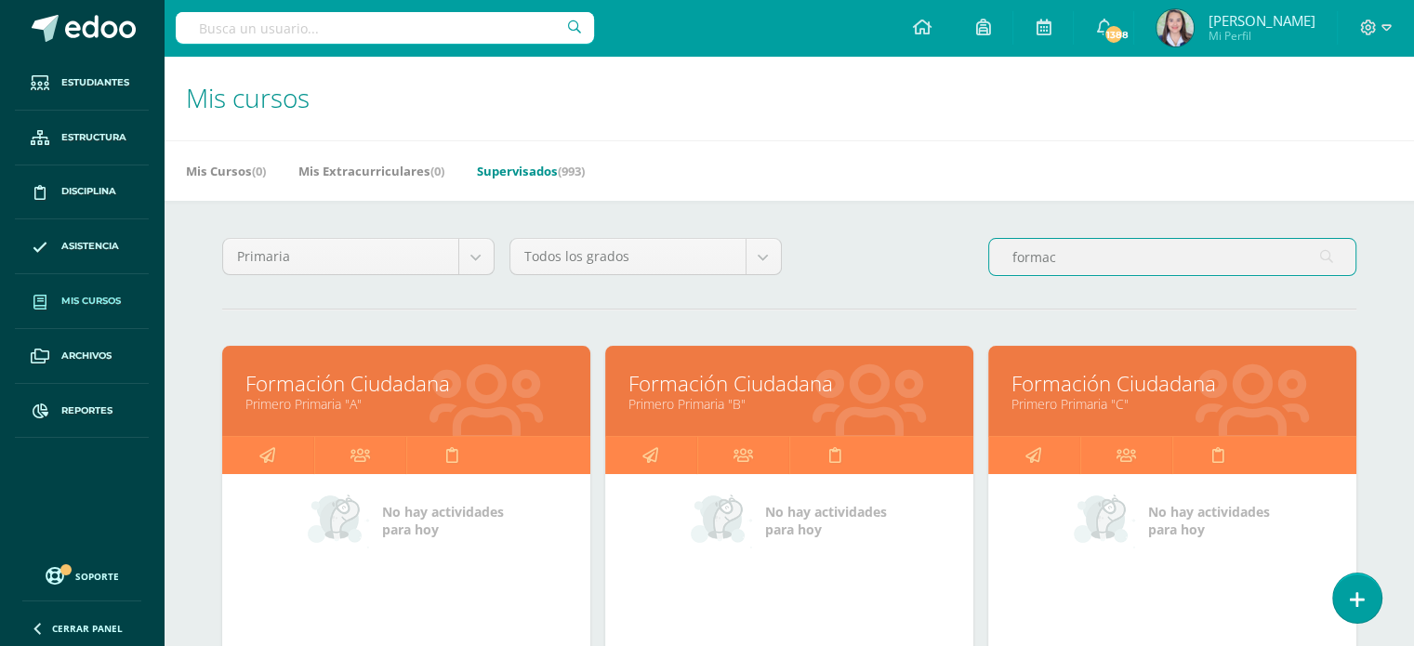
type input "formac"
click at [736, 402] on link "Primero Primaria "B"" at bounding box center [789, 404] width 322 height 18
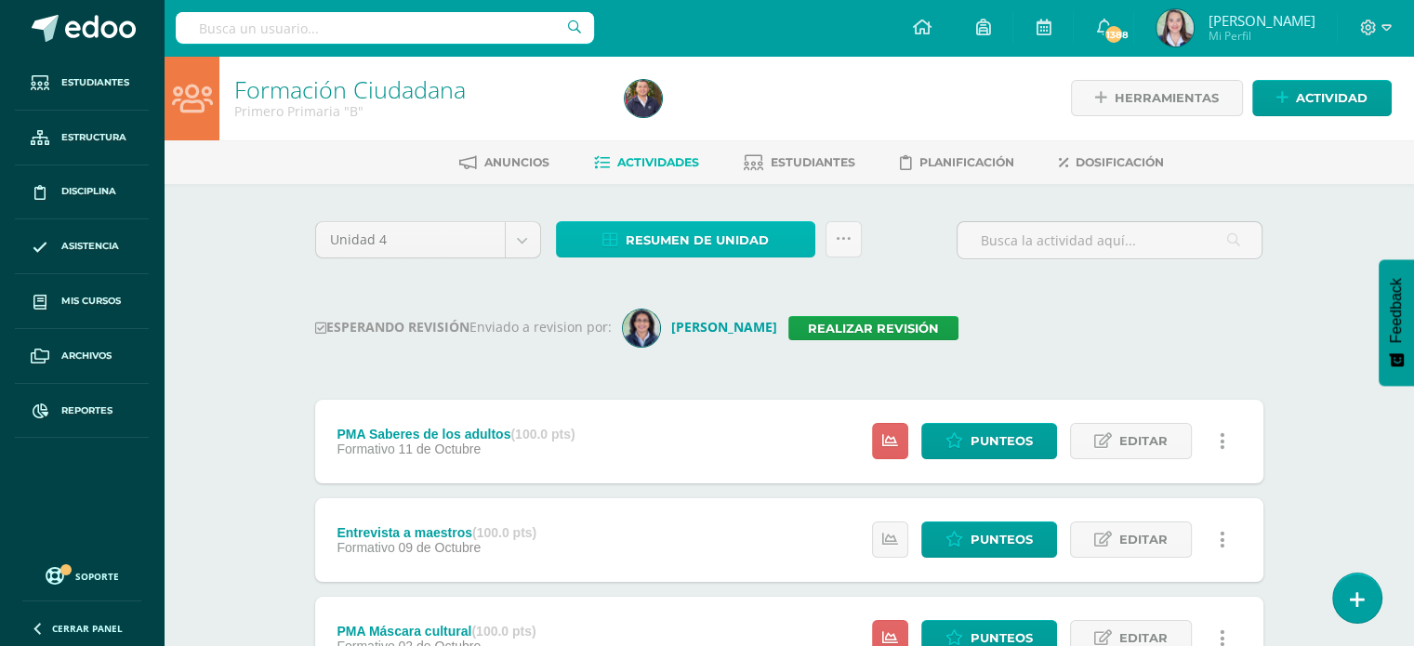
click at [641, 232] on span "Resumen de unidad" at bounding box center [697, 240] width 143 height 34
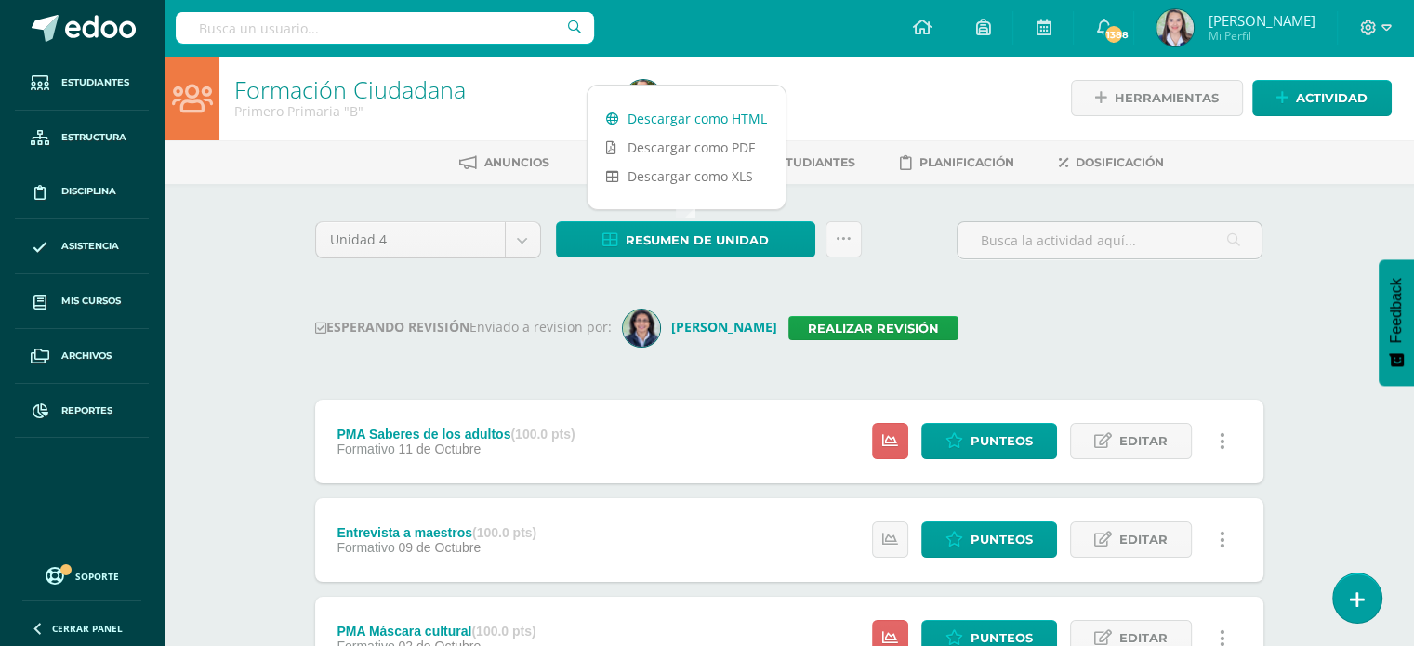
click at [647, 118] on link "Descargar como HTML" at bounding box center [686, 118] width 198 height 29
click at [882, 317] on link "Realizar revisión" at bounding box center [873, 328] width 170 height 24
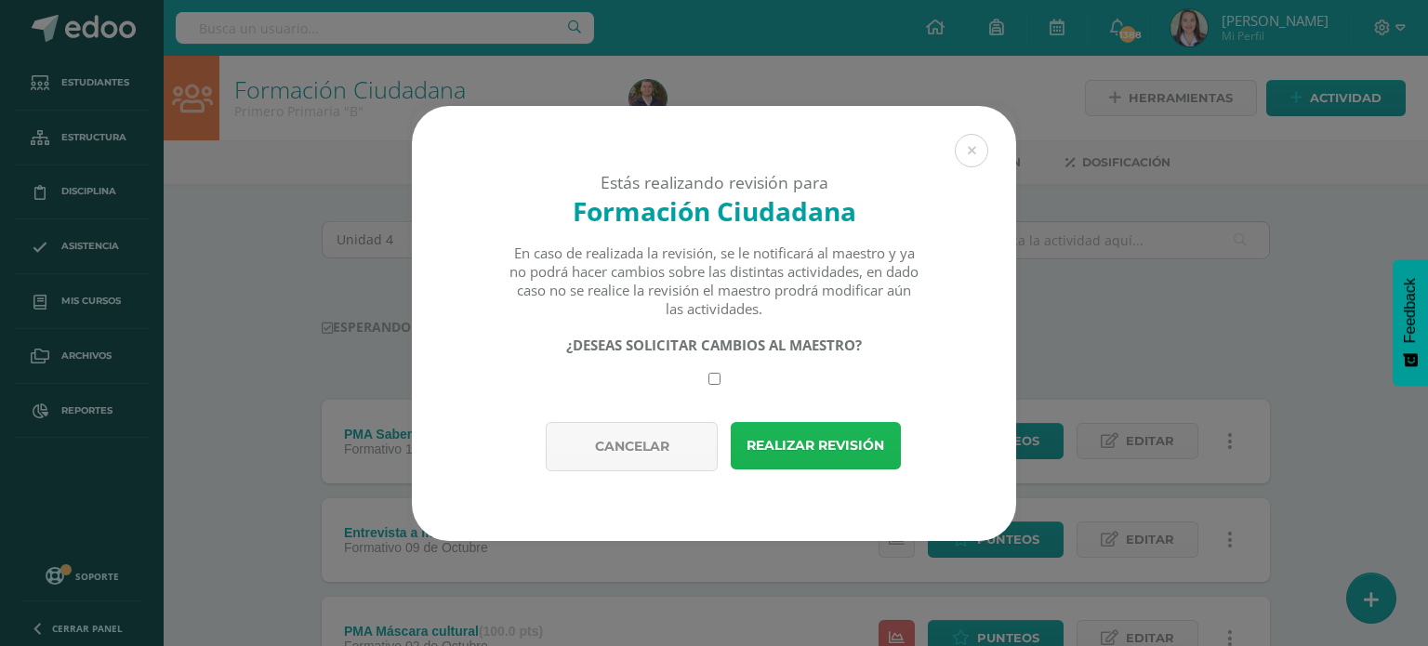
click at [863, 422] on button "Realizar revisión" at bounding box center [816, 445] width 170 height 47
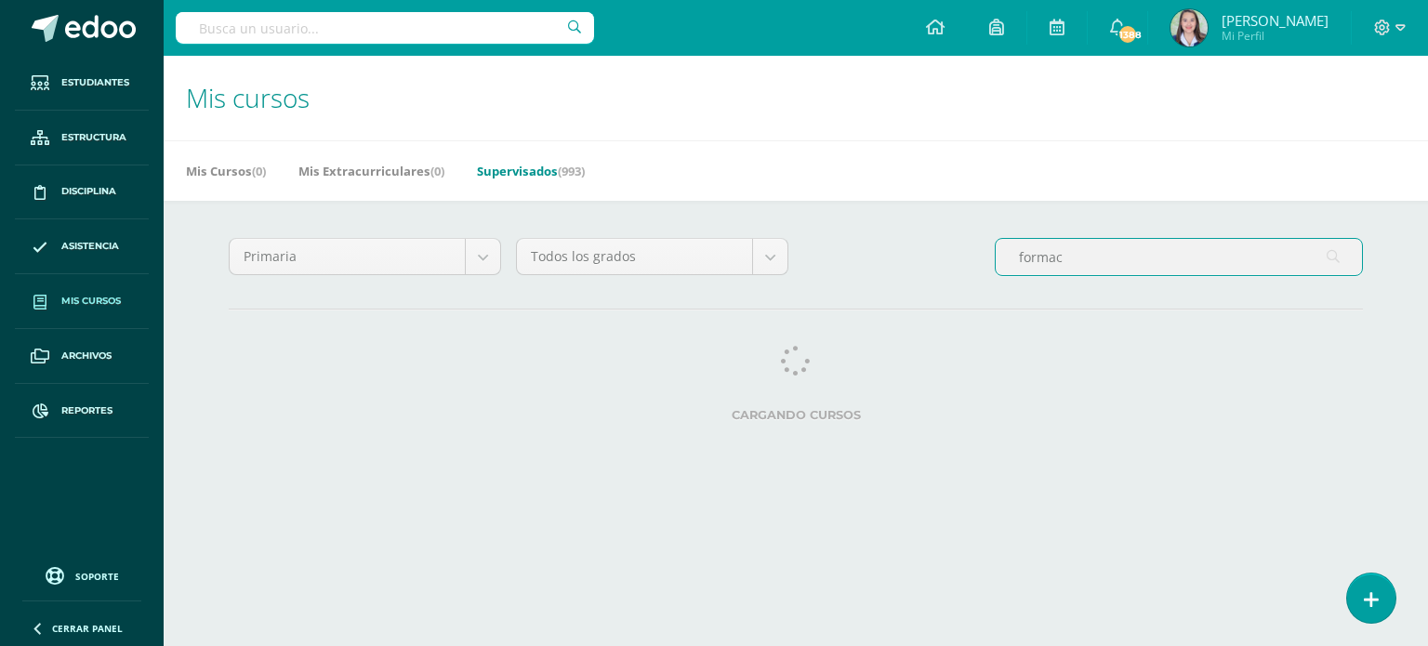
click at [1065, 254] on input "formac" at bounding box center [1179, 257] width 366 height 36
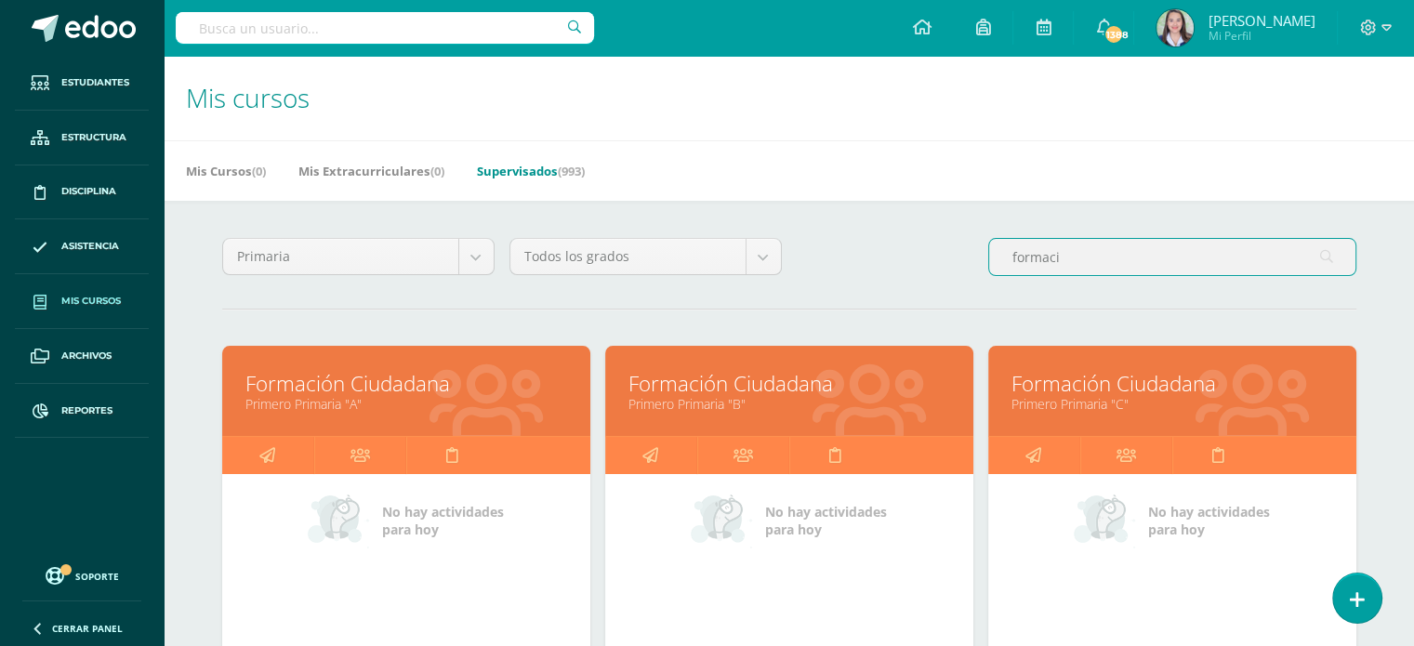
type input "formaci"
click at [1175, 397] on link "Primero Primaria "C"" at bounding box center [1172, 404] width 322 height 18
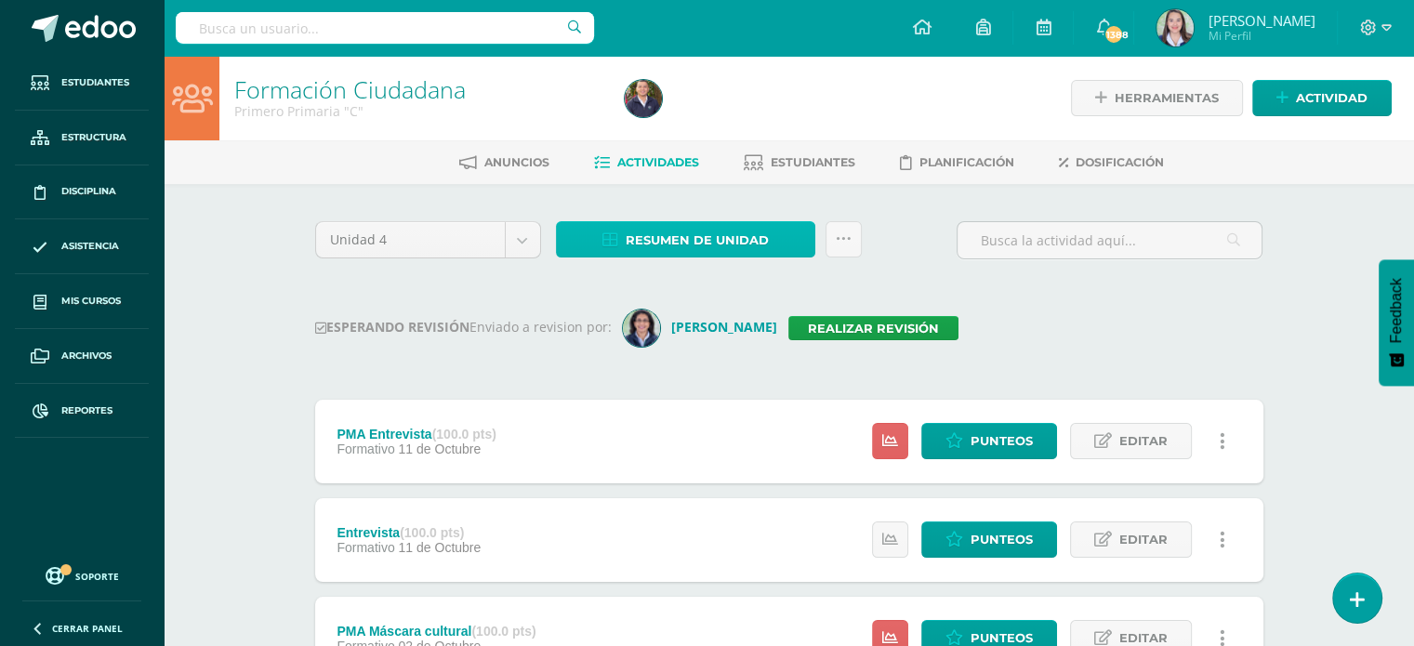
click at [708, 247] on span "Resumen de unidad" at bounding box center [697, 240] width 143 height 34
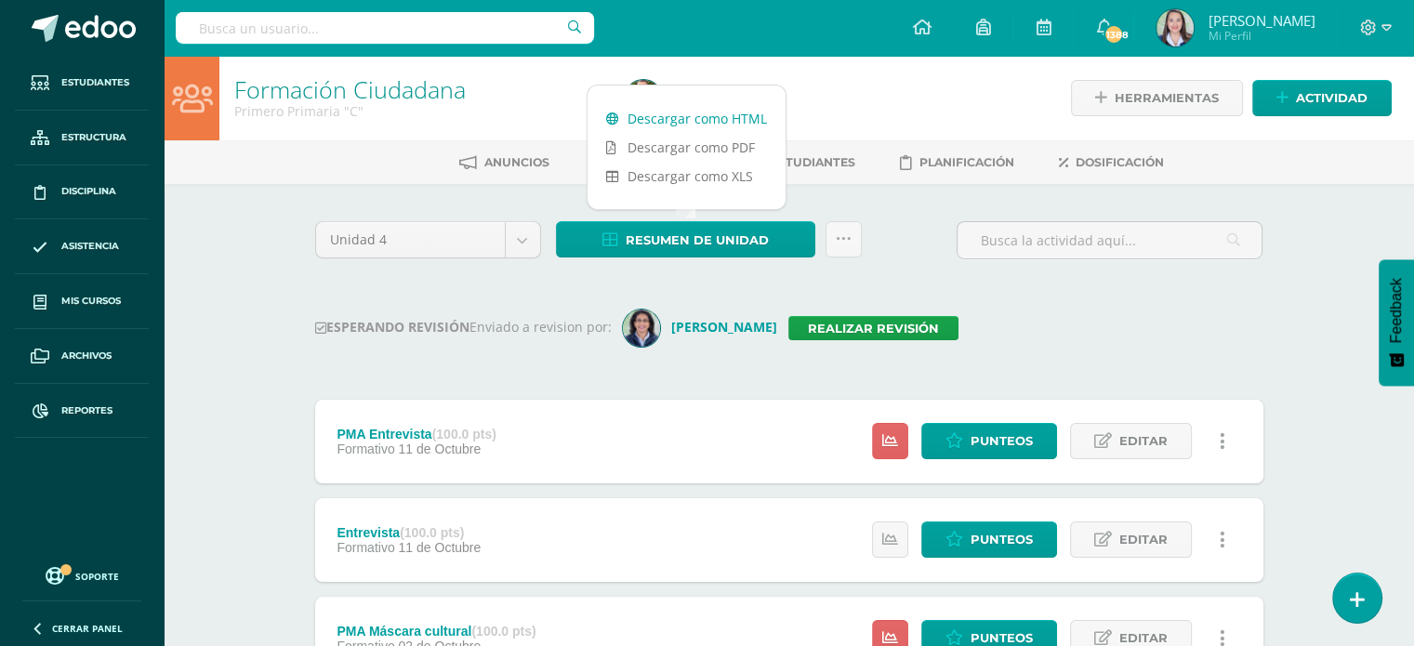
click at [688, 117] on link "Descargar como HTML" at bounding box center [686, 118] width 198 height 29
click at [917, 323] on link "Realizar revisión" at bounding box center [873, 328] width 170 height 24
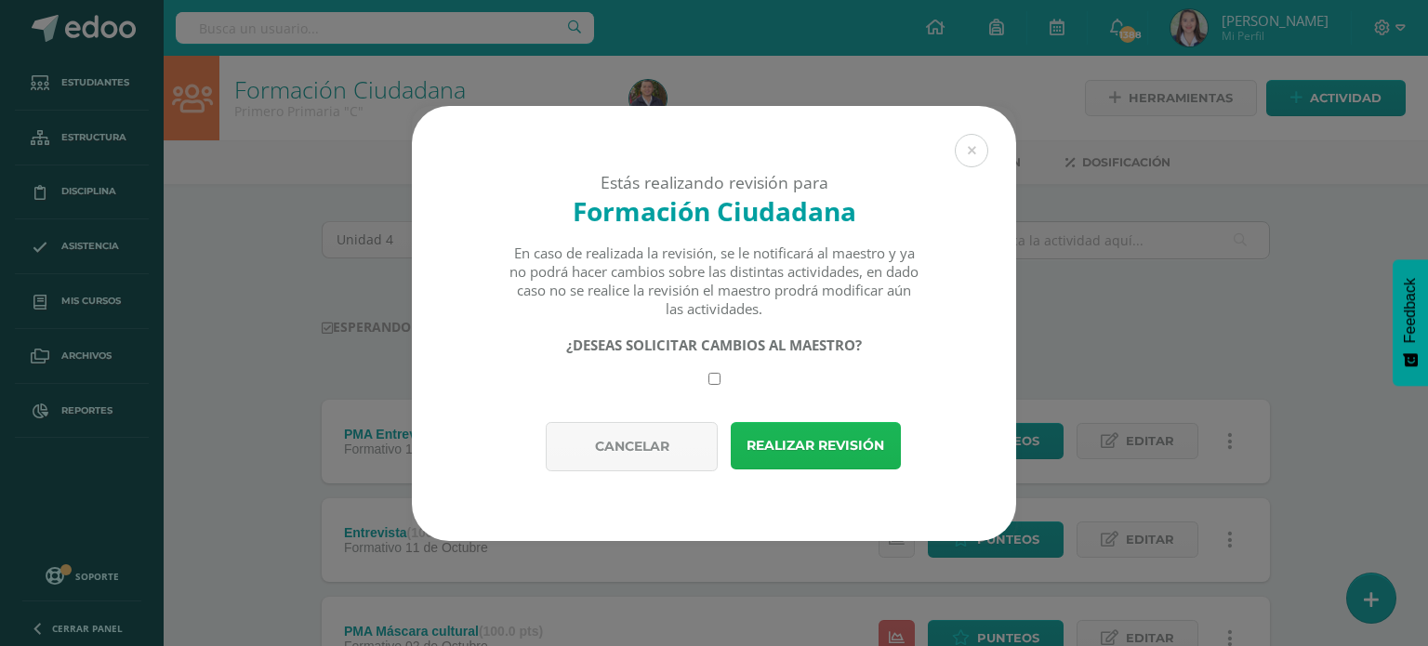
click at [786, 445] on button "Realizar revisión" at bounding box center [816, 445] width 170 height 47
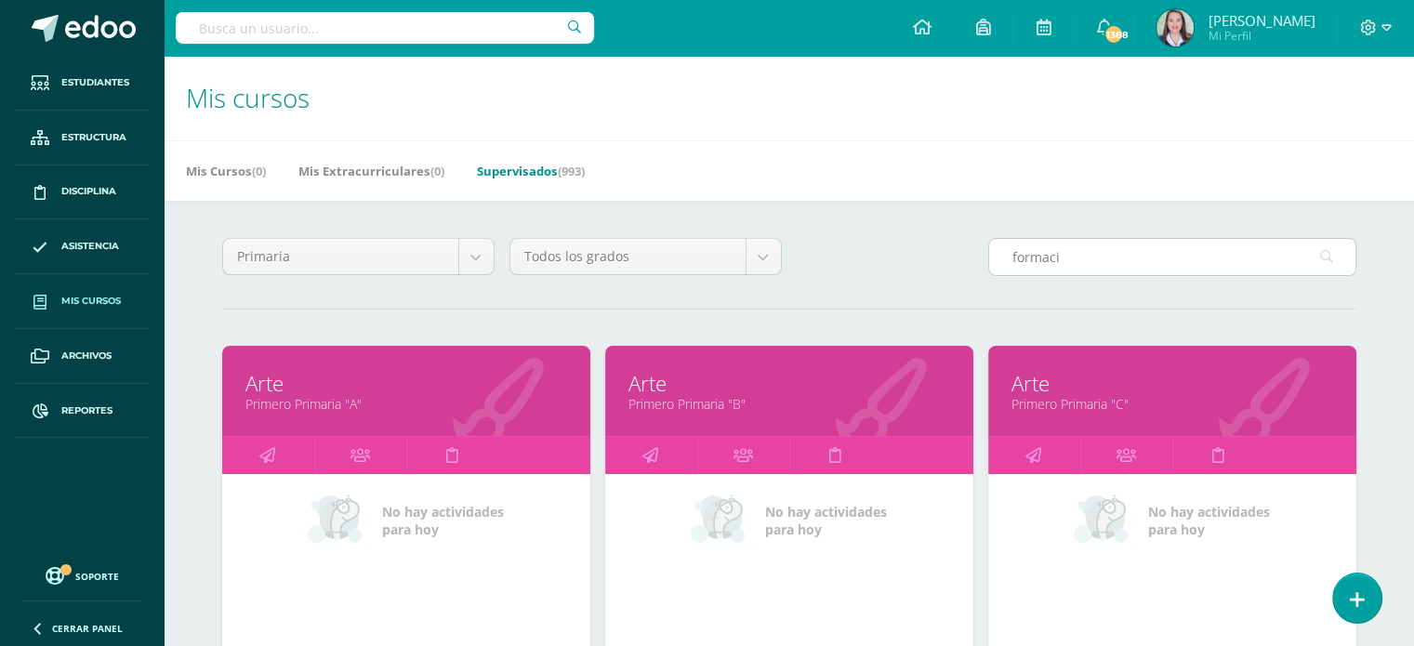
click at [1071, 251] on input "formaci" at bounding box center [1172, 257] width 366 height 36
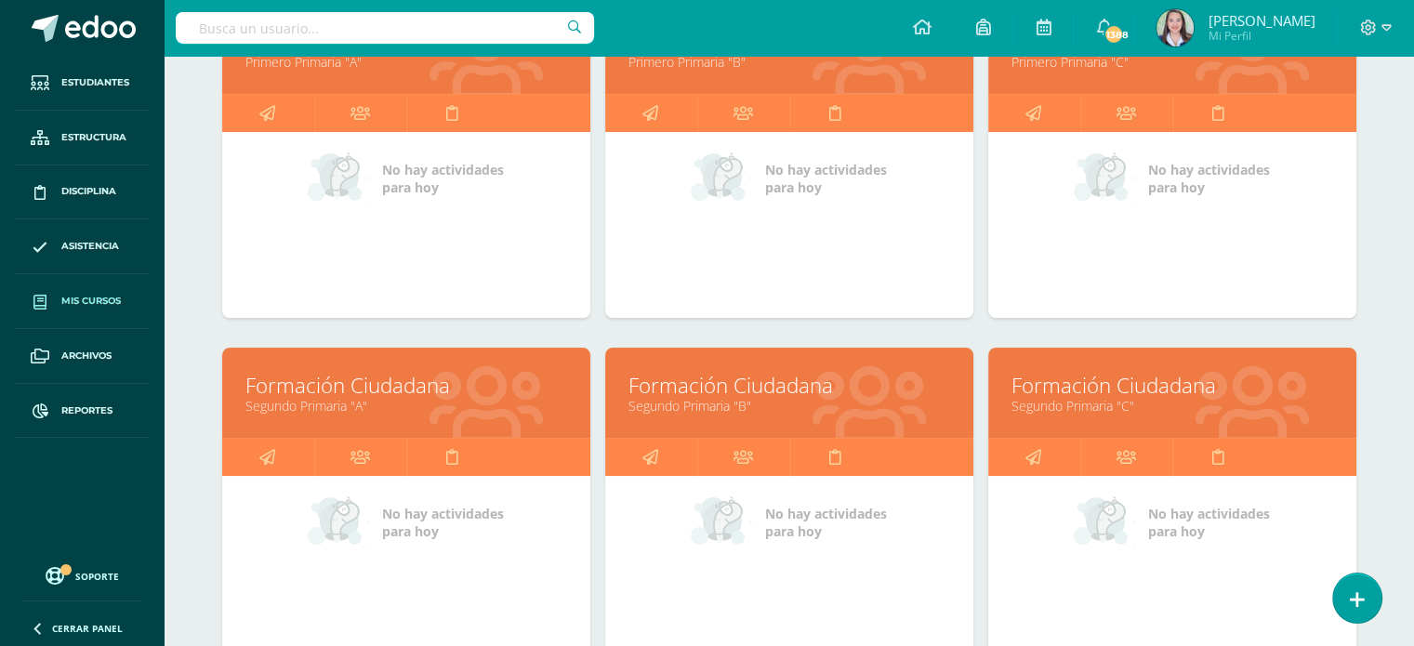
scroll to position [348, 0]
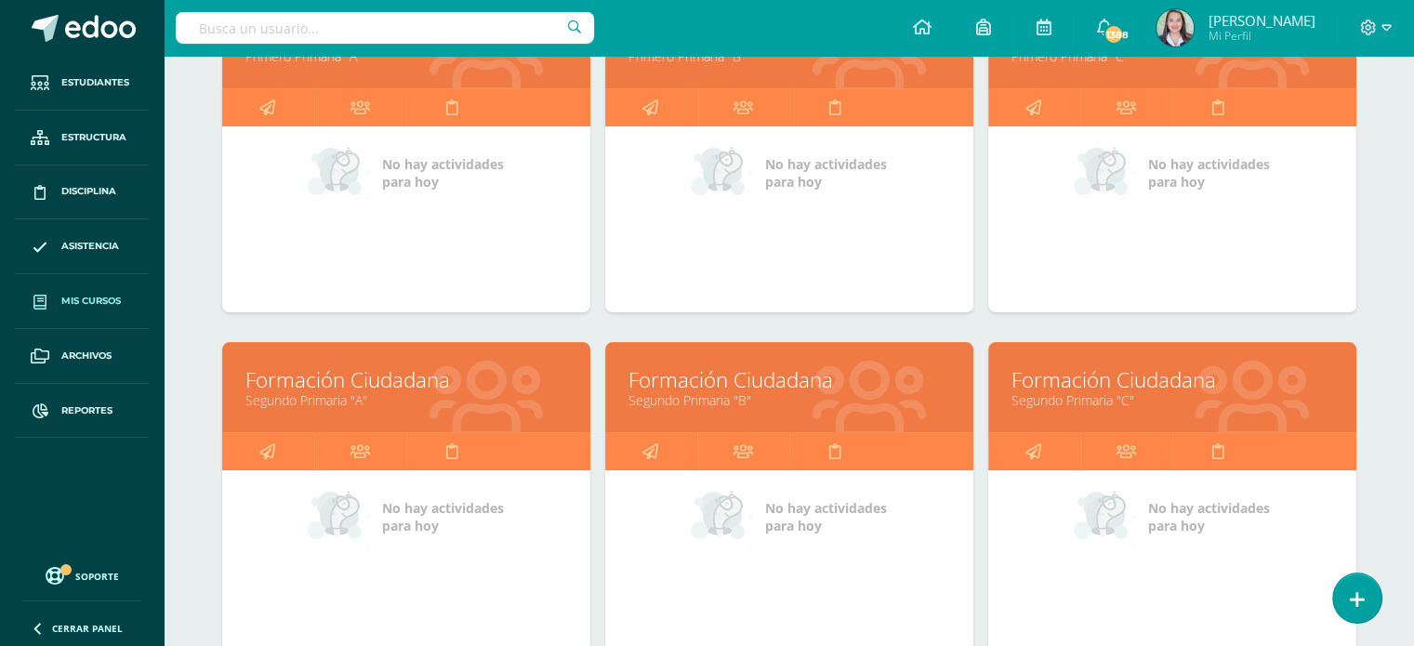
type input "formacio"
click at [391, 401] on link "Segundo Primaria "A"" at bounding box center [406, 400] width 322 height 18
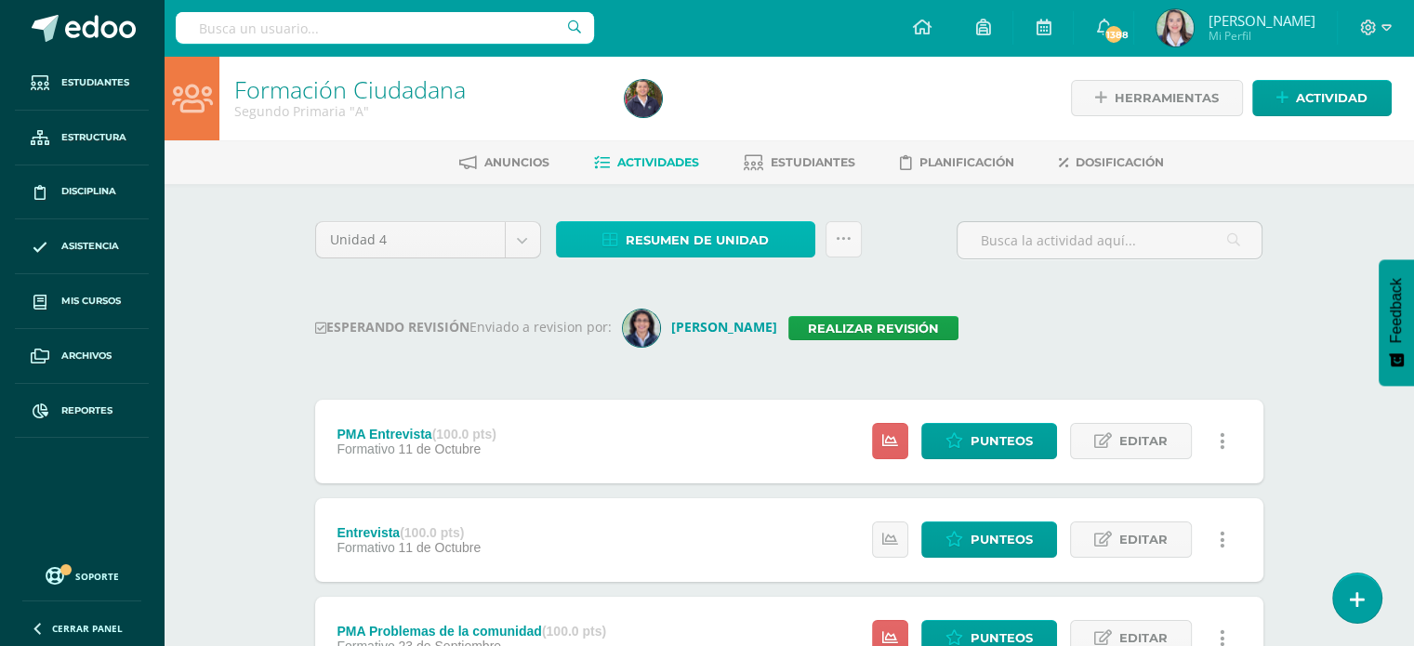
click at [654, 240] on span "Resumen de unidad" at bounding box center [697, 240] width 143 height 34
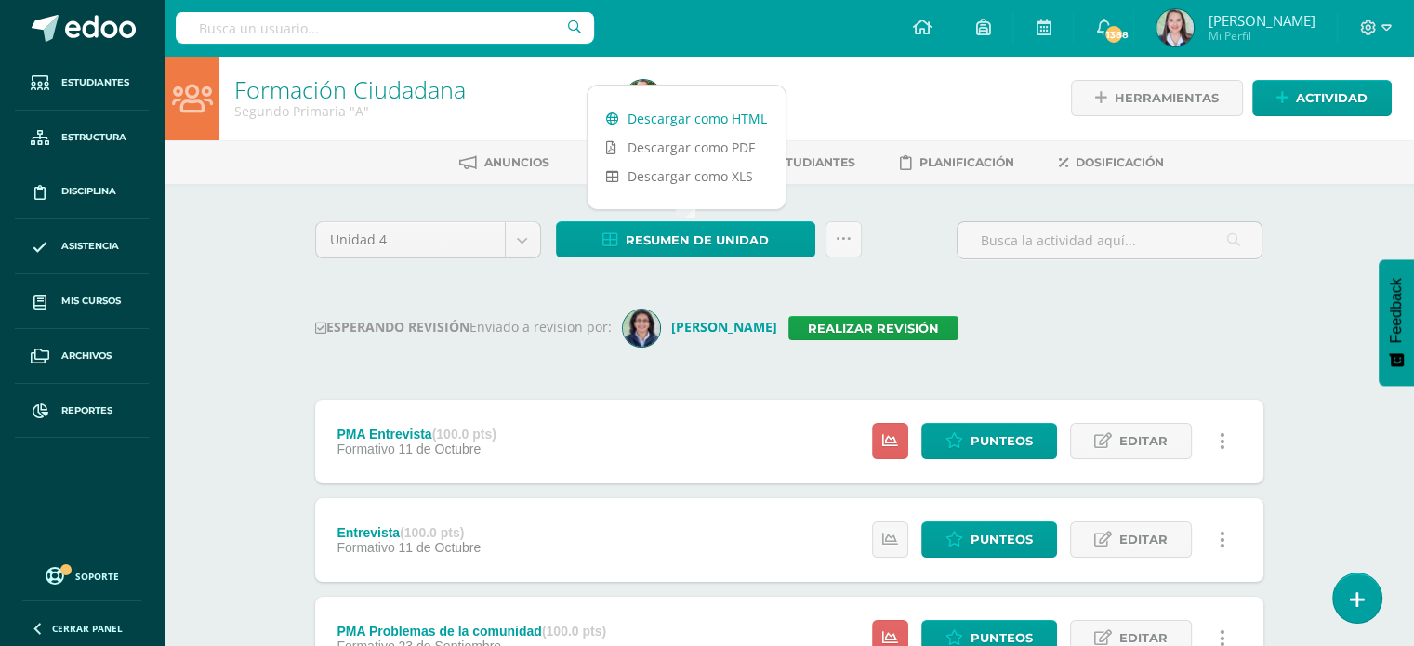
click at [662, 118] on link "Descargar como HTML" at bounding box center [686, 118] width 198 height 29
click at [885, 324] on link "Realizar revisión" at bounding box center [873, 328] width 170 height 24
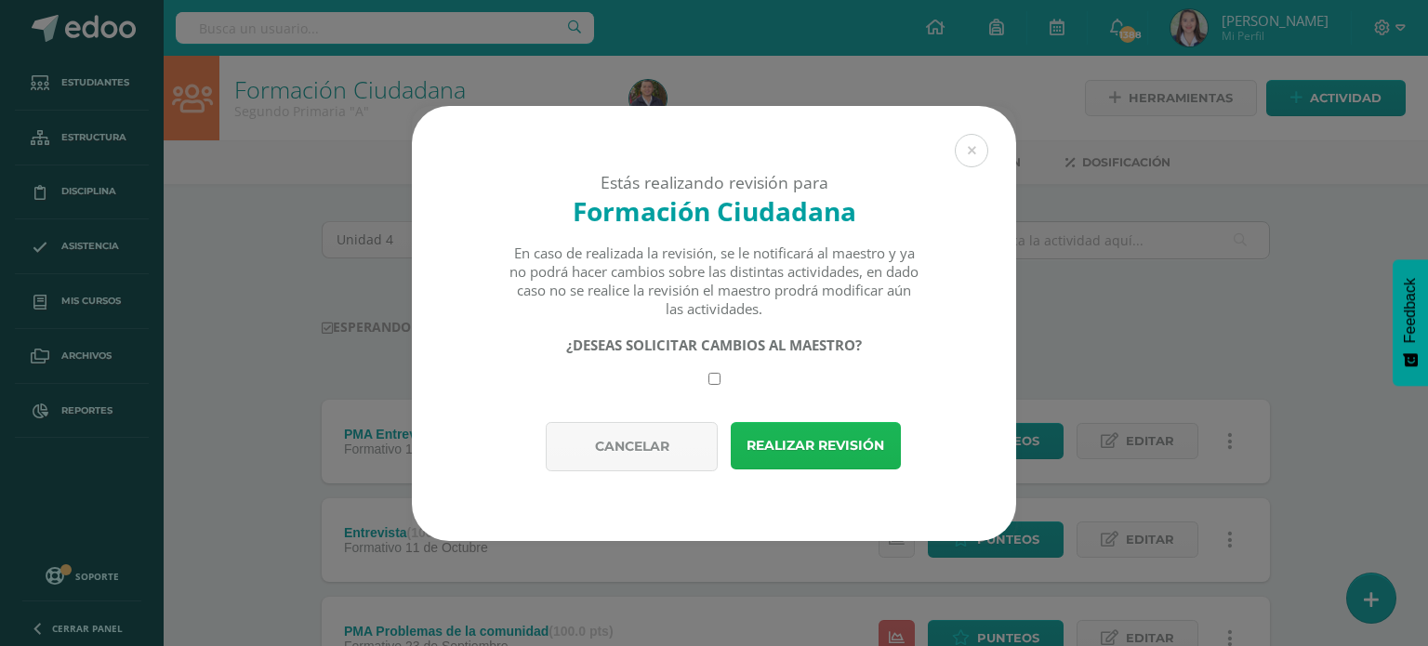
click at [878, 430] on button "Realizar revisión" at bounding box center [816, 445] width 170 height 47
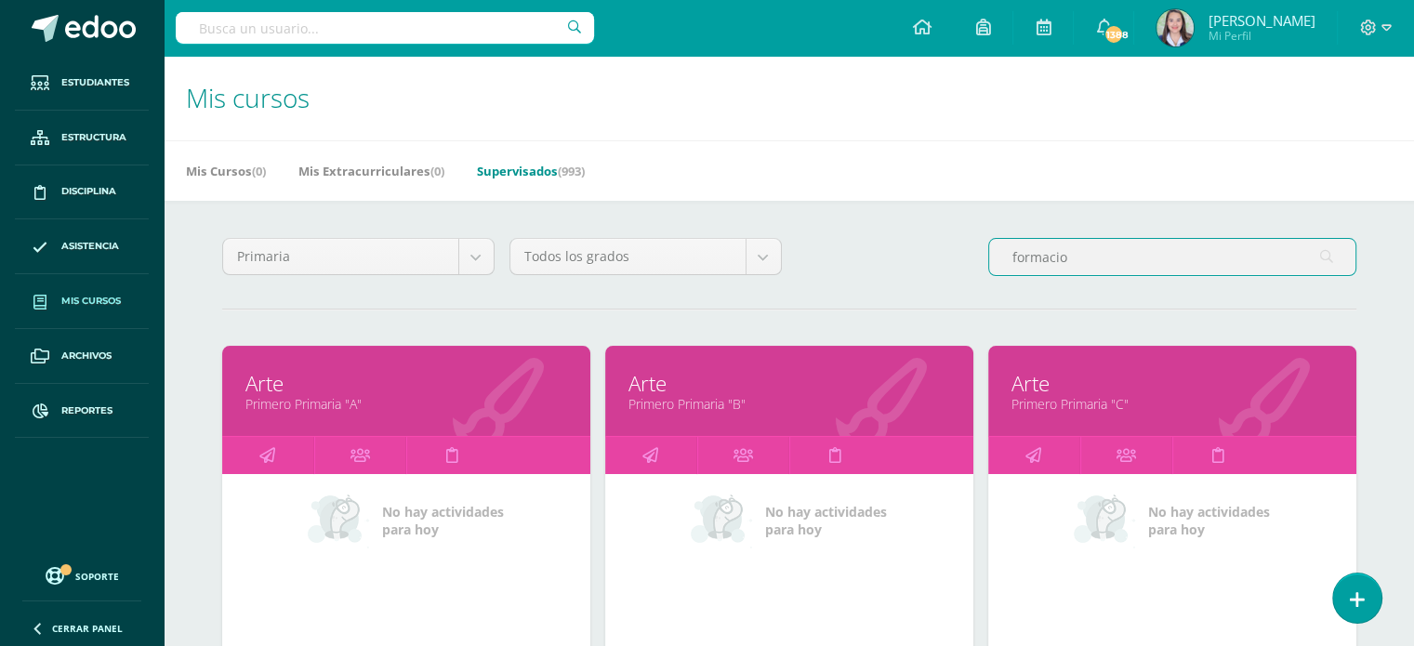
click at [1103, 262] on input "formacio" at bounding box center [1172, 257] width 366 height 36
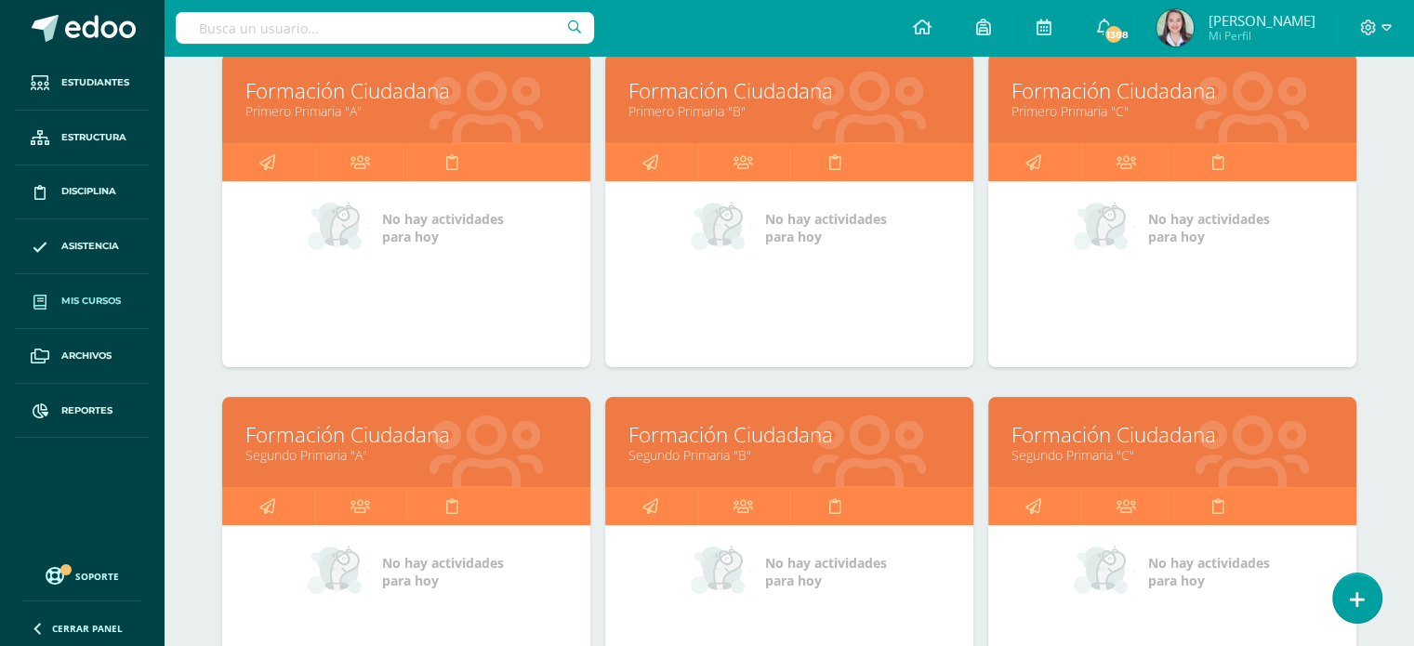
scroll to position [294, 0]
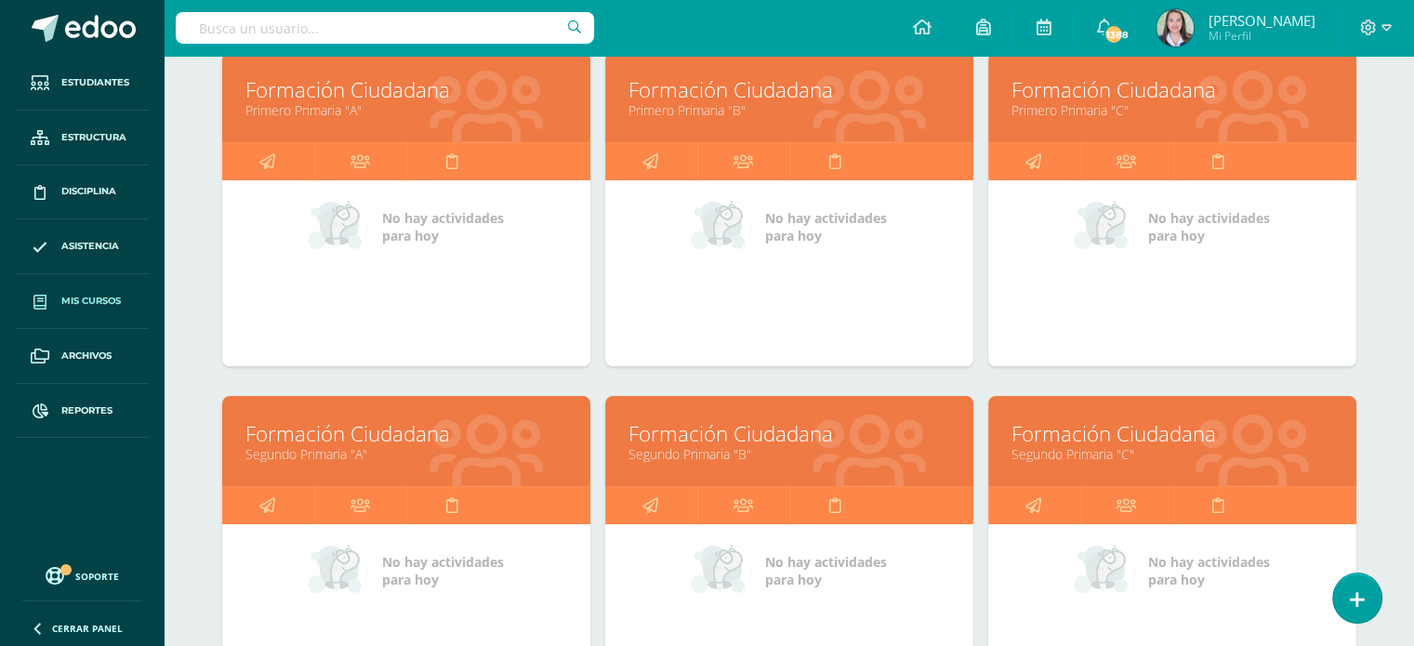
type input "formacion"
click at [825, 456] on link "Segundo Primaria "B"" at bounding box center [789, 454] width 322 height 18
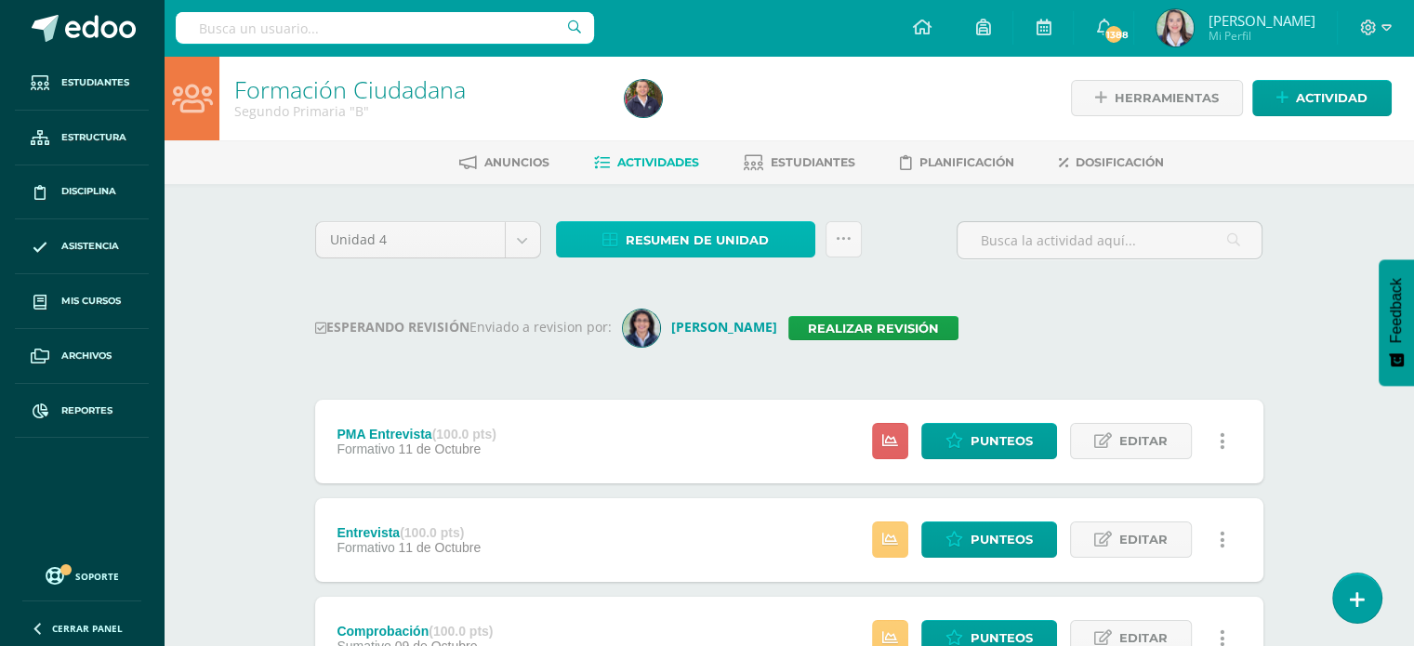
click at [736, 241] on span "Resumen de unidad" at bounding box center [697, 240] width 143 height 34
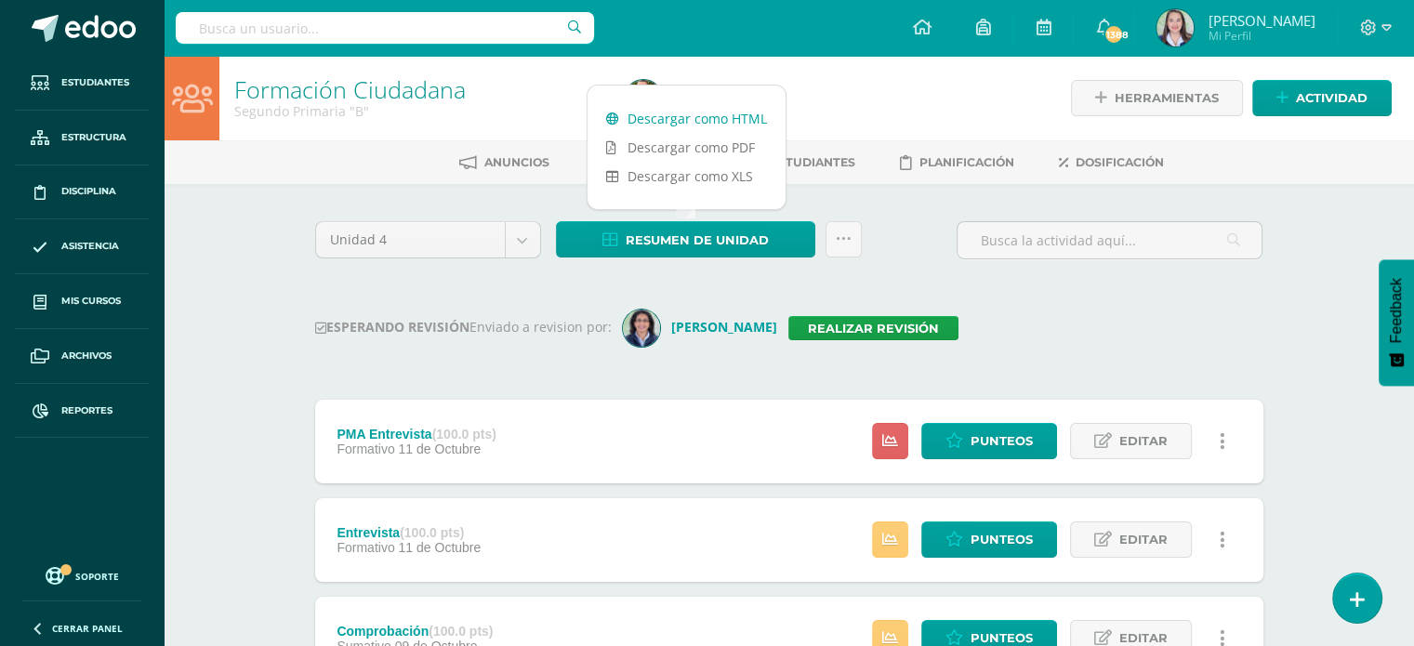
click at [684, 120] on link "Descargar como HTML" at bounding box center [686, 118] width 198 height 29
click at [825, 319] on link "Realizar revisión" at bounding box center [873, 328] width 170 height 24
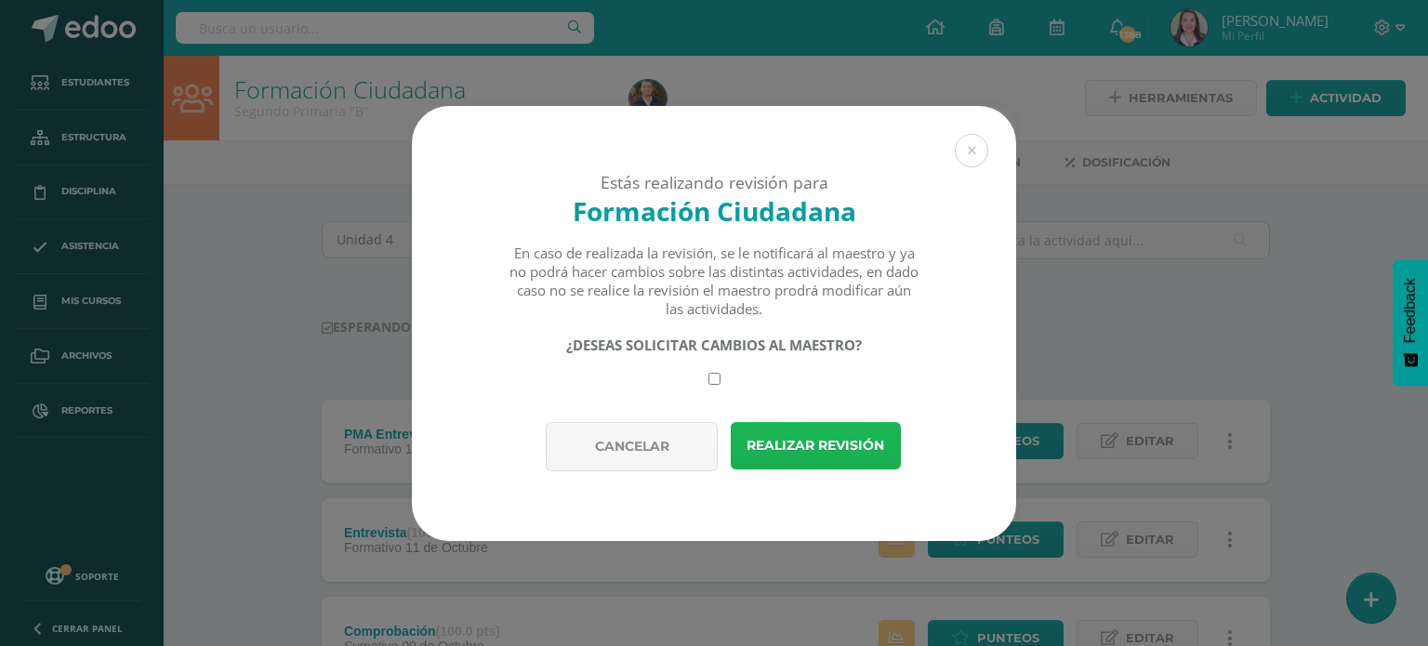
click at [851, 453] on button "Realizar revisión" at bounding box center [816, 445] width 170 height 47
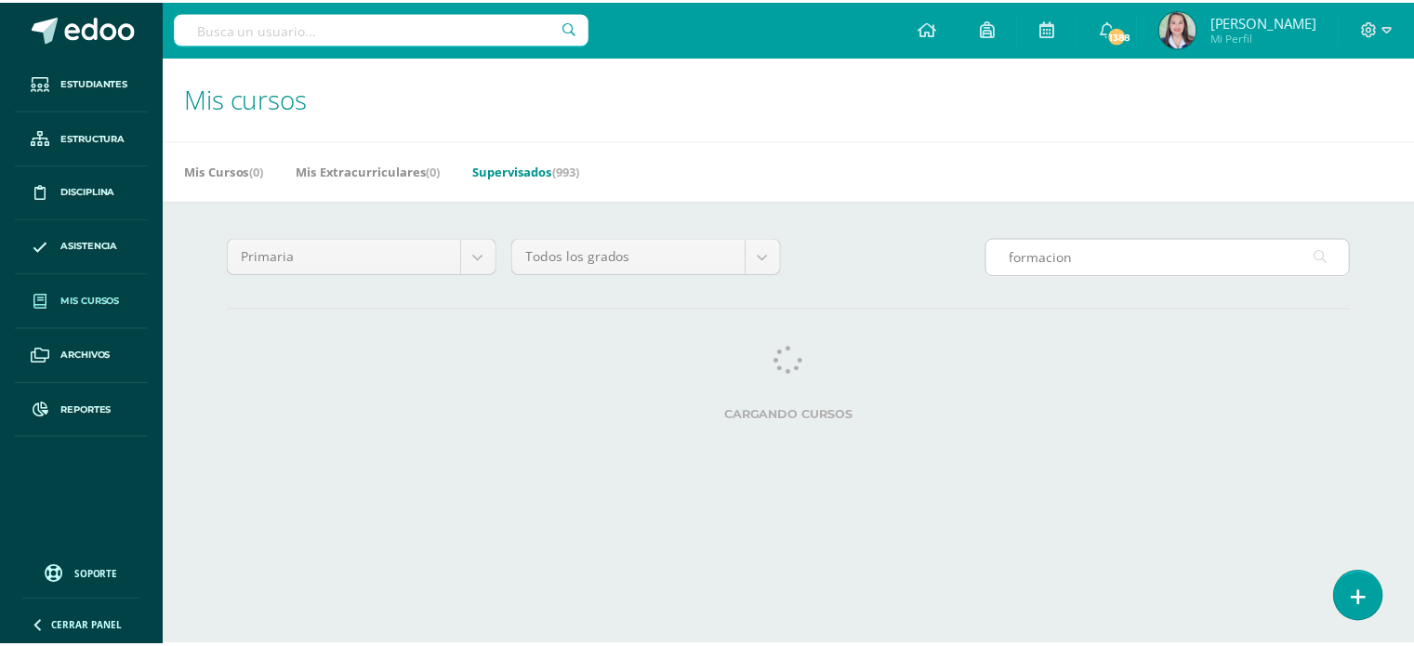
scroll to position [0, 7]
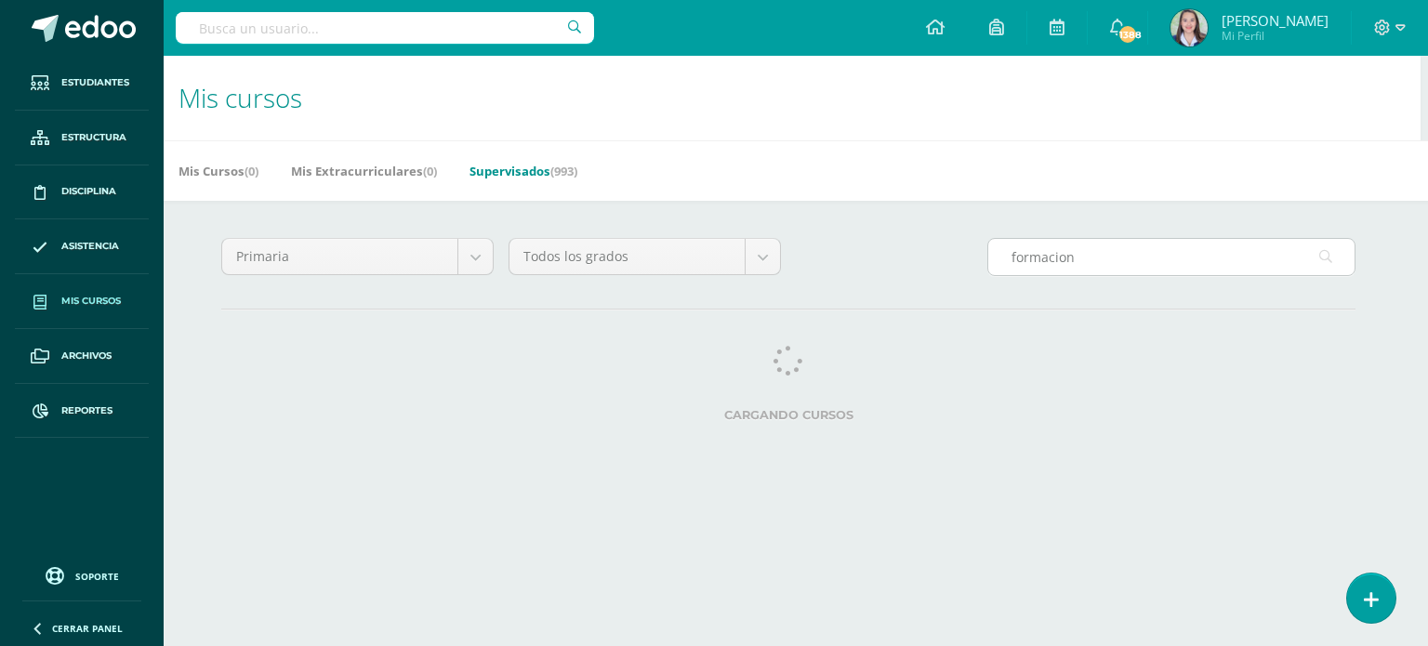
click at [1141, 263] on input "formacion" at bounding box center [1171, 257] width 366 height 36
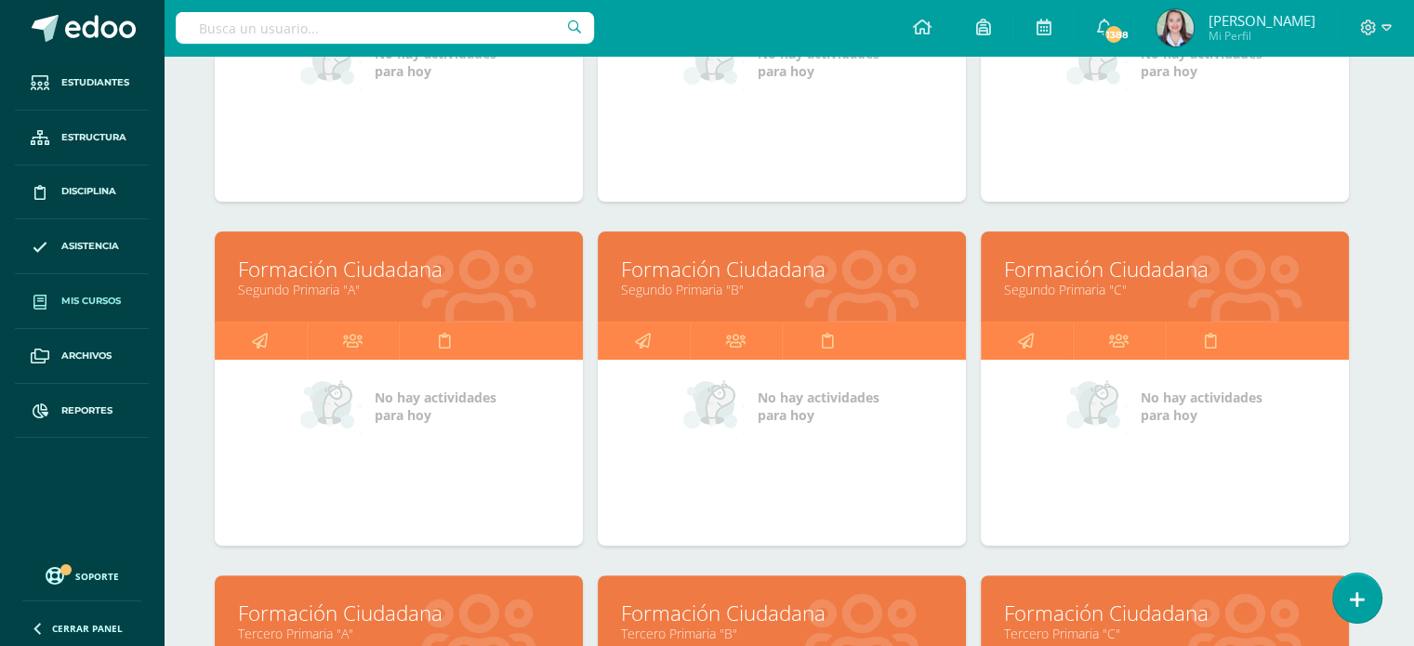
scroll to position [465, 7]
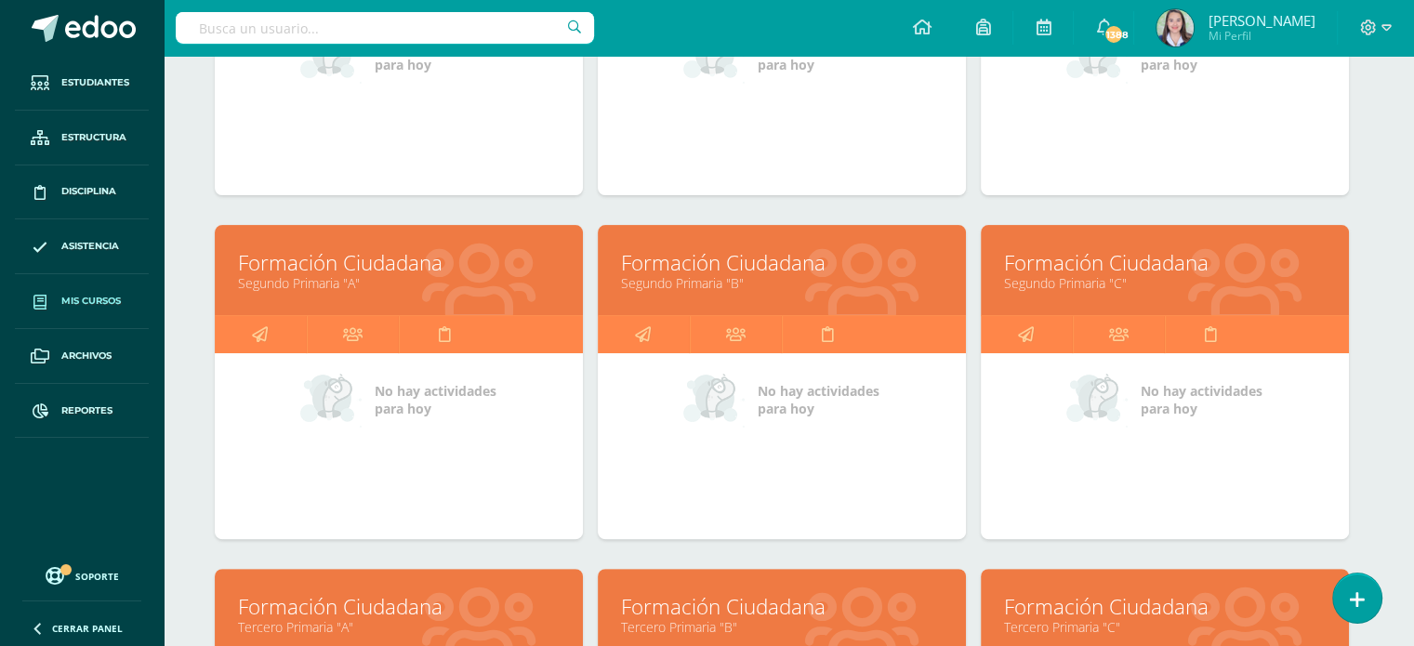
type input "formacio"
click at [1039, 283] on link "Segundo Primaria "C"" at bounding box center [1165, 283] width 322 height 18
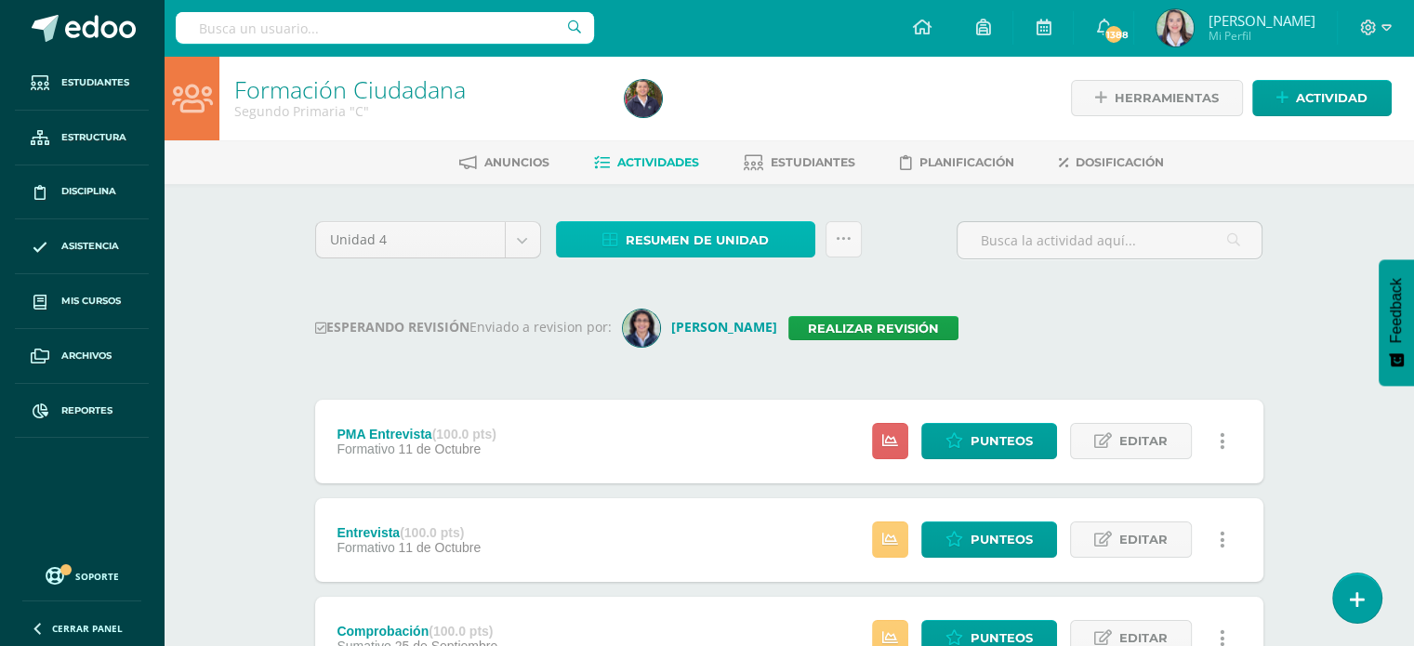
click at [672, 238] on span "Resumen de unidad" at bounding box center [697, 240] width 143 height 34
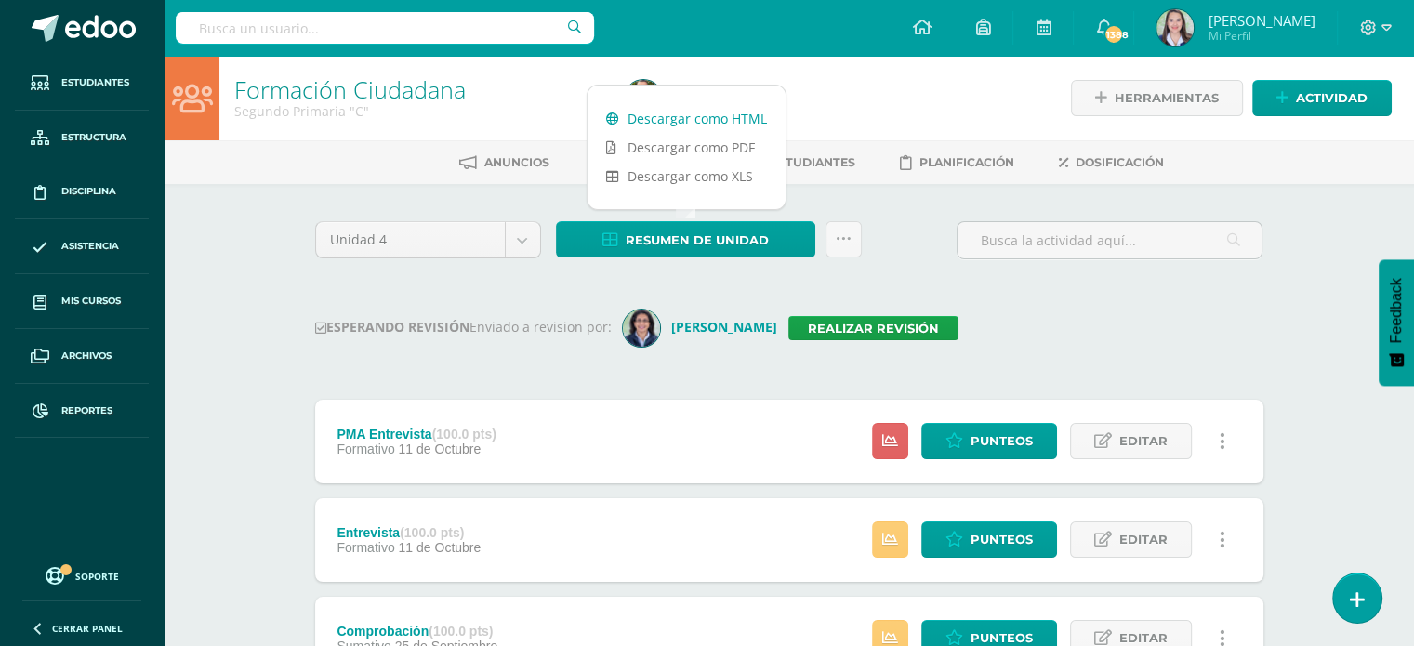
click at [673, 125] on link "Descargar como HTML" at bounding box center [686, 118] width 198 height 29
click at [905, 323] on link "Realizar revisión" at bounding box center [873, 328] width 170 height 24
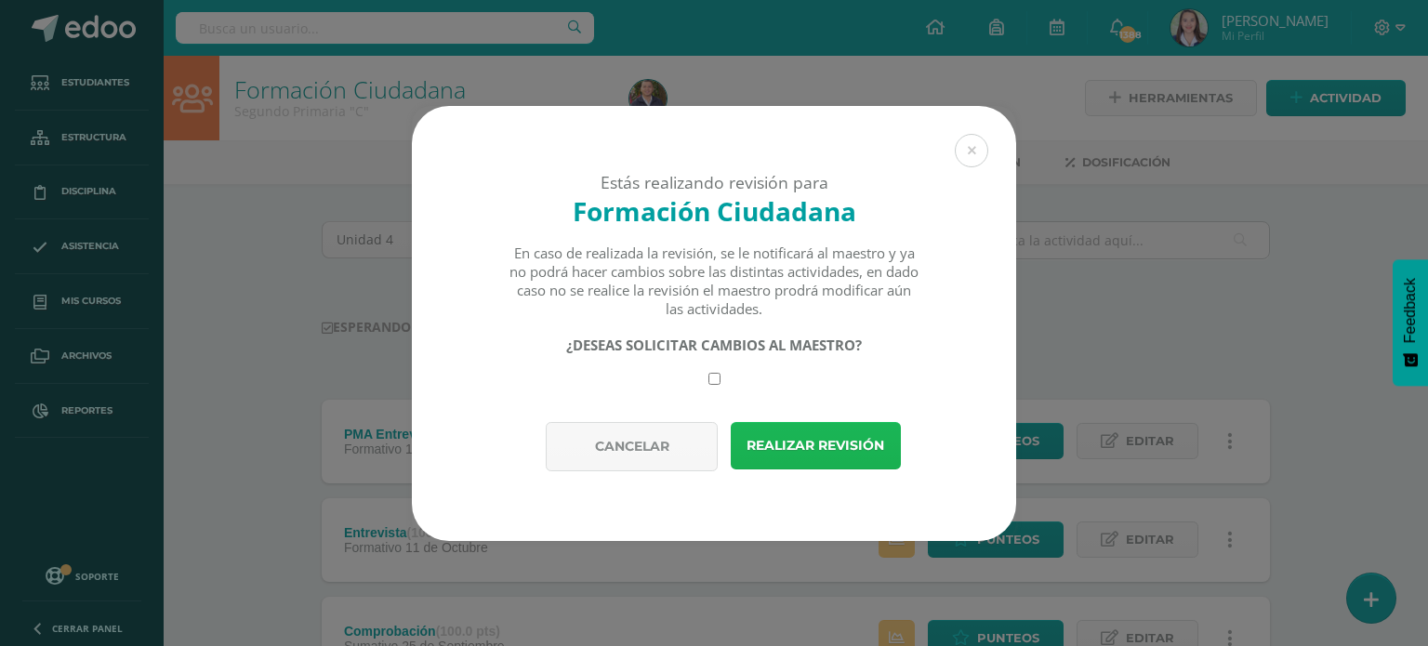
click at [863, 437] on button "Realizar revisión" at bounding box center [816, 445] width 170 height 47
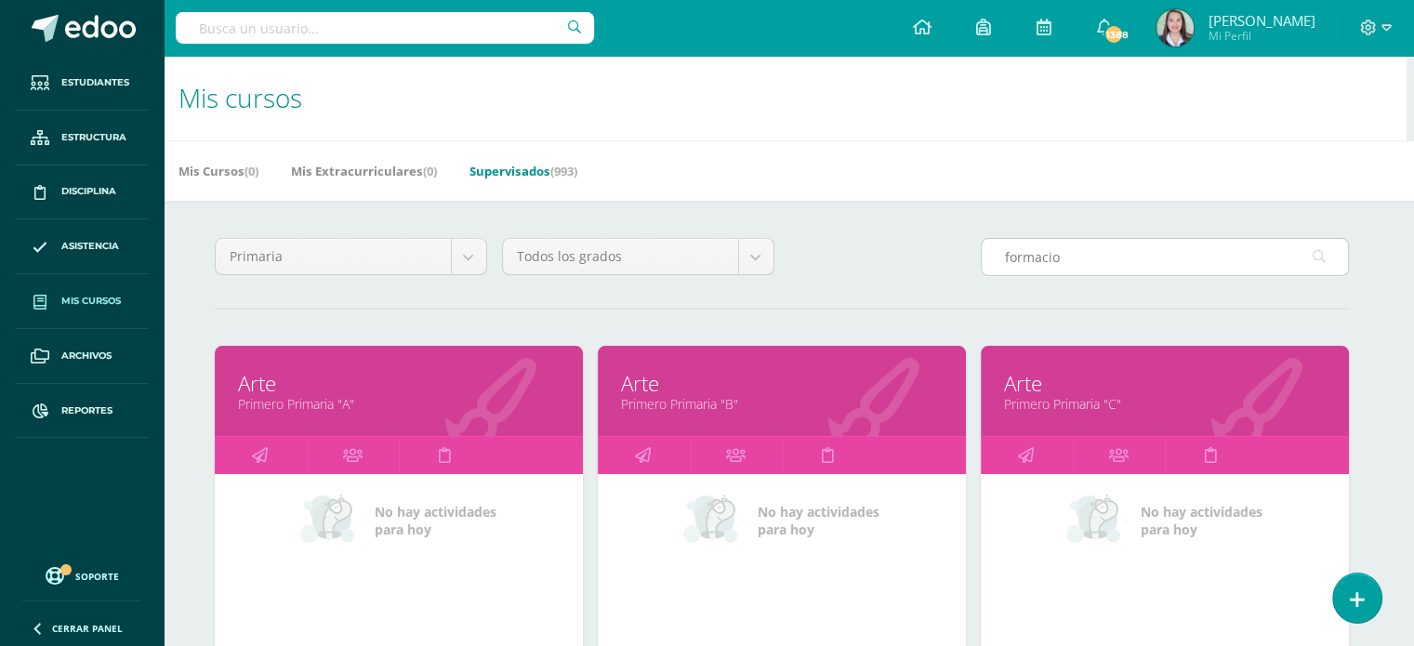
click at [1095, 259] on input "formacio" at bounding box center [1165, 257] width 366 height 36
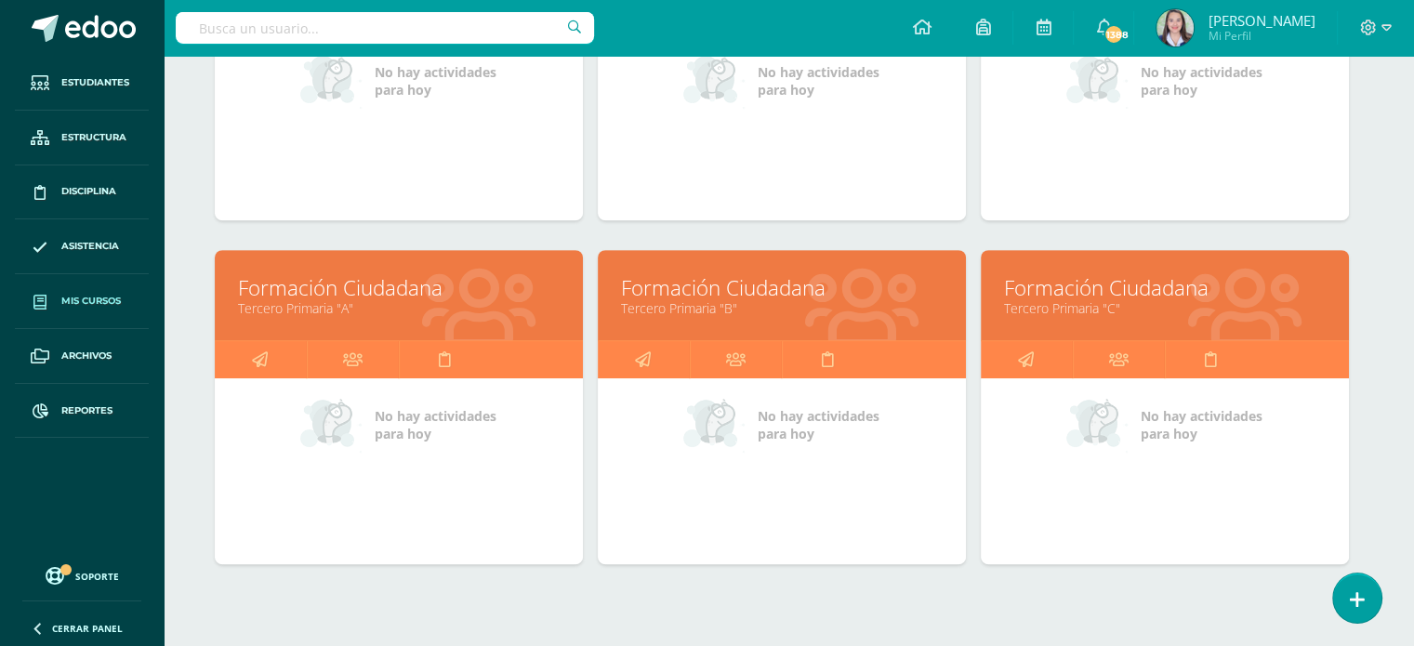
scroll to position [847, 7]
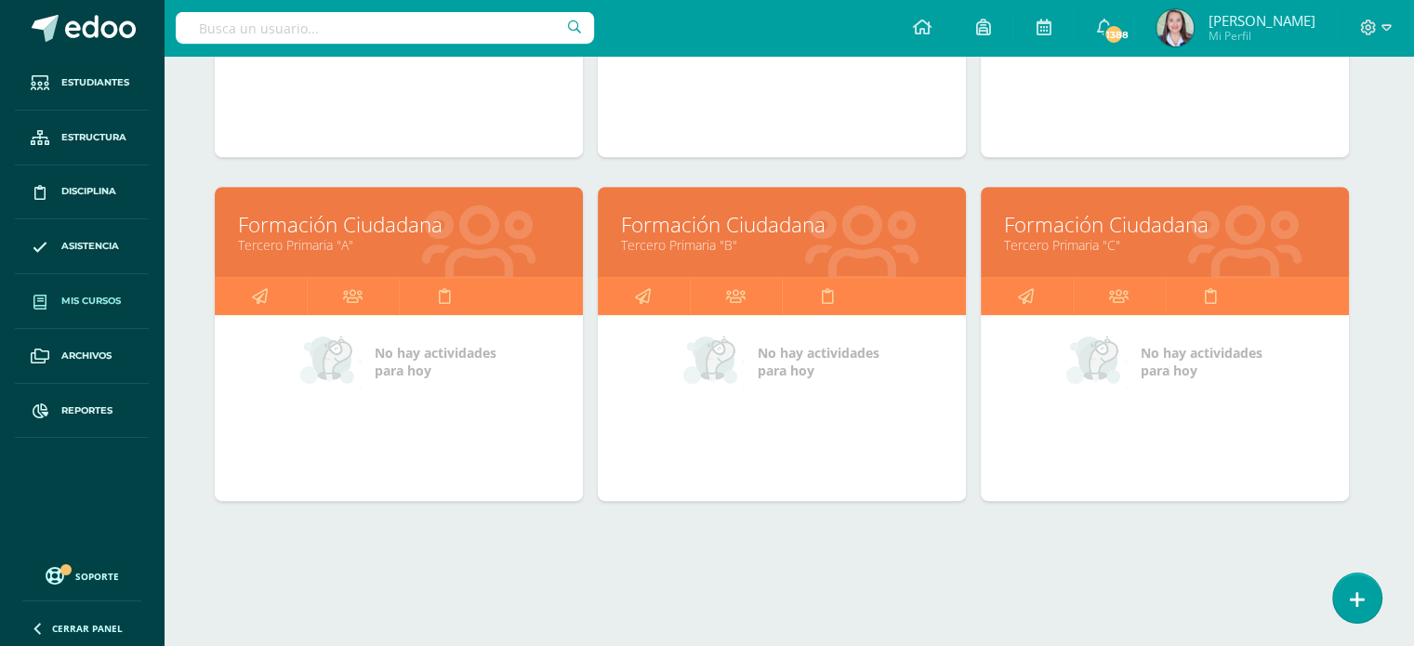
type input "formacion"
click at [371, 230] on link "Formación Ciudadana" at bounding box center [399, 224] width 322 height 29
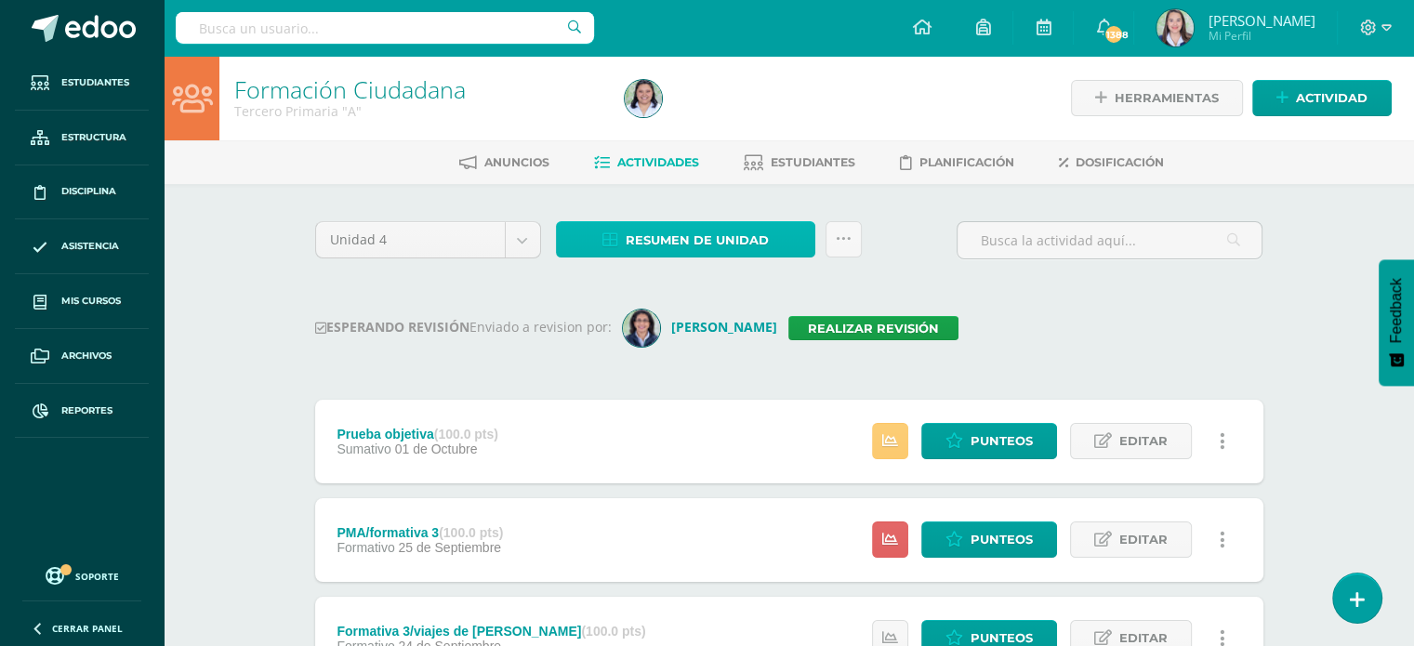
click at [684, 244] on span "Resumen de unidad" at bounding box center [697, 240] width 143 height 34
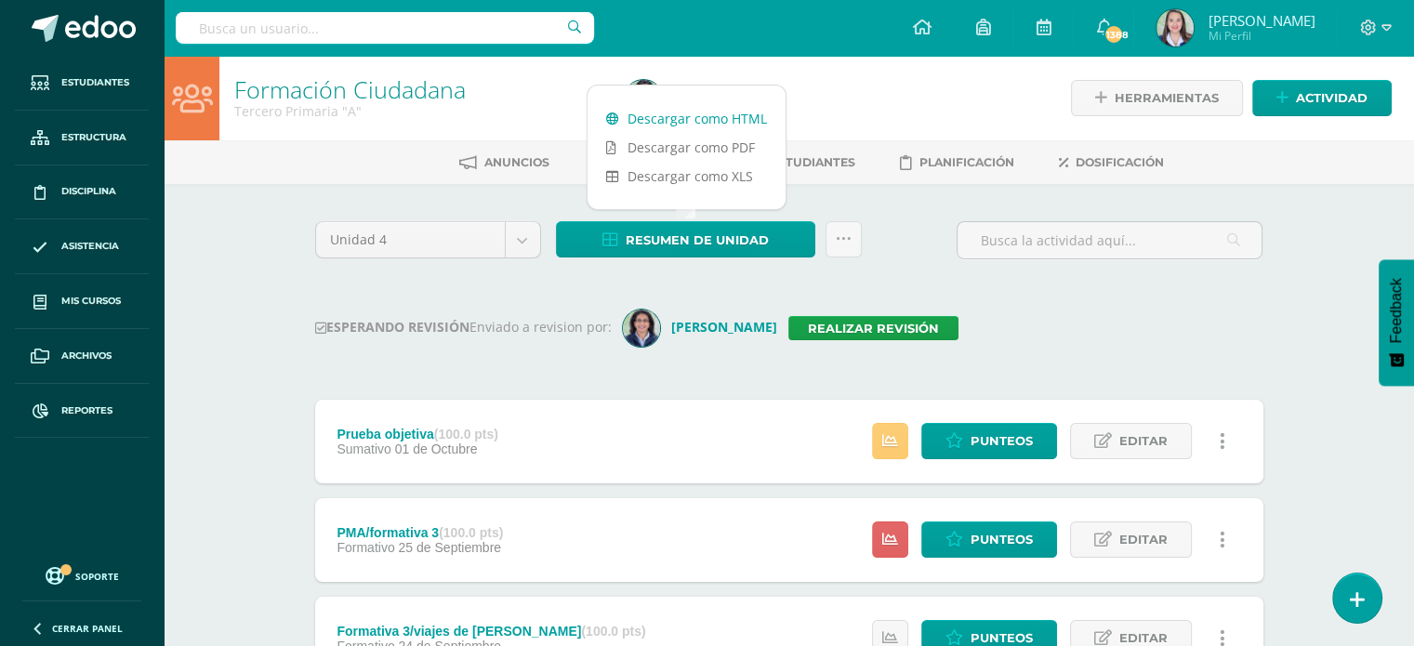
click at [666, 127] on link "Descargar como HTML" at bounding box center [686, 118] width 198 height 29
click at [816, 324] on link "Realizar revisión" at bounding box center [873, 328] width 170 height 24
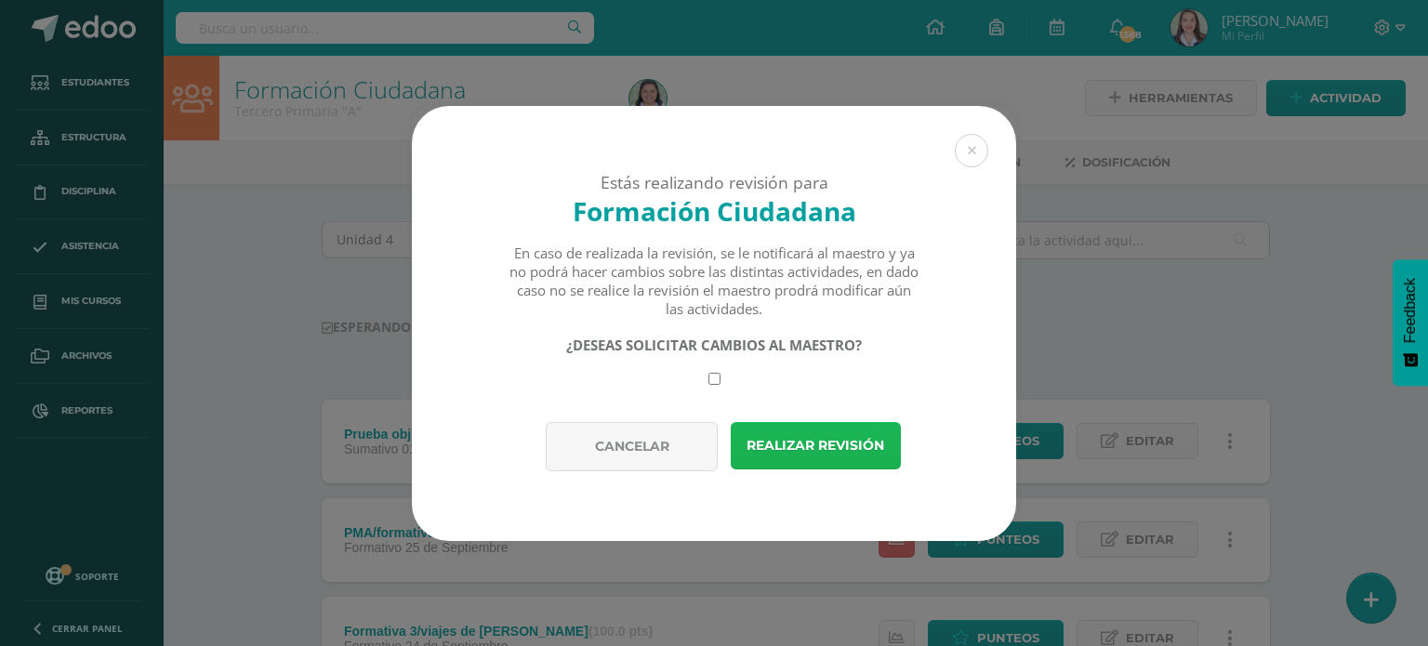
click at [859, 447] on button "Realizar revisión" at bounding box center [816, 445] width 170 height 47
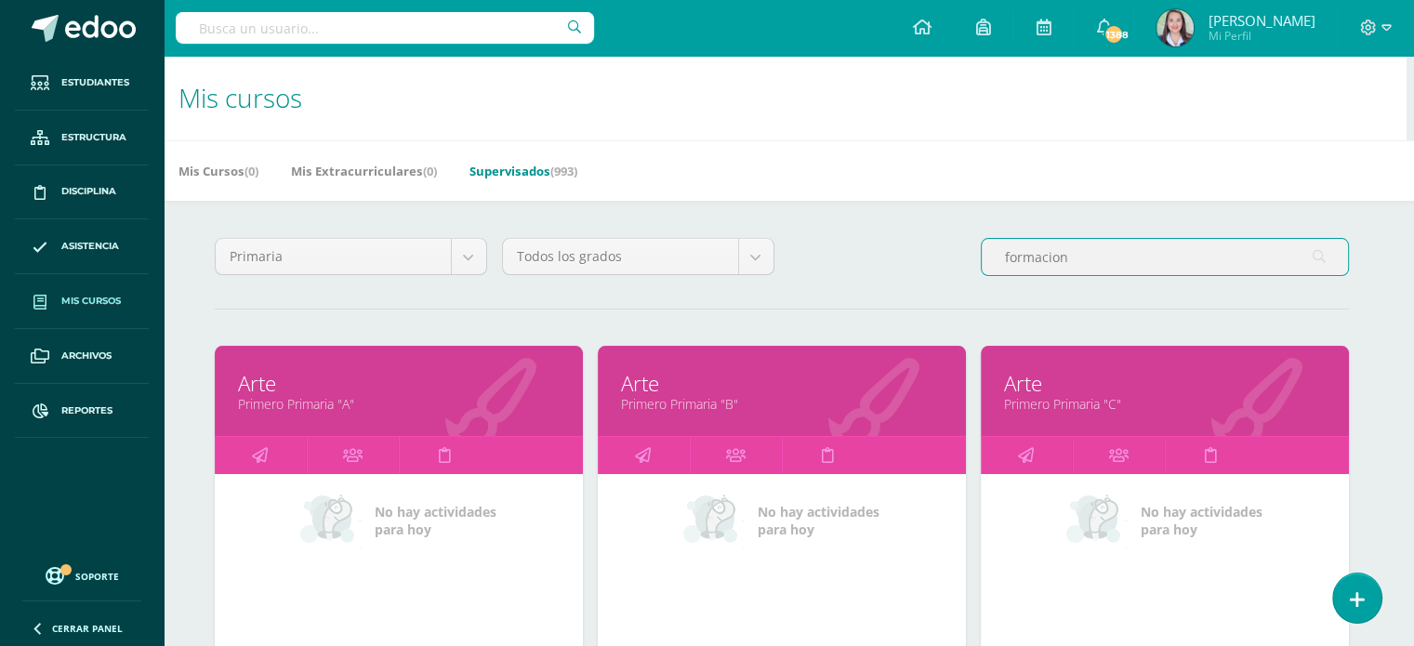
drag, startPoint x: 1119, startPoint y: 255, endPoint x: 1112, endPoint y: 262, distance: 10.5
click at [1116, 256] on input "formacion" at bounding box center [1165, 257] width 366 height 36
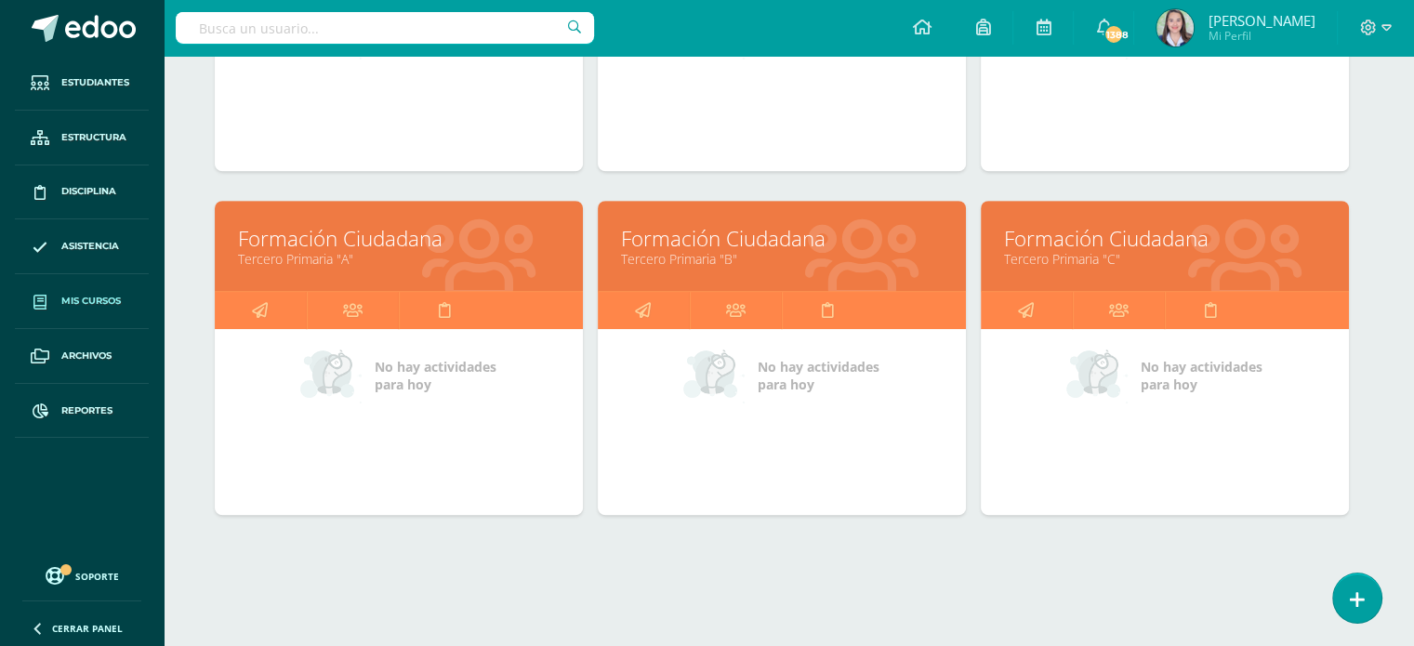
scroll to position [847, 7]
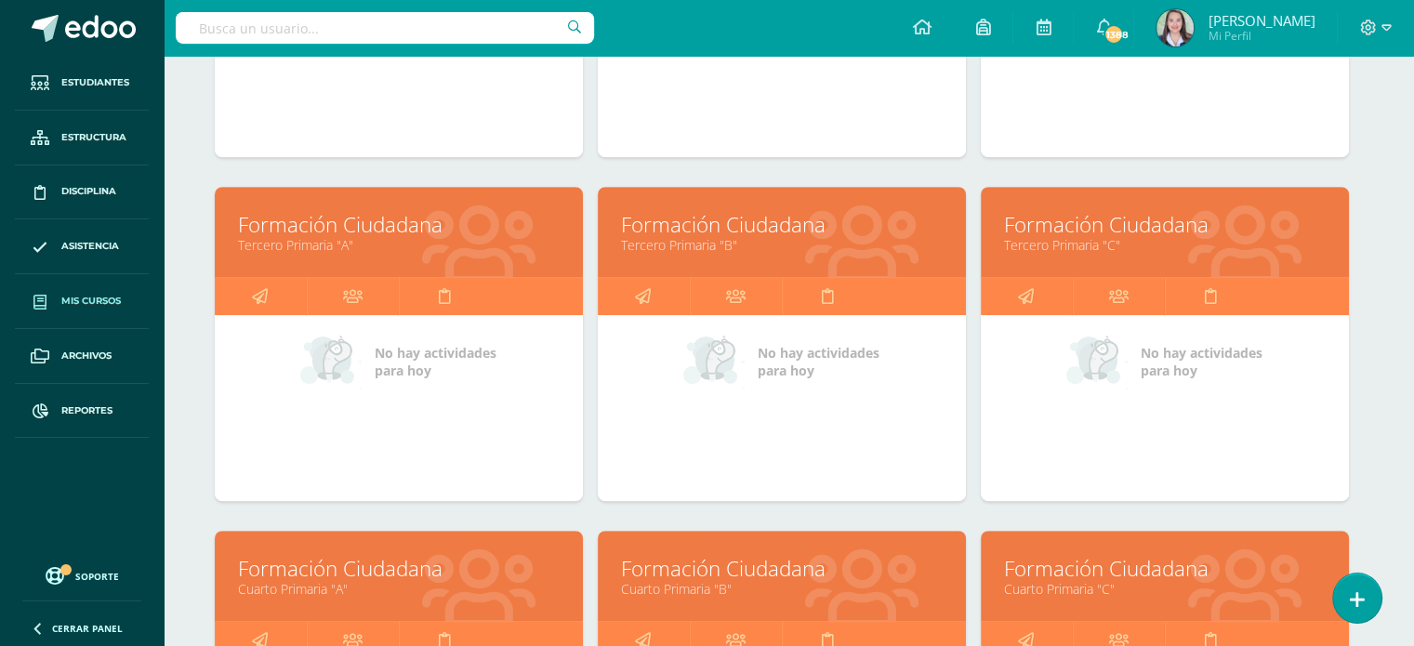
type input "formacio"
click at [716, 243] on link "Tercero Primaria "B"" at bounding box center [782, 245] width 322 height 18
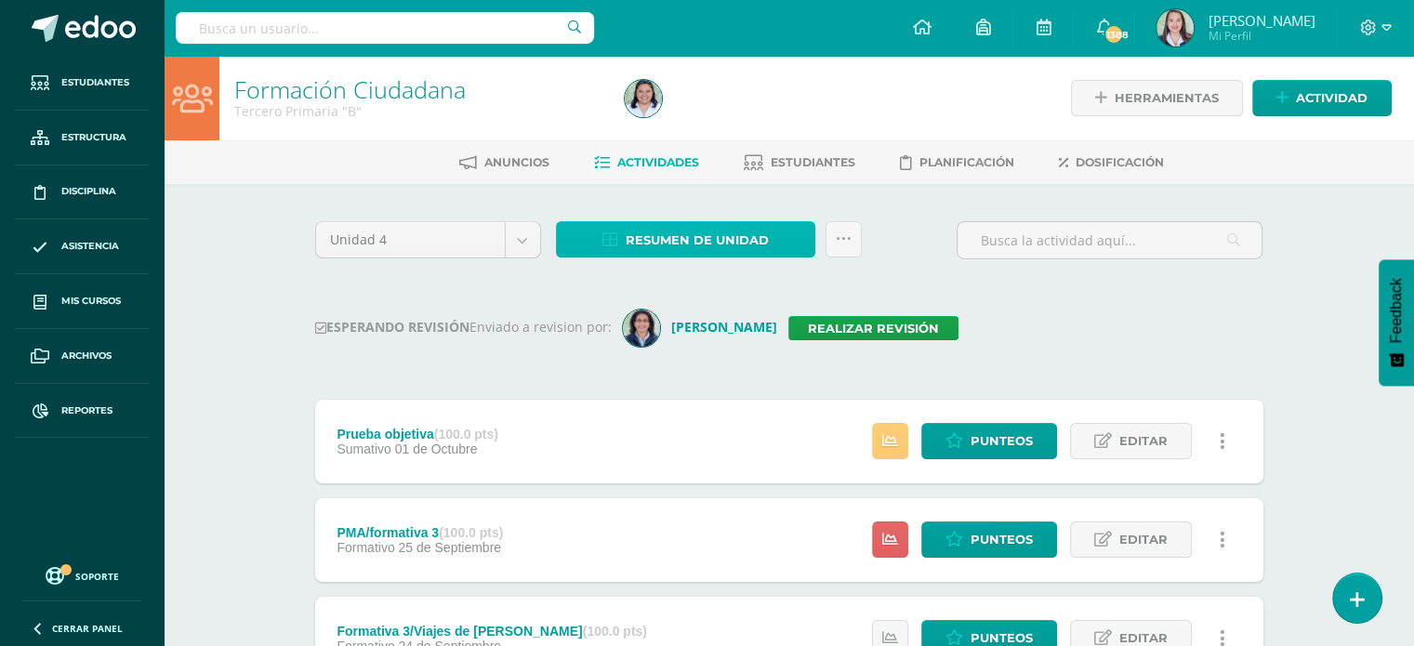
click at [693, 239] on span "Resumen de unidad" at bounding box center [697, 240] width 143 height 34
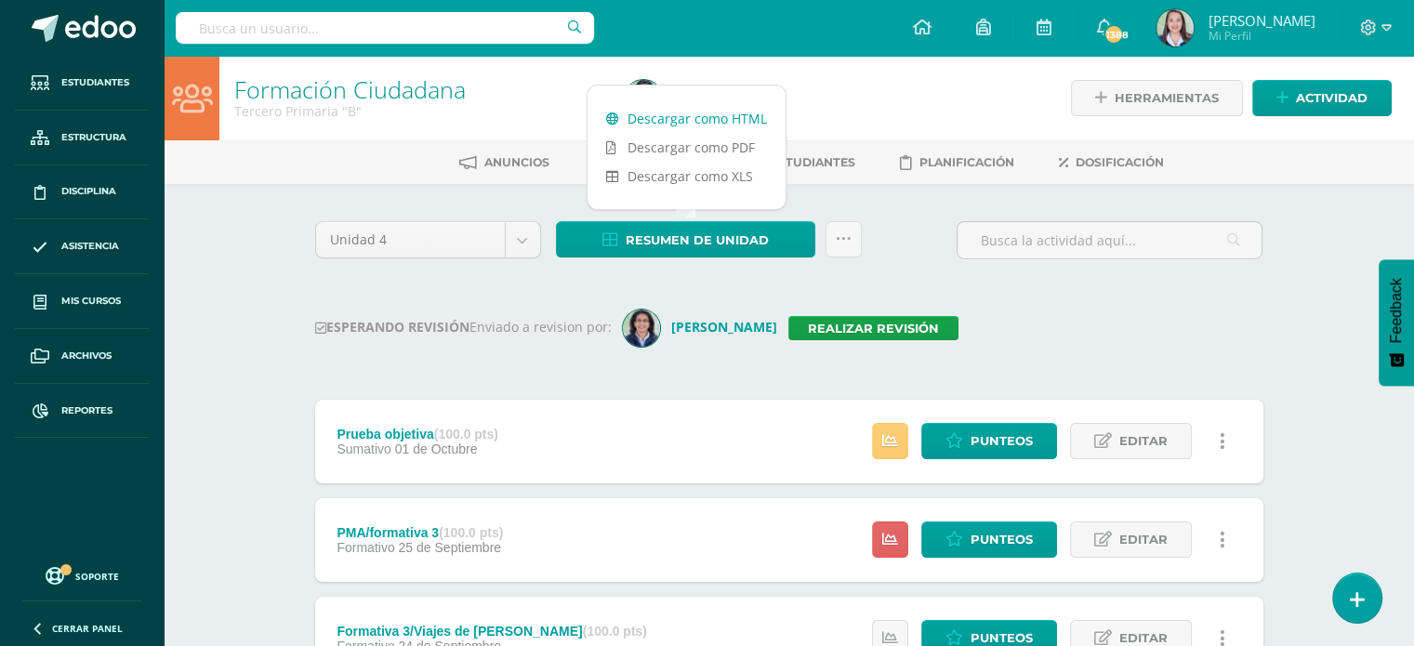
click at [682, 122] on link "Descargar como HTML" at bounding box center [686, 118] width 198 height 29
click at [856, 324] on link "Realizar revisión" at bounding box center [873, 328] width 170 height 24
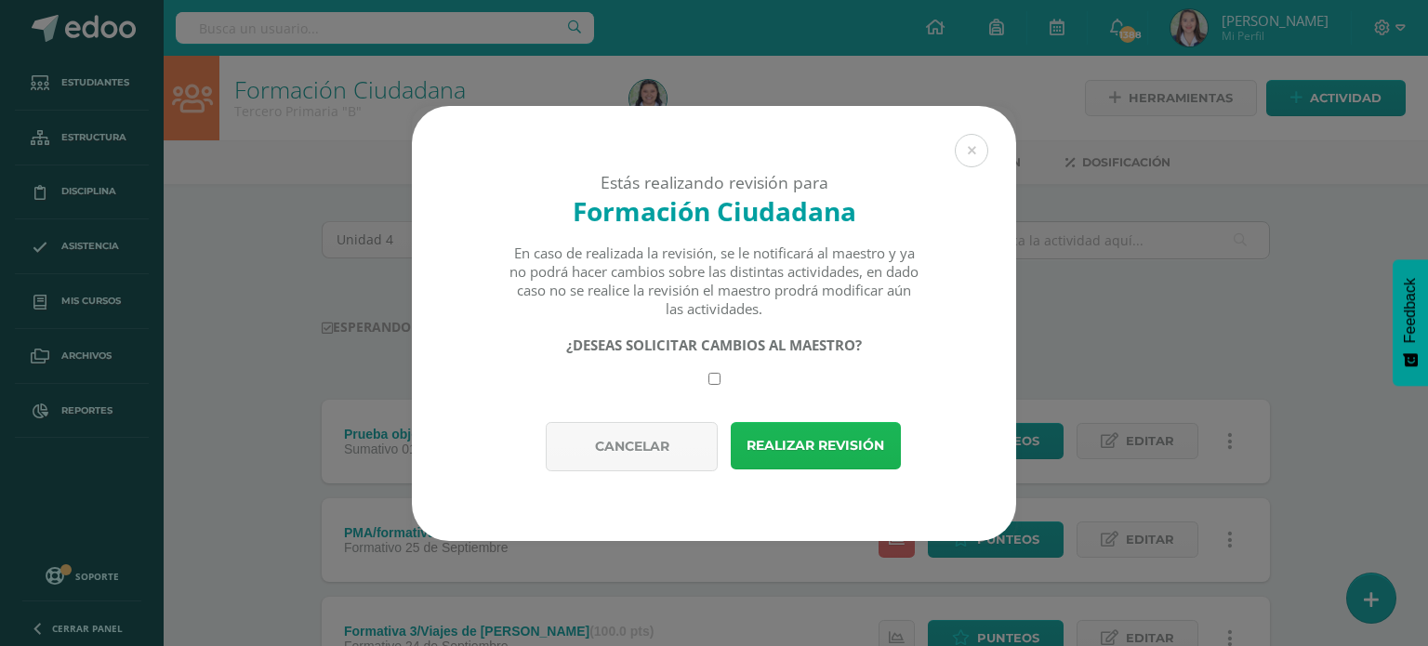
click at [852, 437] on button "Realizar revisión" at bounding box center [816, 445] width 170 height 47
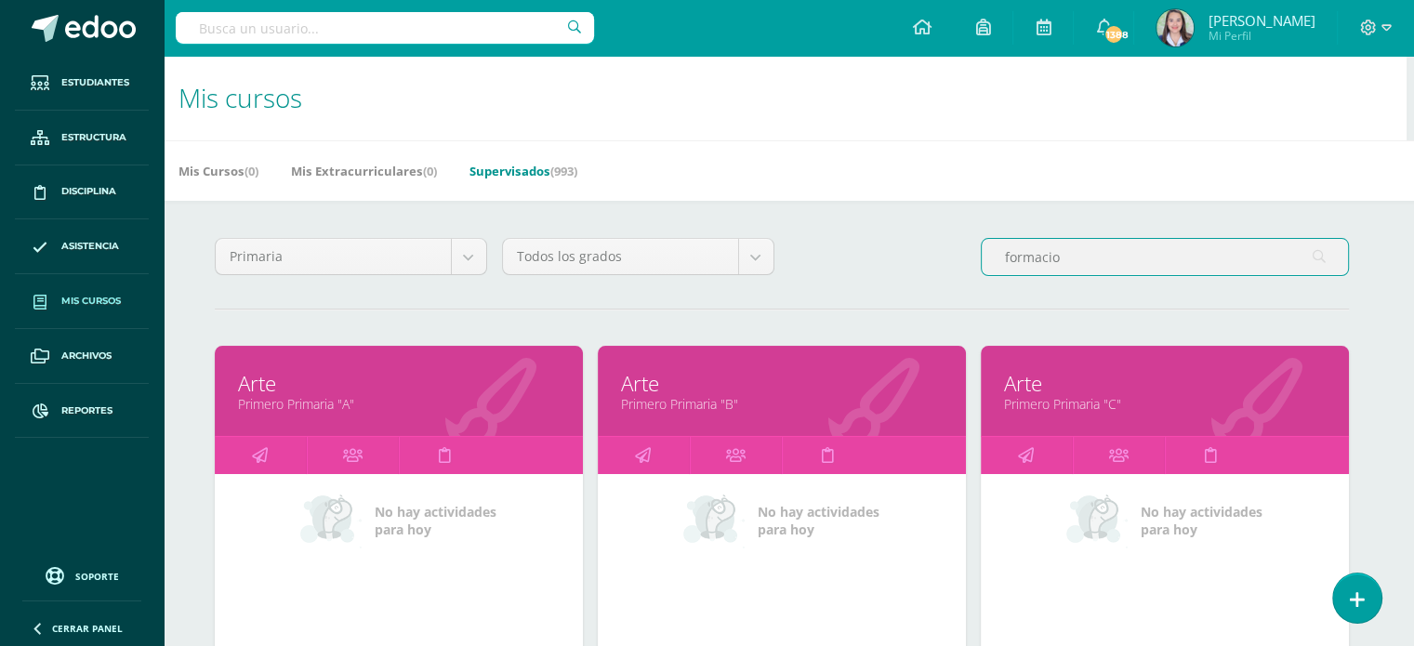
click at [1063, 263] on input "formacio" at bounding box center [1165, 257] width 366 height 36
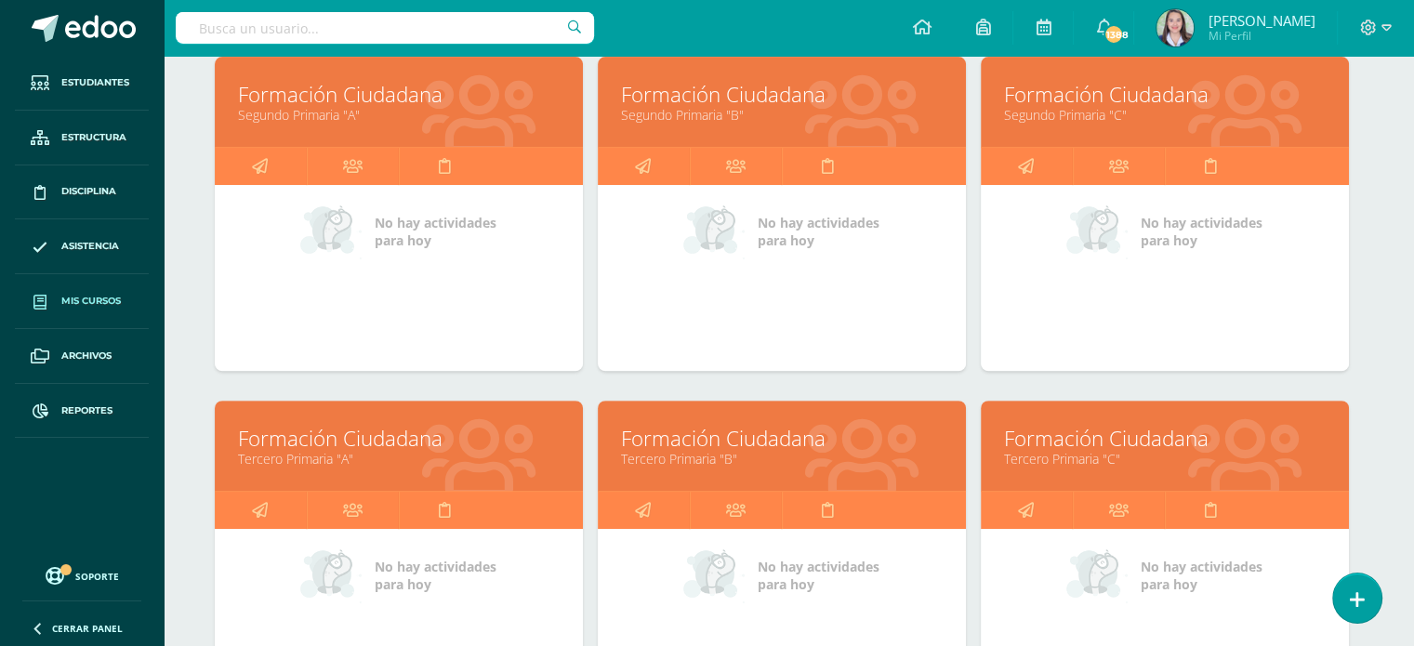
scroll to position [847, 7]
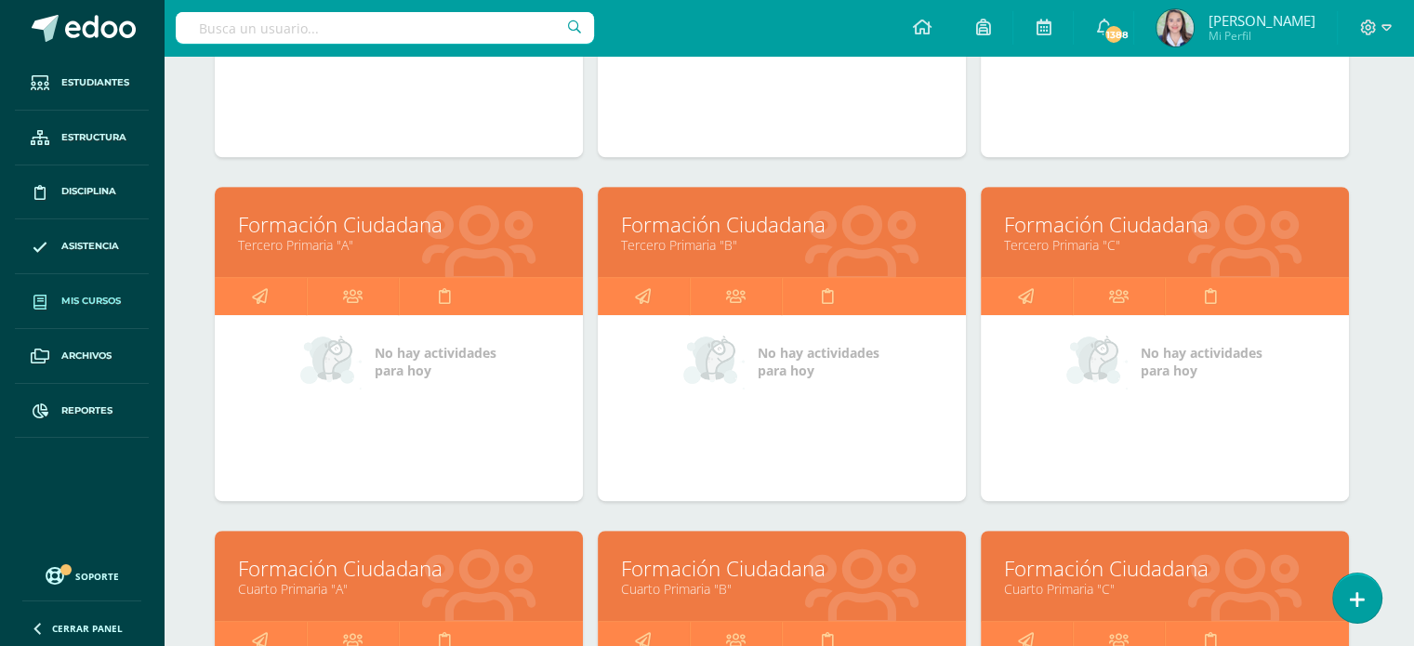
type input "formacion"
click at [1063, 243] on link "Tercero Primaria "C"" at bounding box center [1165, 245] width 322 height 18
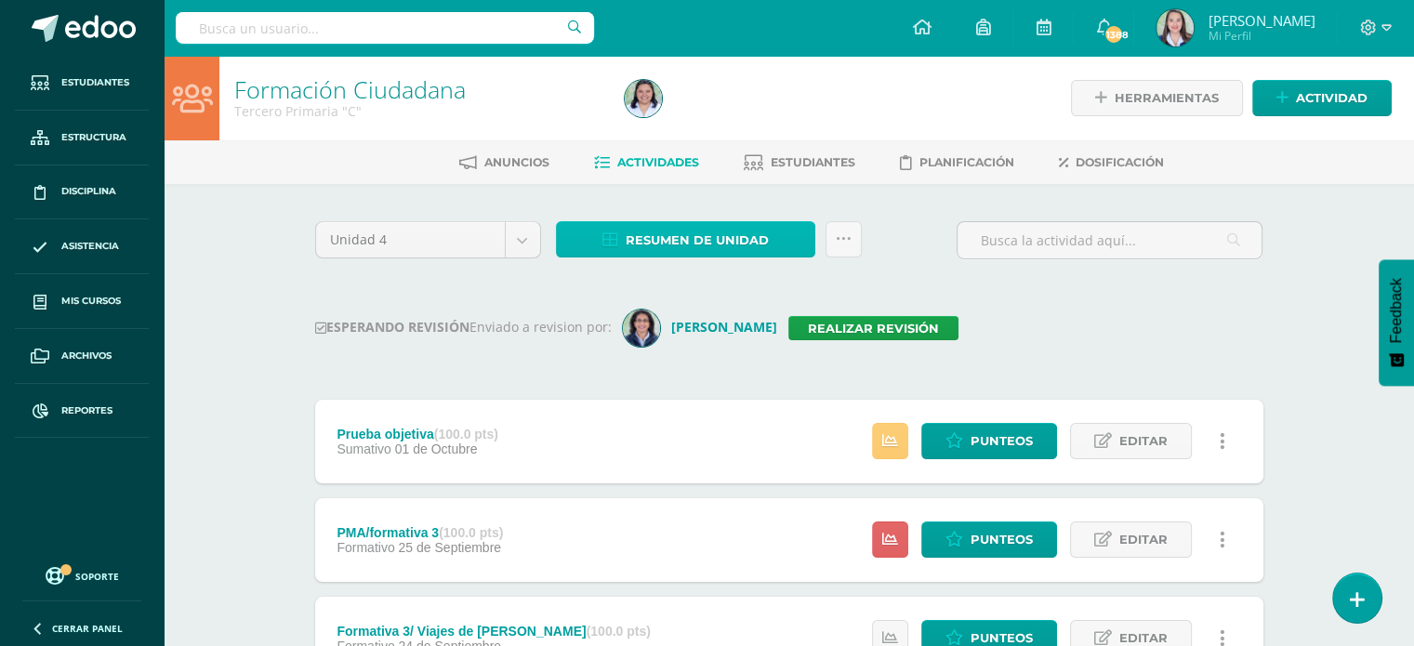
click at [638, 236] on span "Resumen de unidad" at bounding box center [697, 240] width 143 height 34
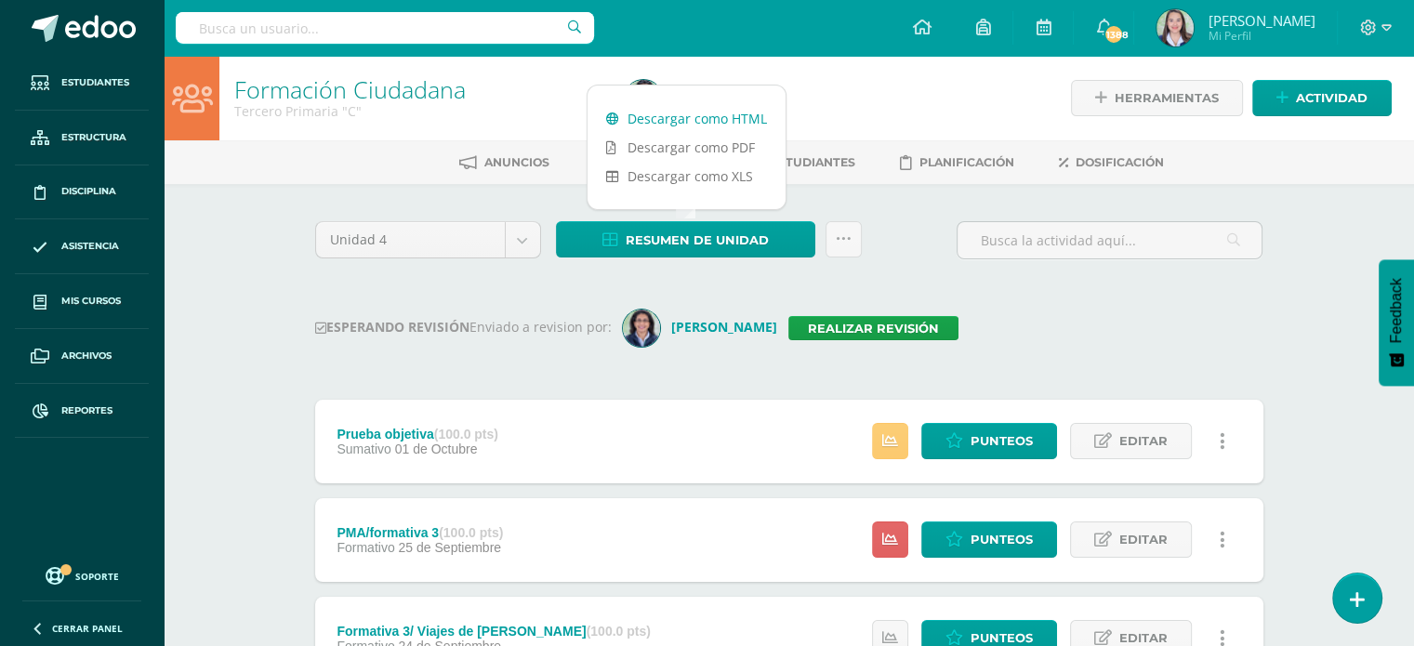
click at [621, 119] on link "Descargar como HTML" at bounding box center [686, 118] width 198 height 29
click at [857, 324] on link "Realizar revisión" at bounding box center [873, 328] width 170 height 24
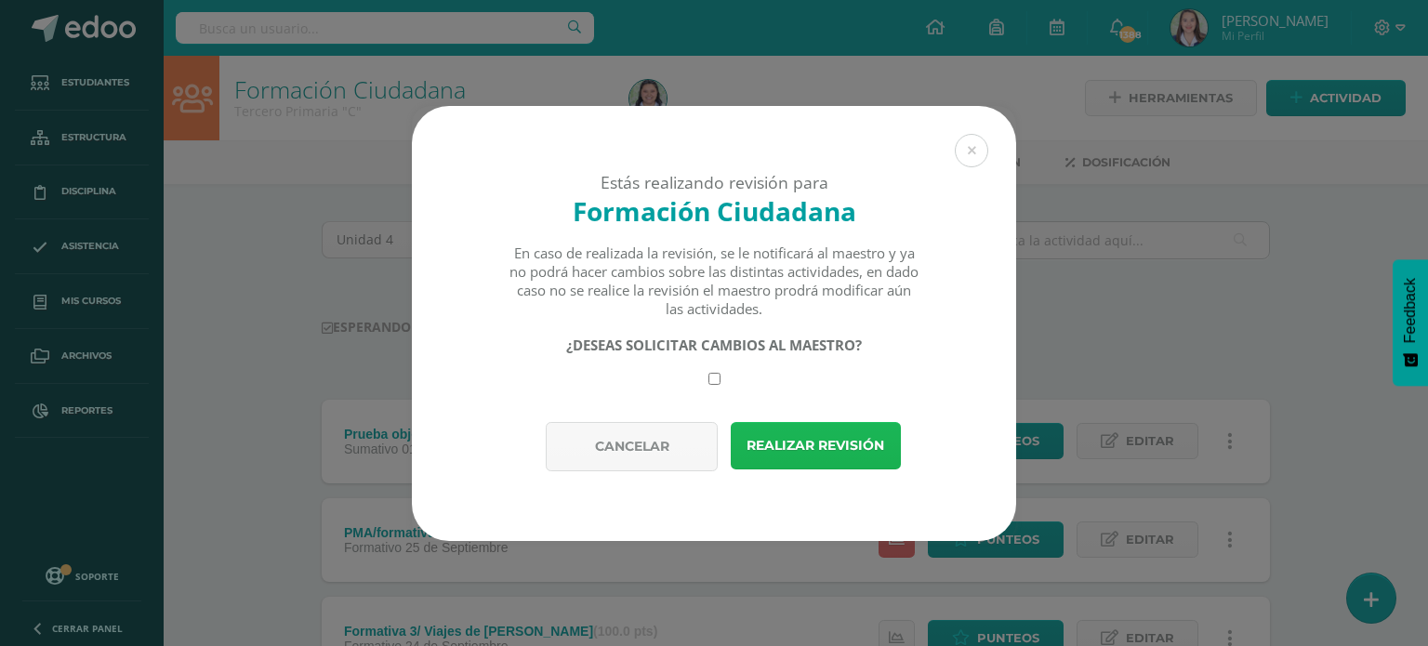
click at [856, 456] on button "Realizar revisión" at bounding box center [816, 445] width 170 height 47
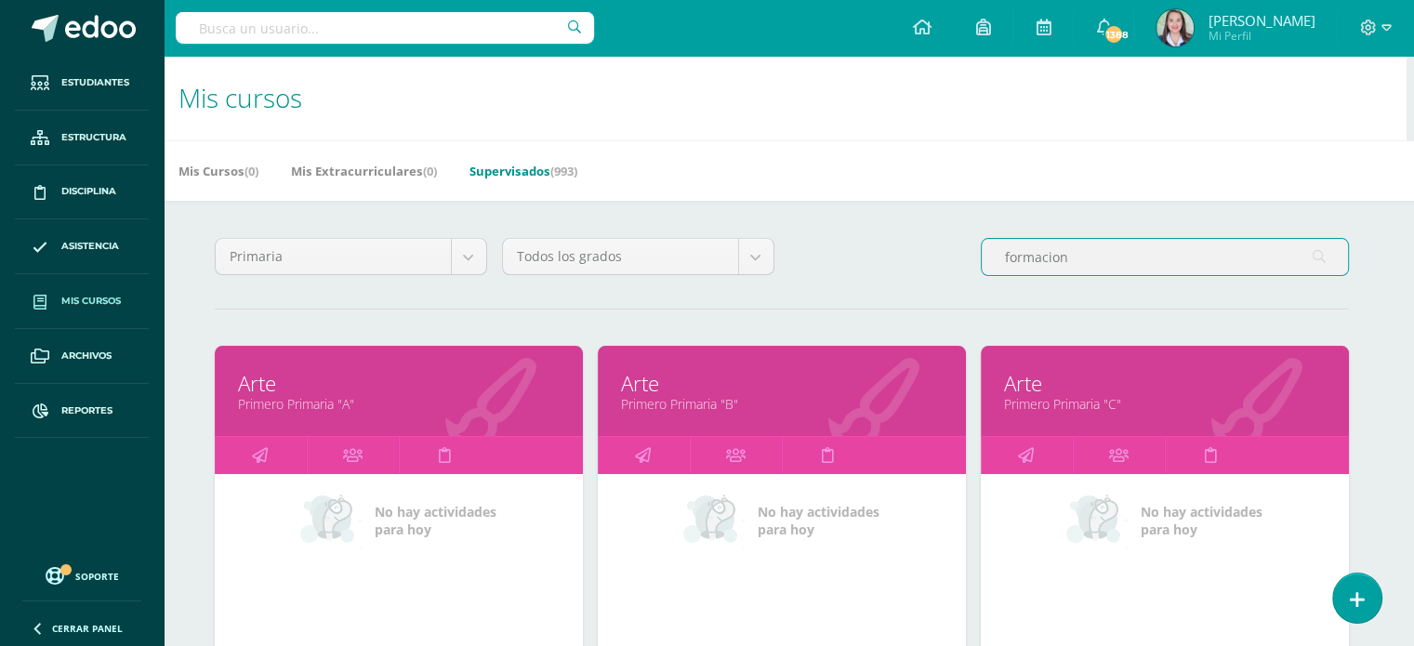
click at [1067, 261] on input "formacion" at bounding box center [1165, 257] width 366 height 36
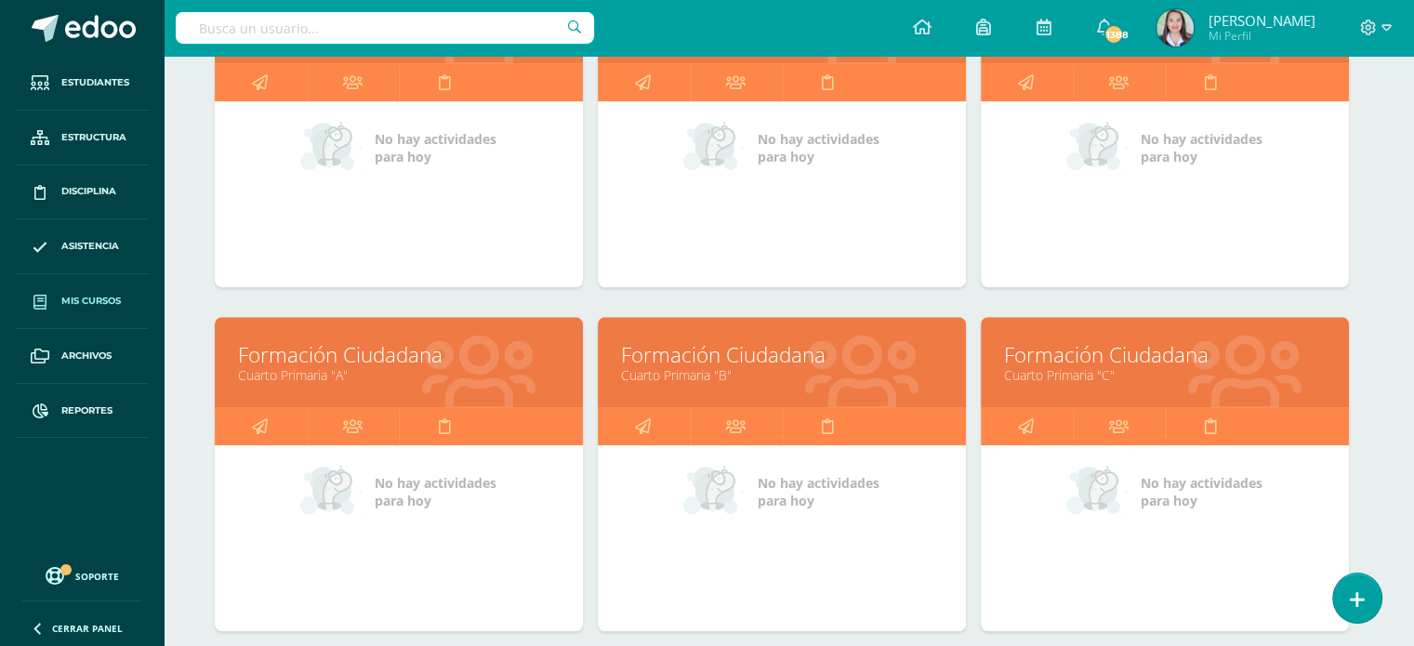
scroll to position [1064, 7]
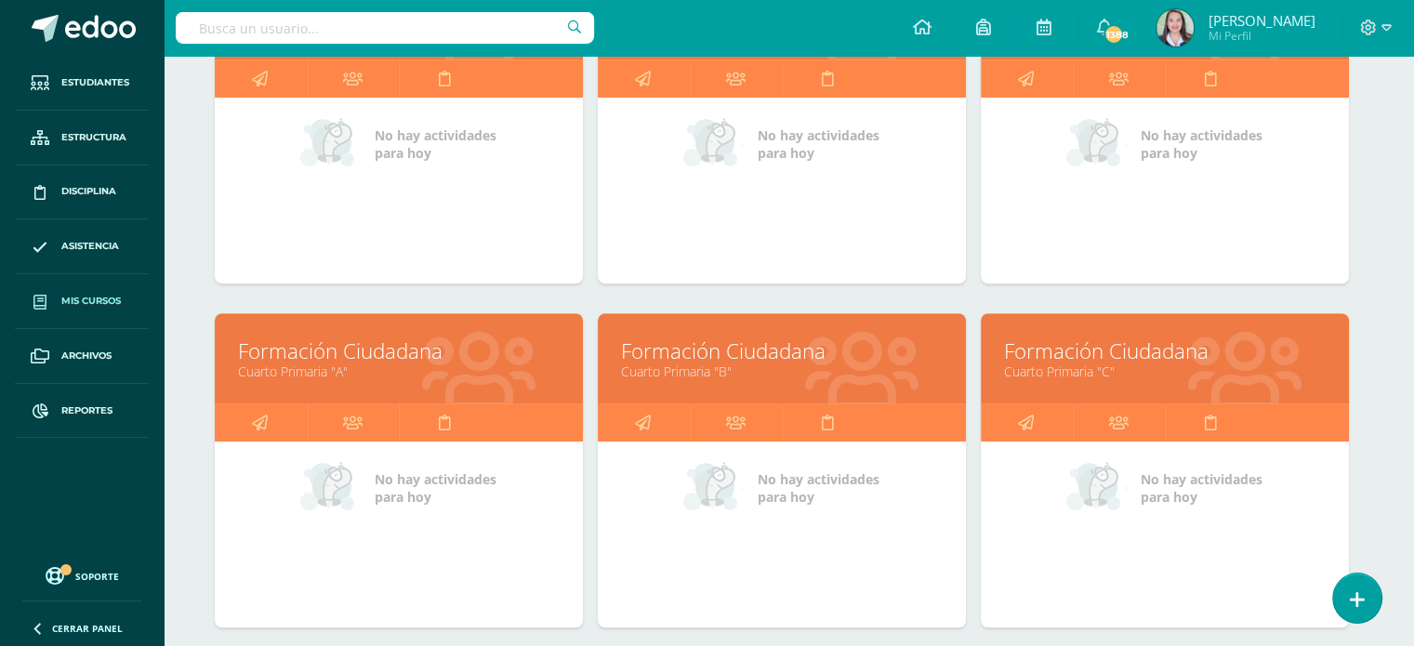
type input "formacio"
click at [387, 369] on link "Cuarto Primaria "A"" at bounding box center [399, 372] width 322 height 18
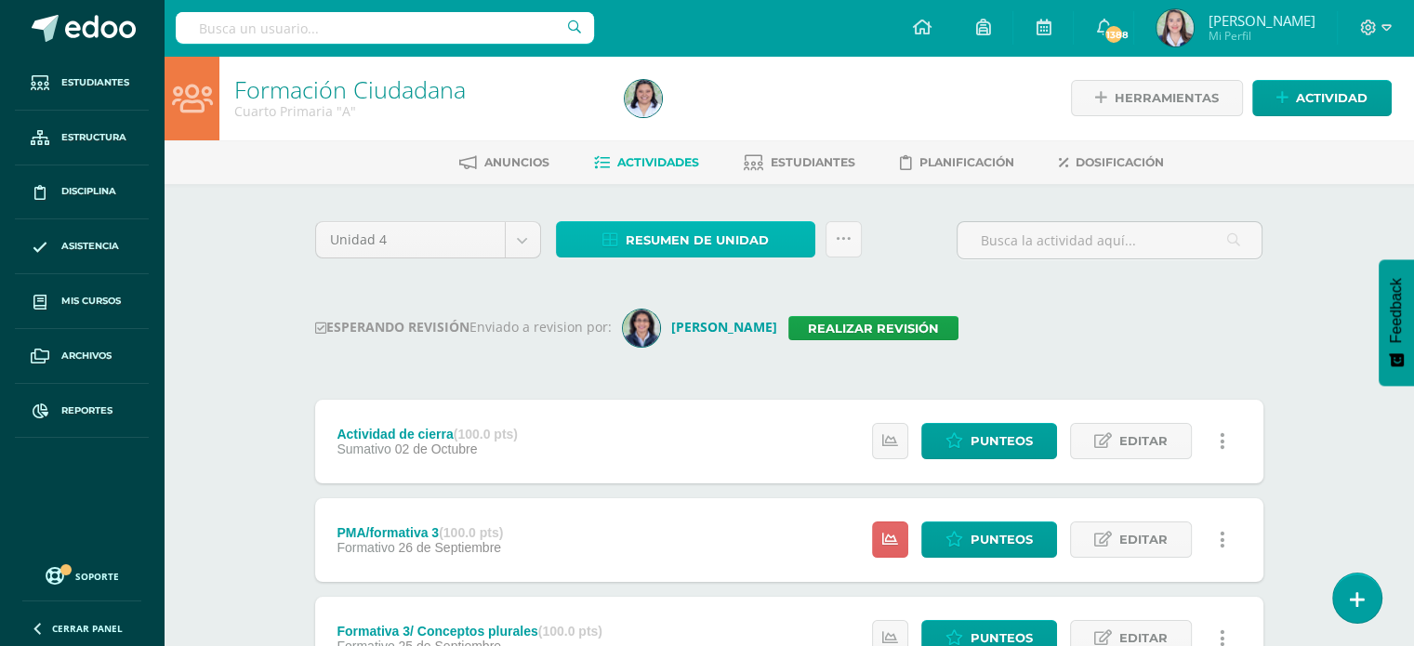
click at [704, 243] on span "Resumen de unidad" at bounding box center [697, 240] width 143 height 34
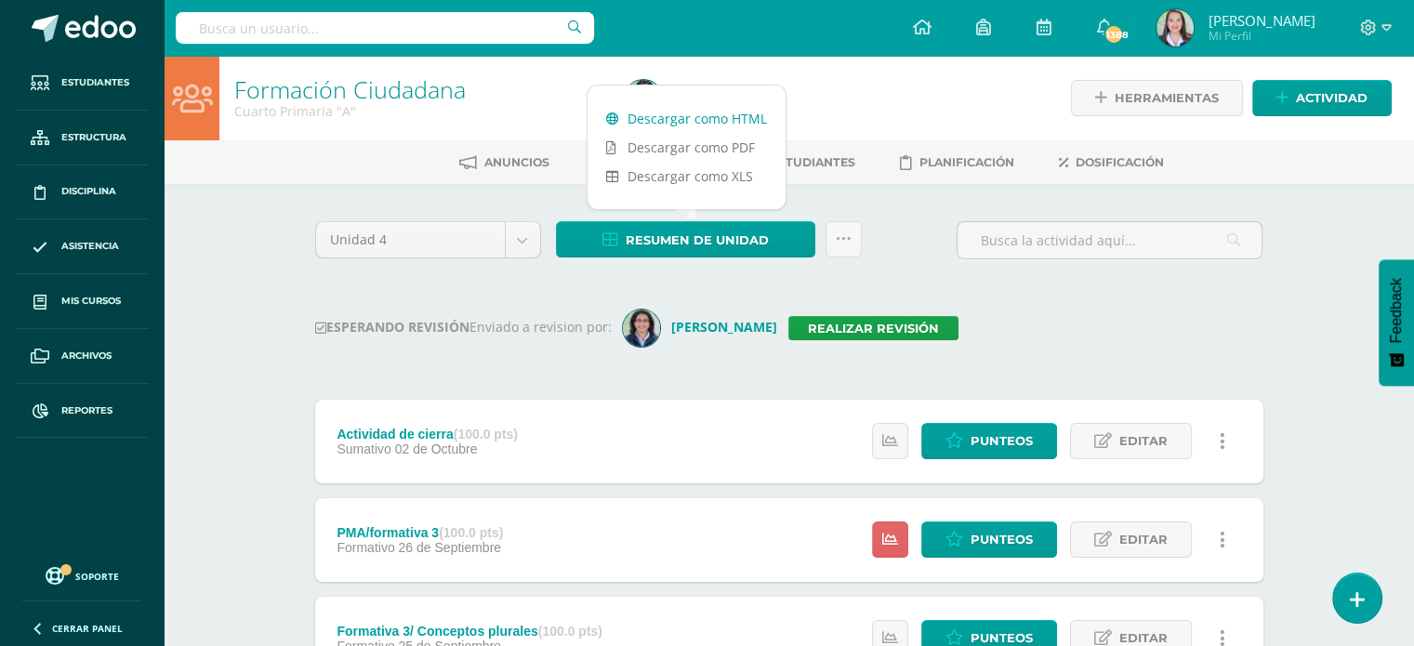
click at [691, 115] on link "Descargar como HTML" at bounding box center [686, 118] width 198 height 29
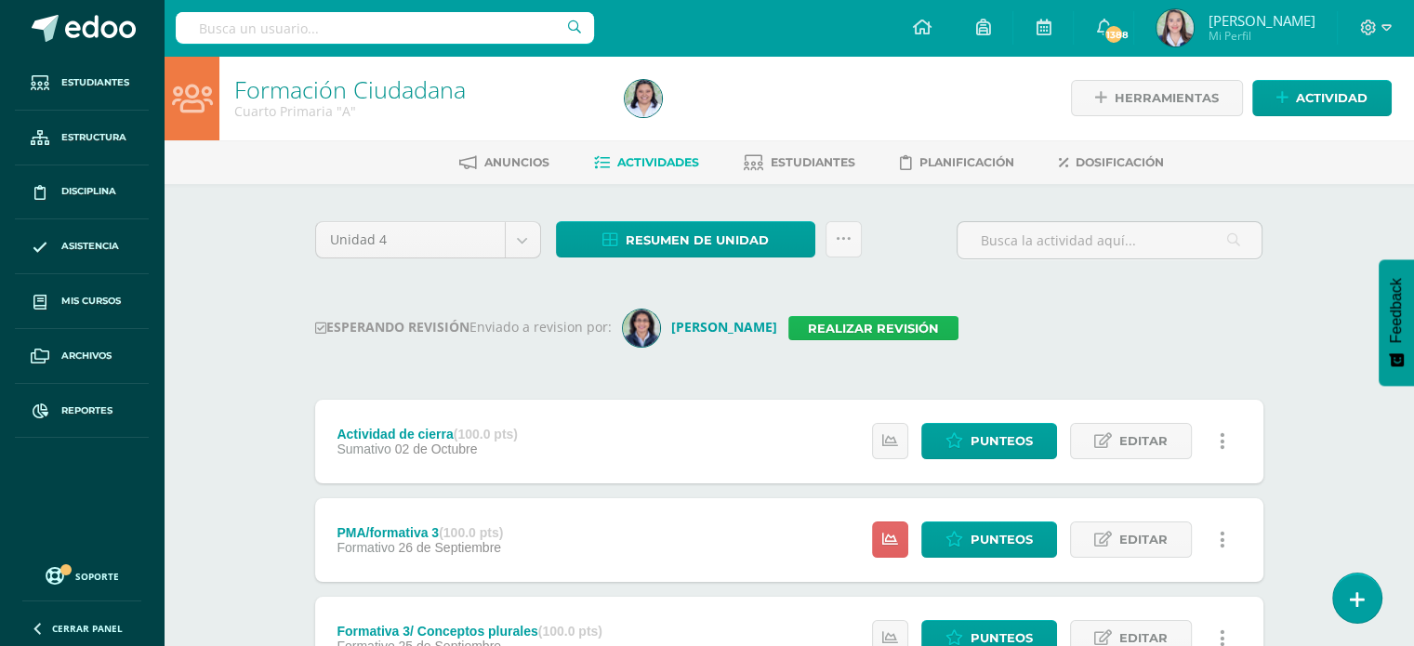
click at [859, 323] on link "Realizar revisión" at bounding box center [873, 328] width 170 height 24
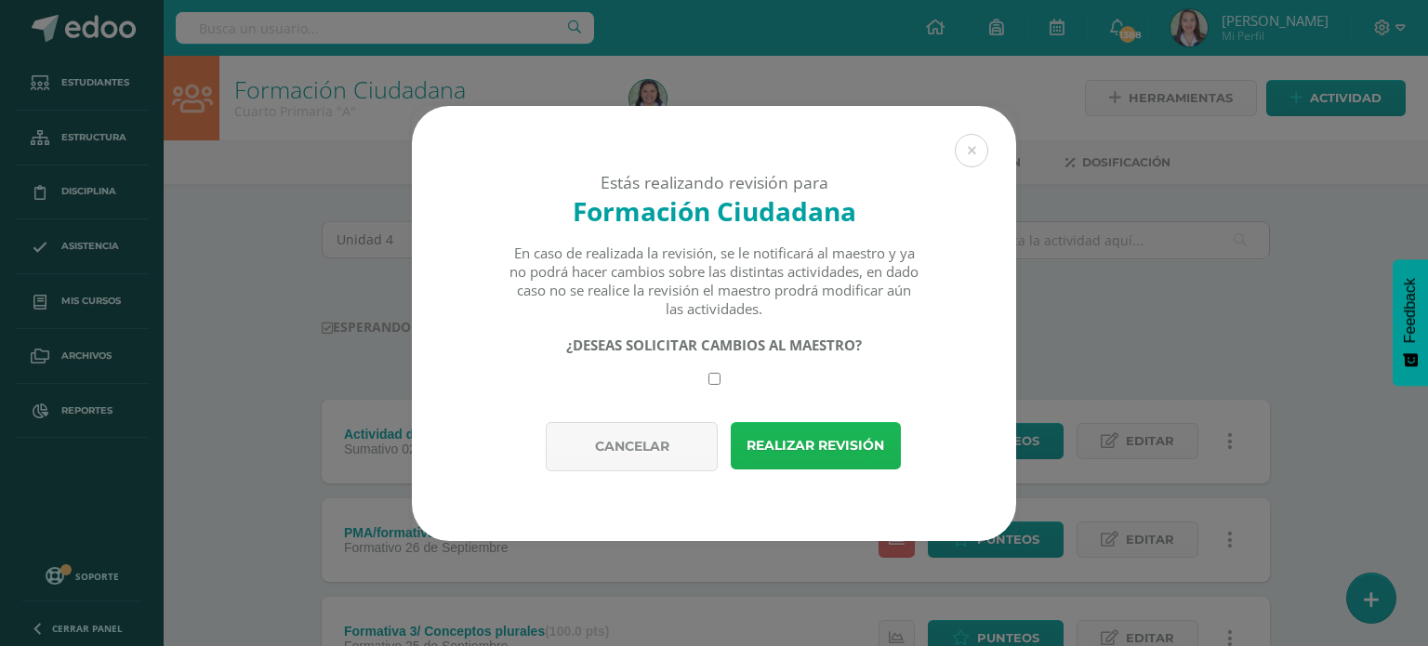
click at [814, 450] on button "Realizar revisión" at bounding box center [816, 445] width 170 height 47
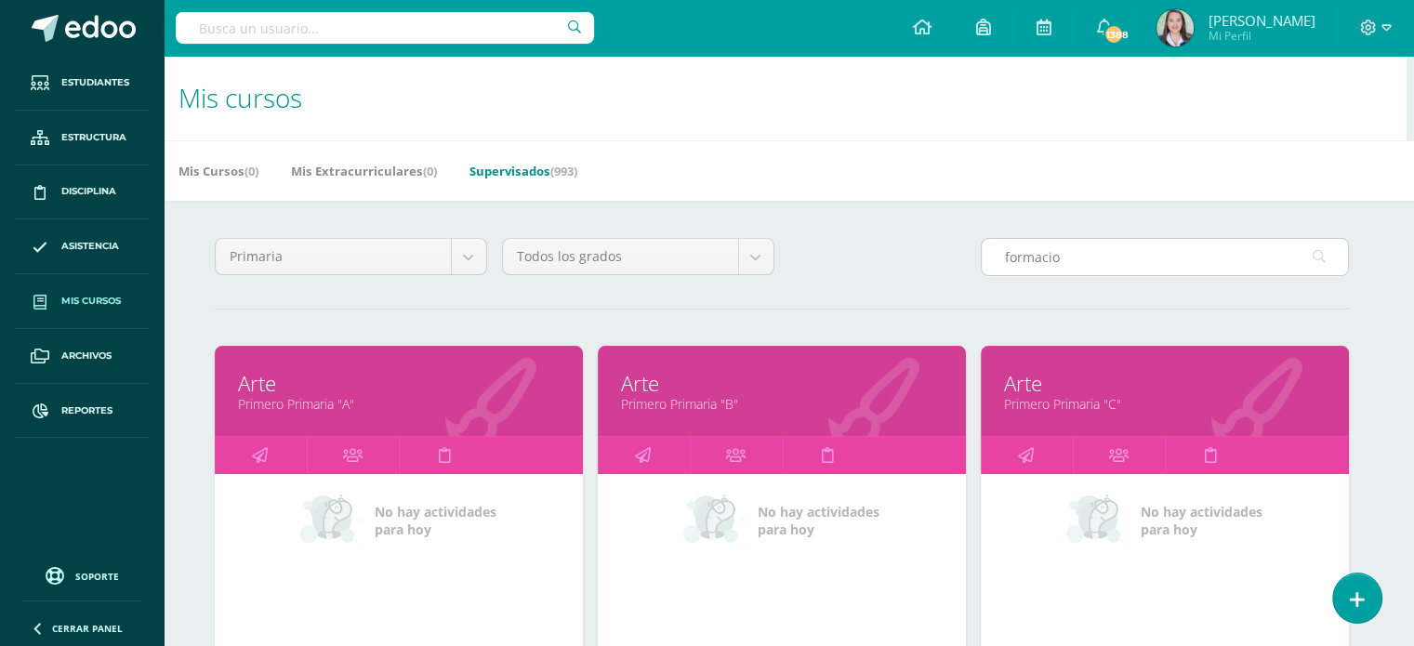
click at [1081, 263] on input "formacio" at bounding box center [1165, 257] width 366 height 36
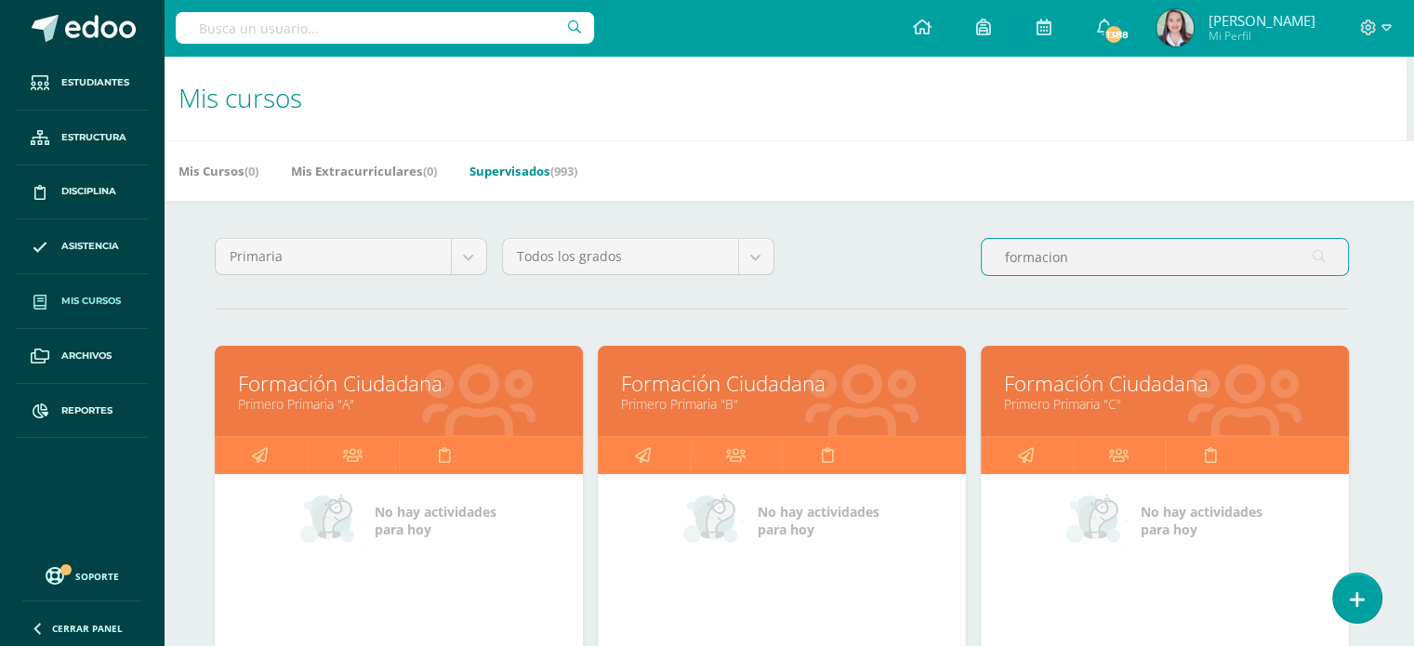
type input "formacion"
